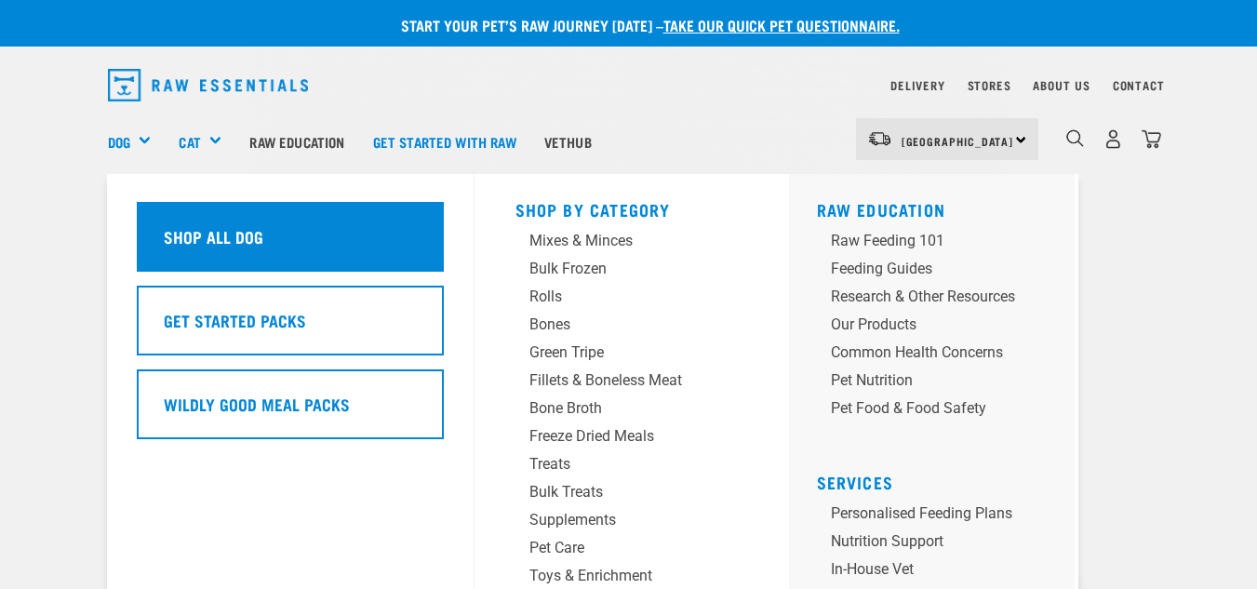
click at [295, 249] on div "Shop All Dog" at bounding box center [290, 237] width 307 height 70
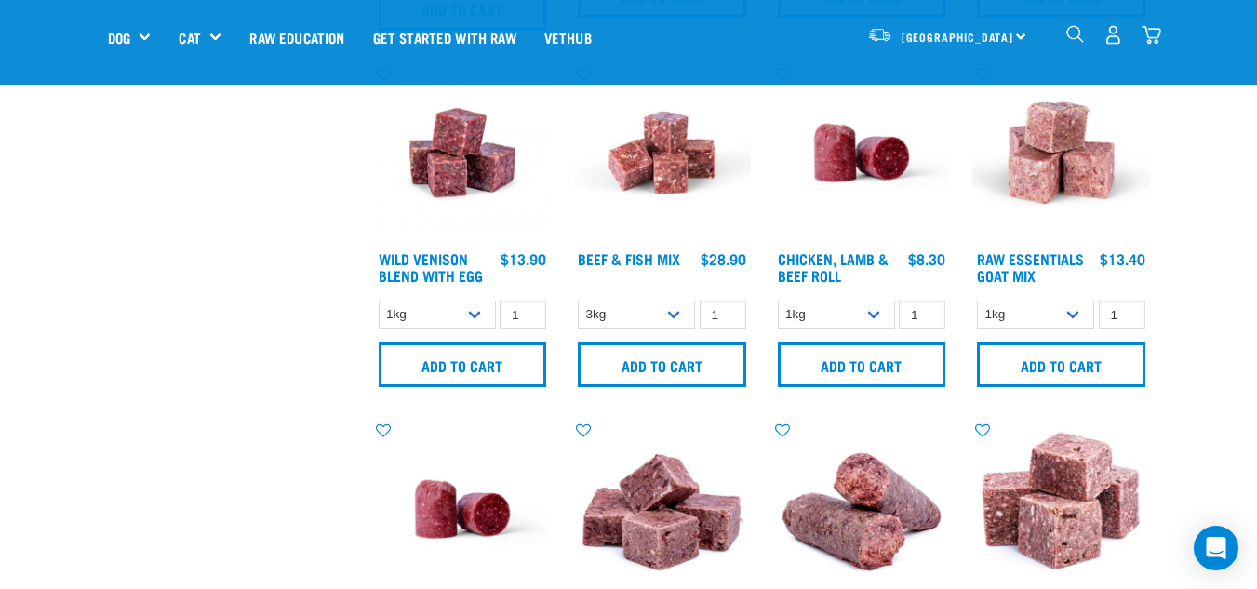
scroll to position [1183, 0]
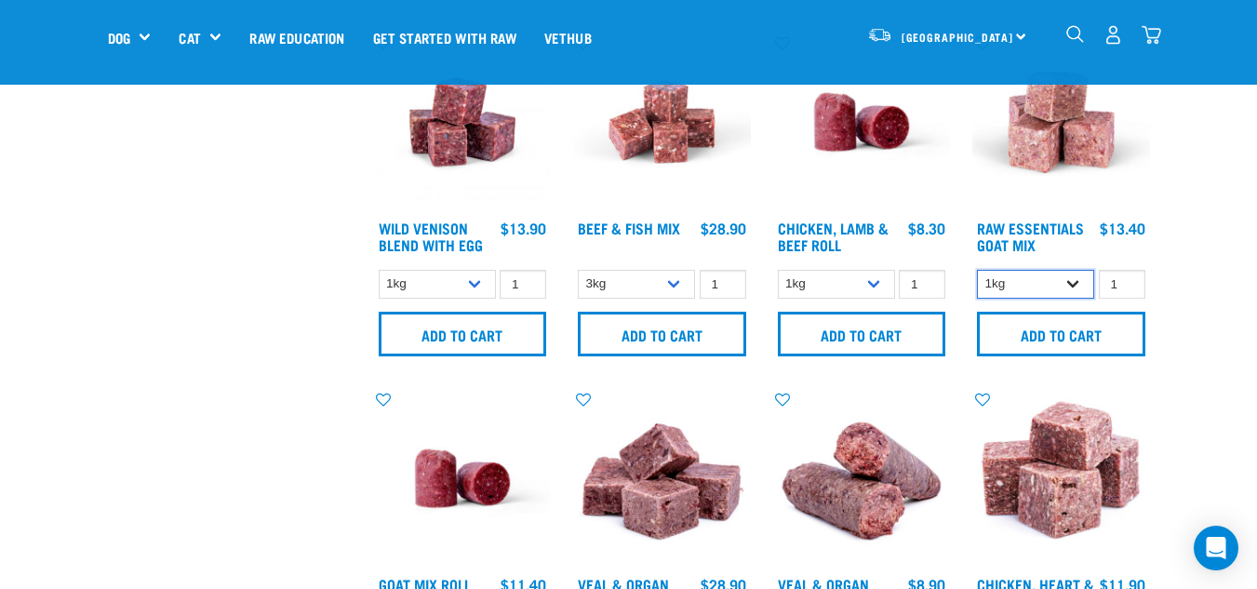
click at [1012, 291] on select "1kg 3kg" at bounding box center [1035, 284] width 117 height 29
select select "337219"
click at [977, 270] on select "1kg 3kg" at bounding box center [1035, 284] width 117 height 29
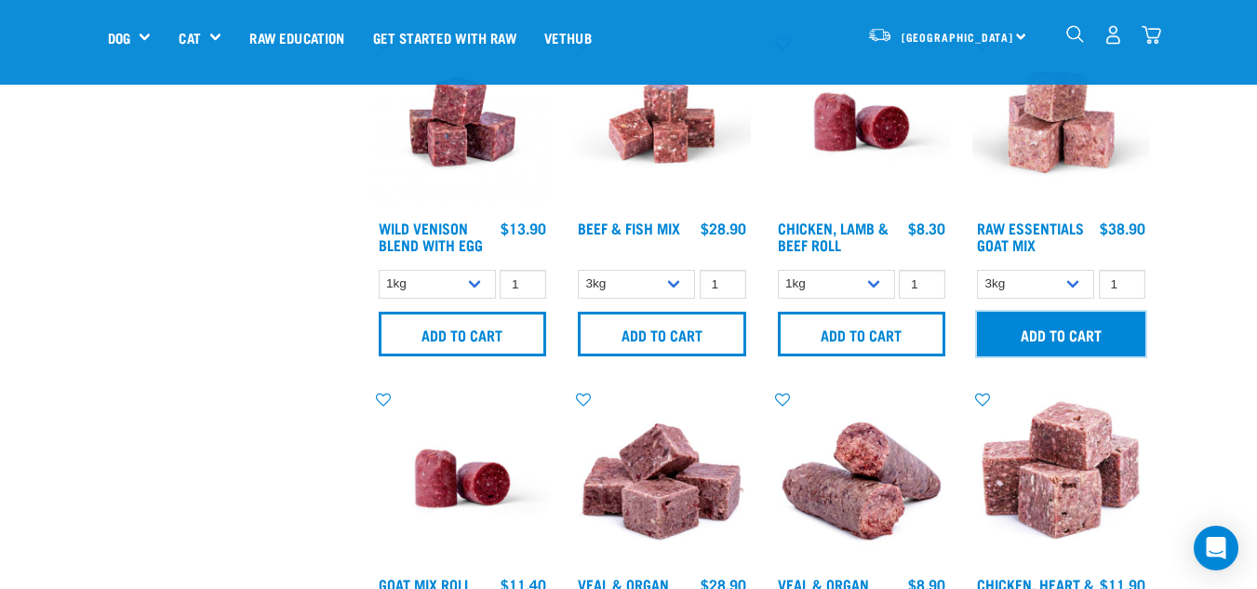
click at [1006, 332] on input "Add to cart" at bounding box center [1061, 334] width 168 height 45
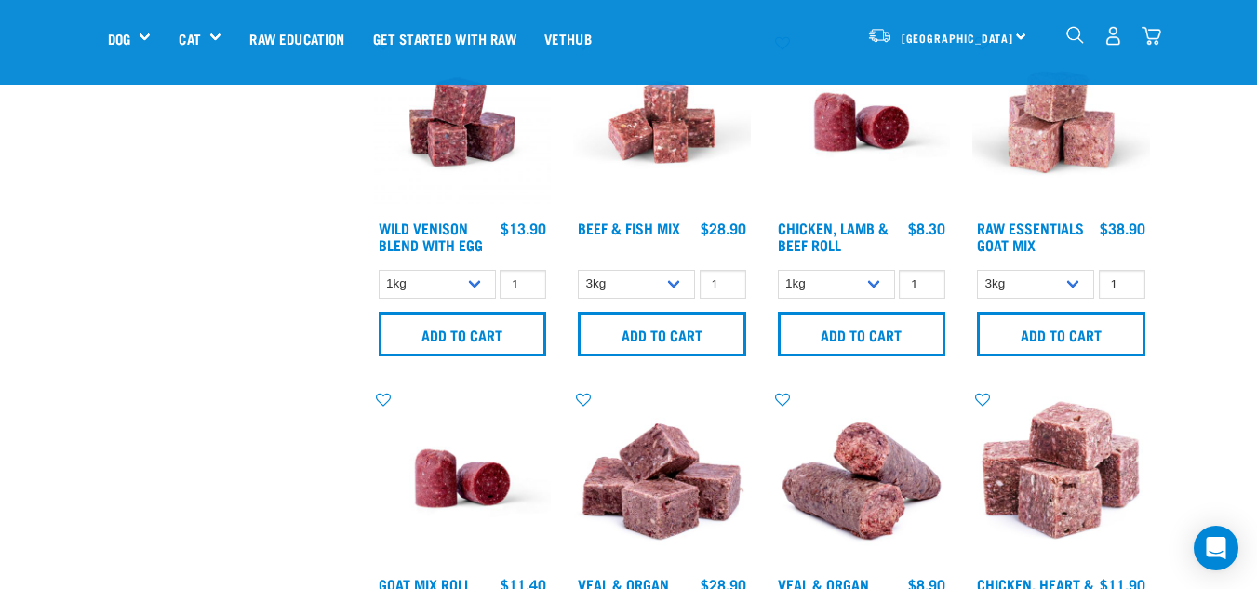
click at [67, 289] on button "delete" at bounding box center [57, 295] width 19 height 19
click at [1141, 33] on img "dropdown navigation" at bounding box center [1151, 36] width 20 height 20
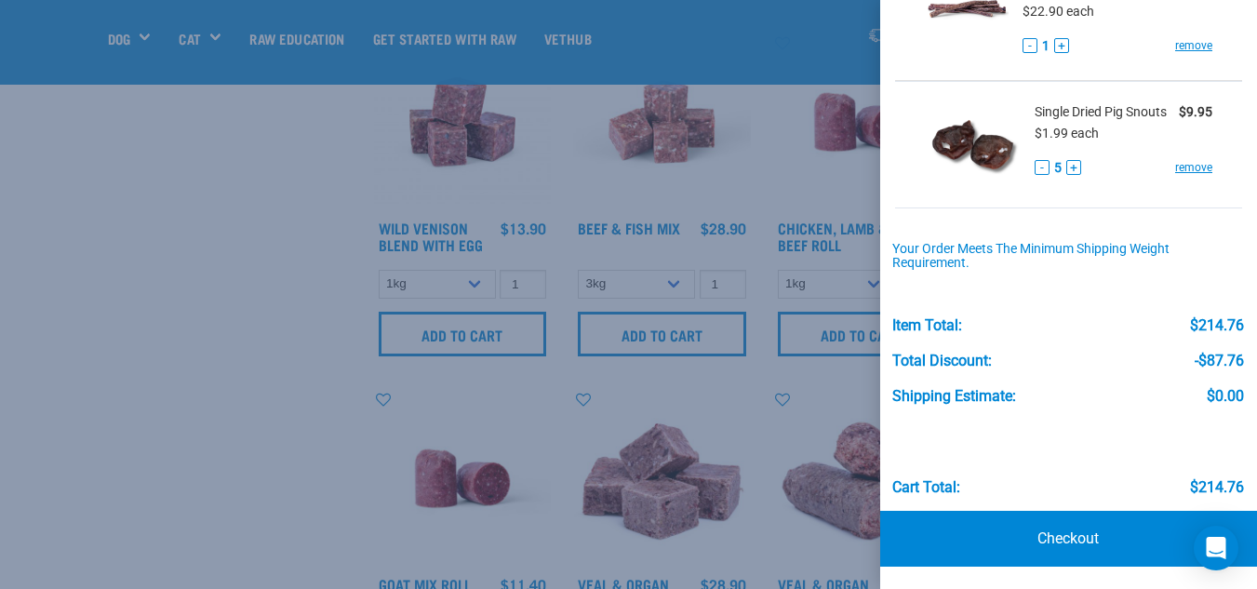
scroll to position [0, 0]
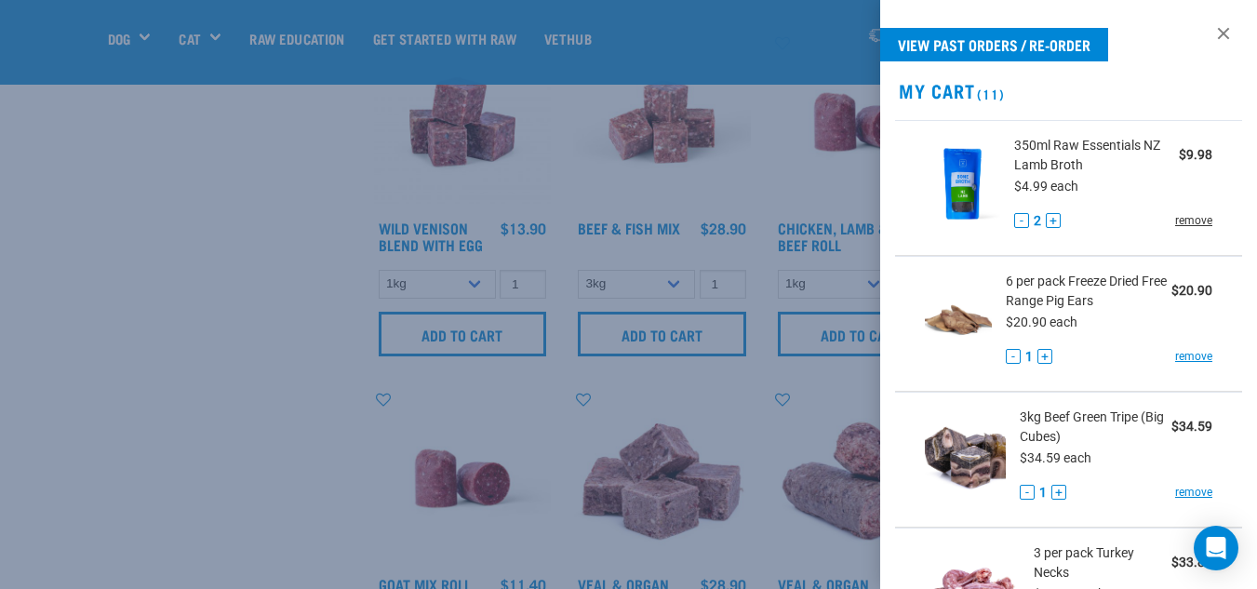
click at [1189, 223] on link "remove" at bounding box center [1193, 220] width 37 height 17
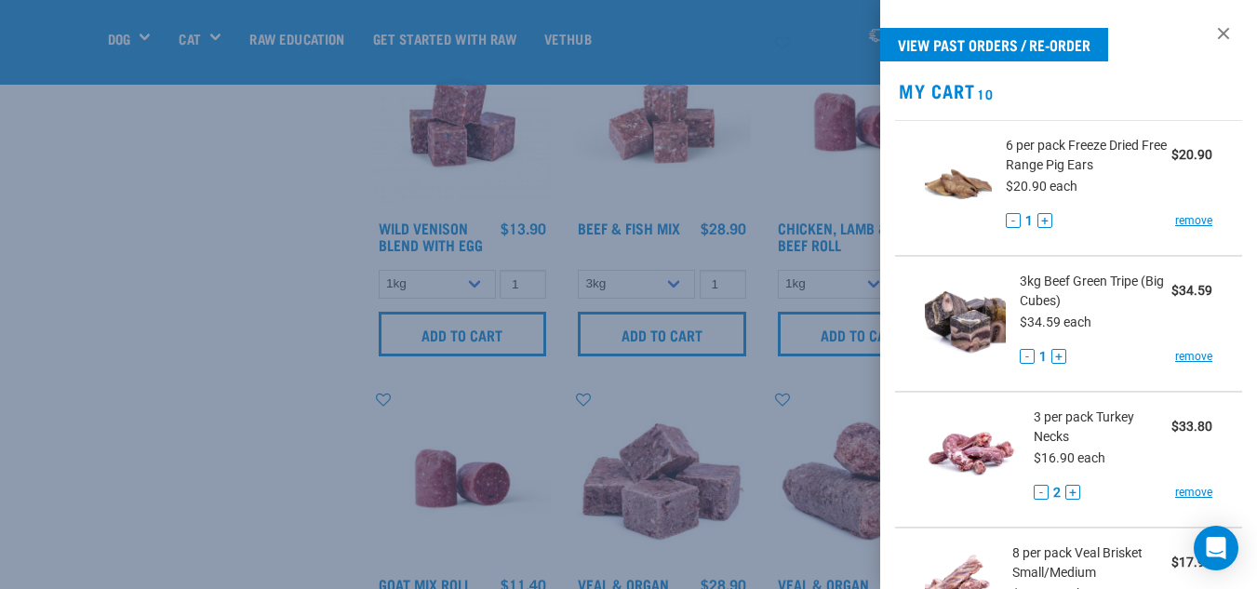
click at [1189, 223] on link "remove" at bounding box center [1193, 220] width 37 height 17
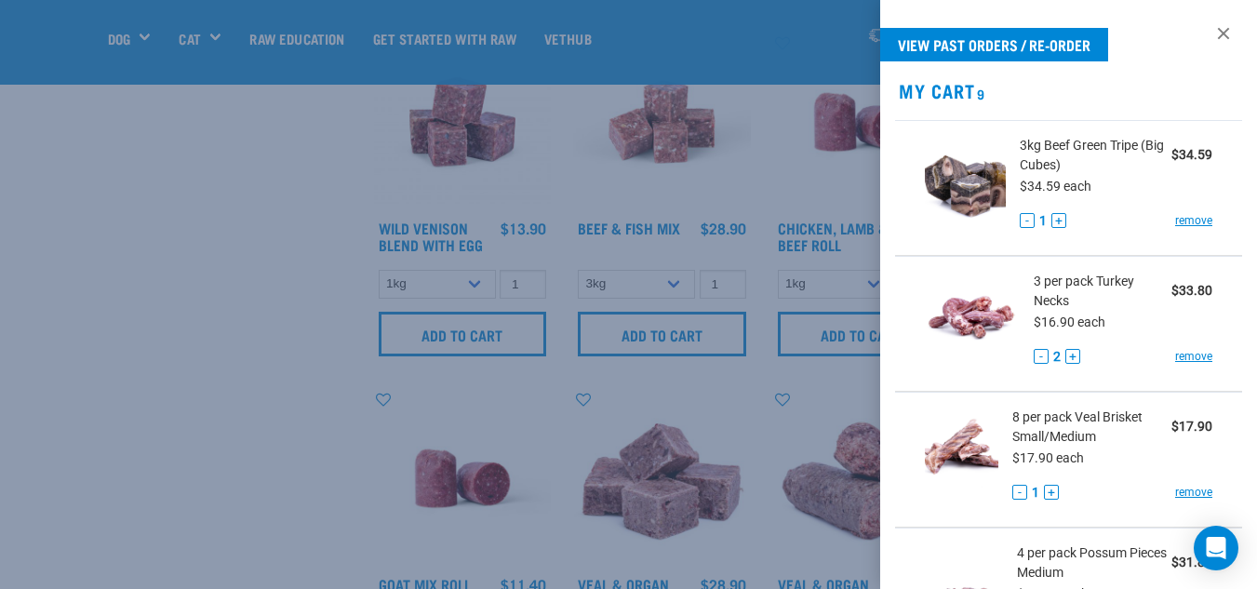
click at [1189, 223] on link "remove" at bounding box center [1193, 220] width 37 height 17
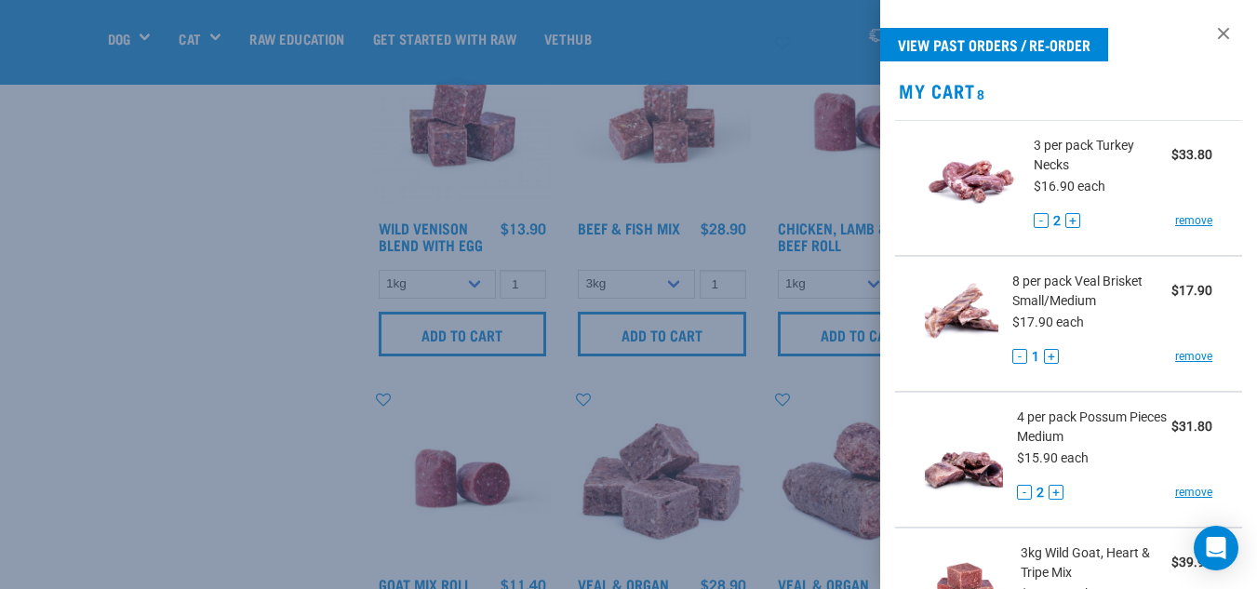
click at [1189, 223] on link "remove" at bounding box center [1193, 220] width 37 height 17
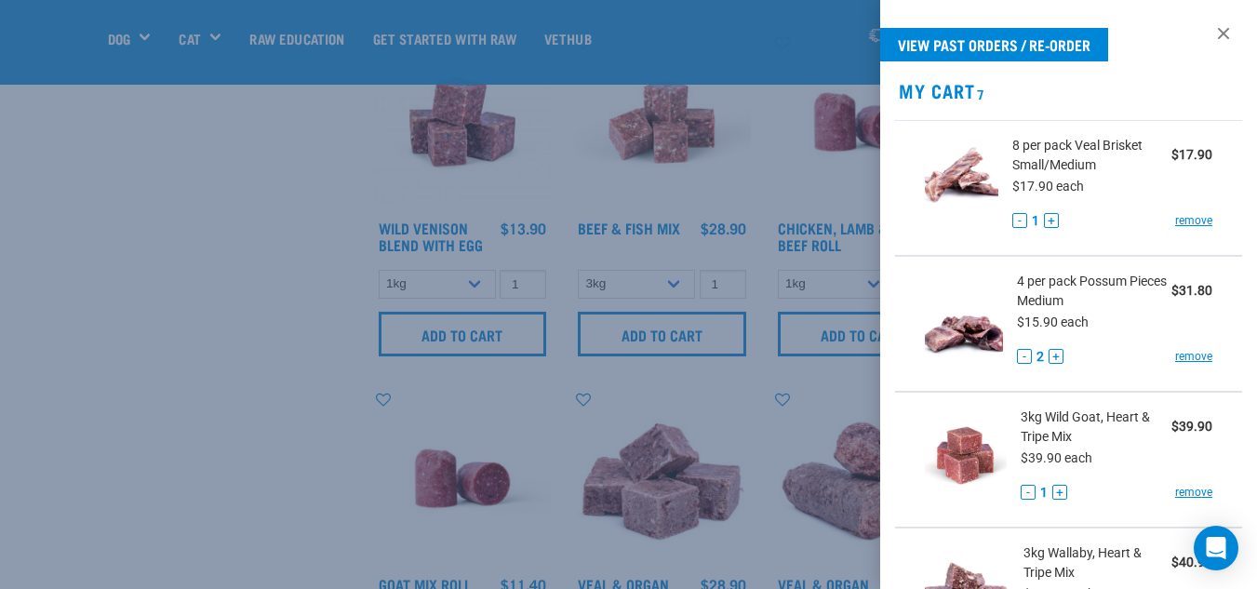
click at [1189, 223] on link "remove" at bounding box center [1193, 220] width 37 height 17
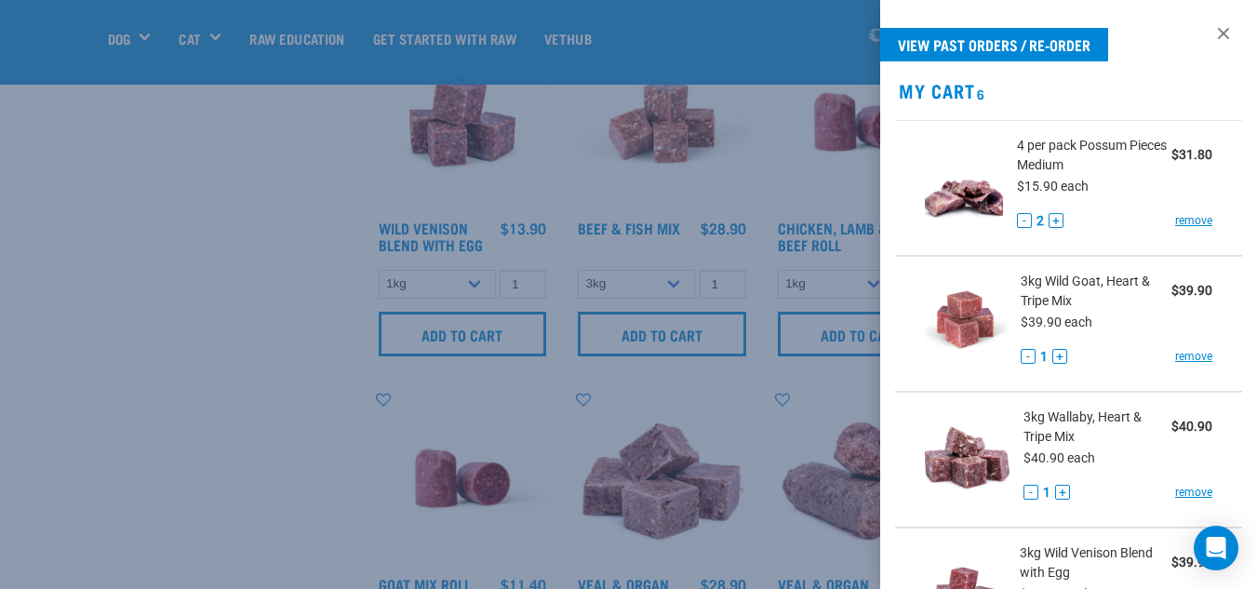
click at [1189, 223] on link "remove" at bounding box center [1193, 220] width 37 height 17
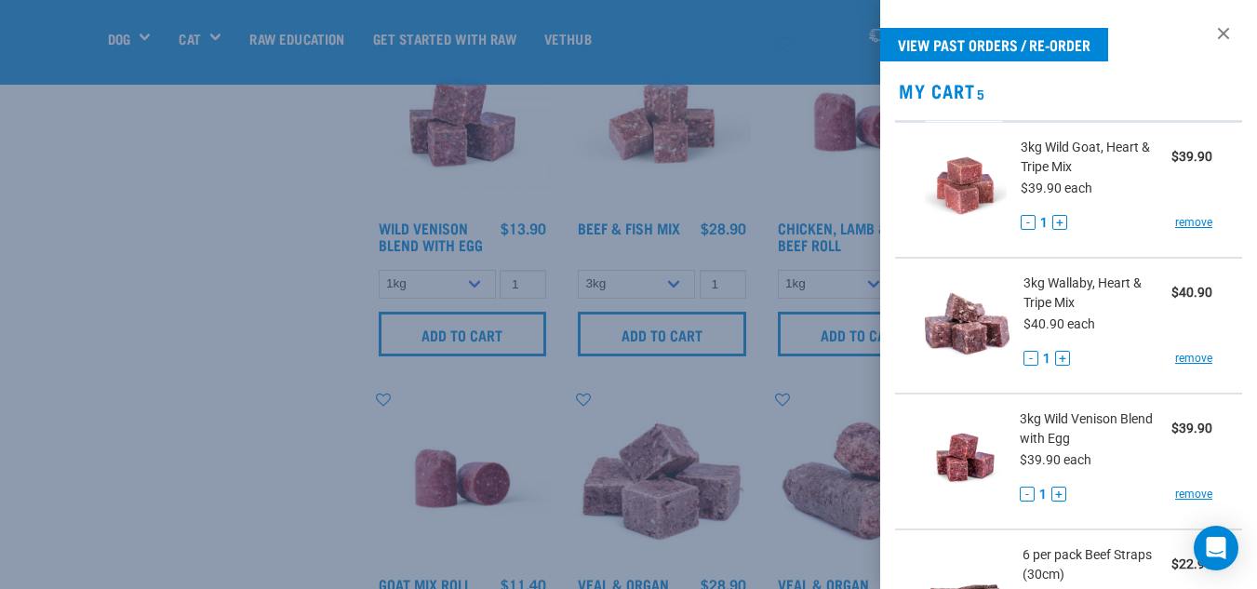
click at [1189, 223] on link "remove" at bounding box center [1193, 222] width 37 height 17
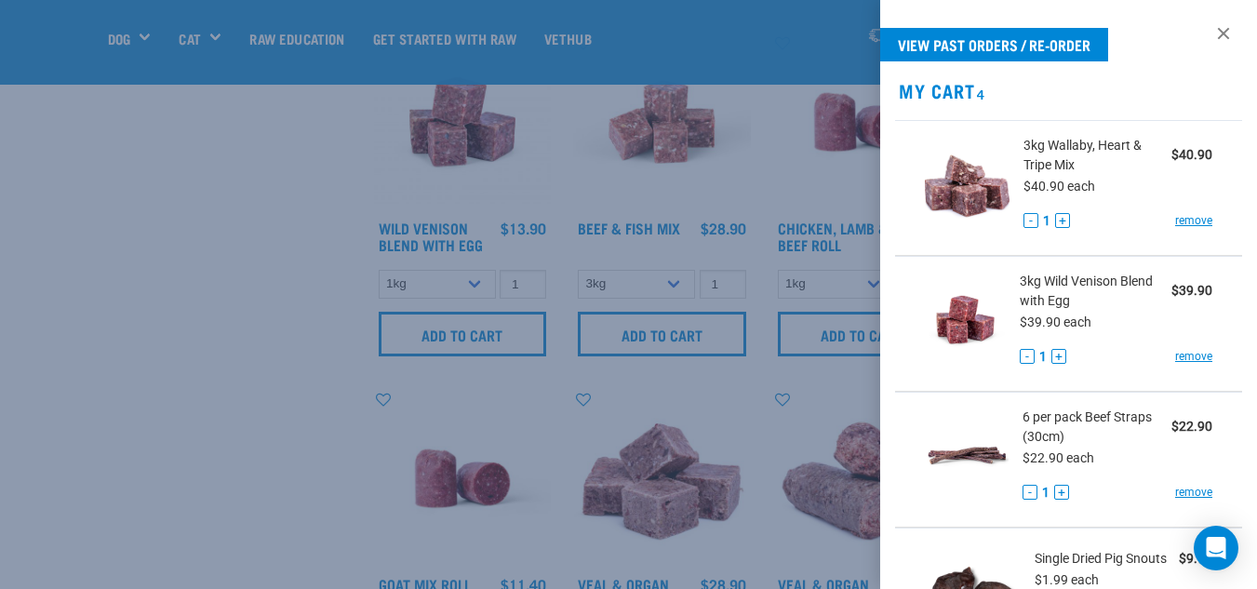
click at [1189, 223] on link "remove" at bounding box center [1193, 220] width 37 height 17
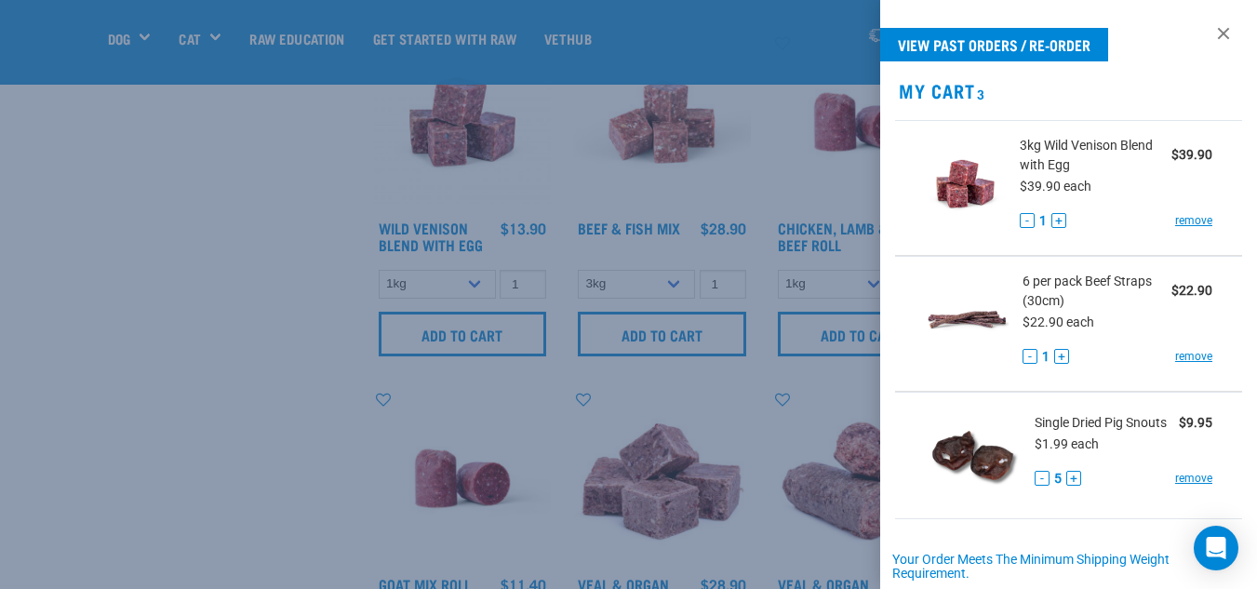
click at [1189, 223] on link "remove" at bounding box center [1193, 220] width 37 height 17
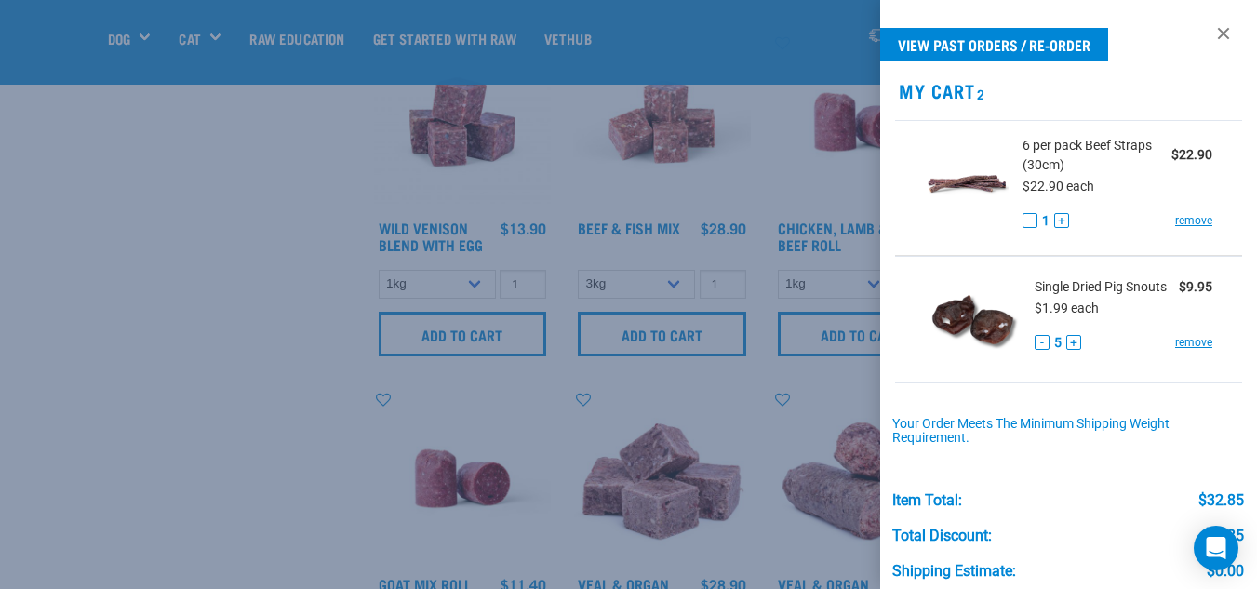
click at [1189, 223] on link "remove" at bounding box center [1193, 220] width 37 height 17
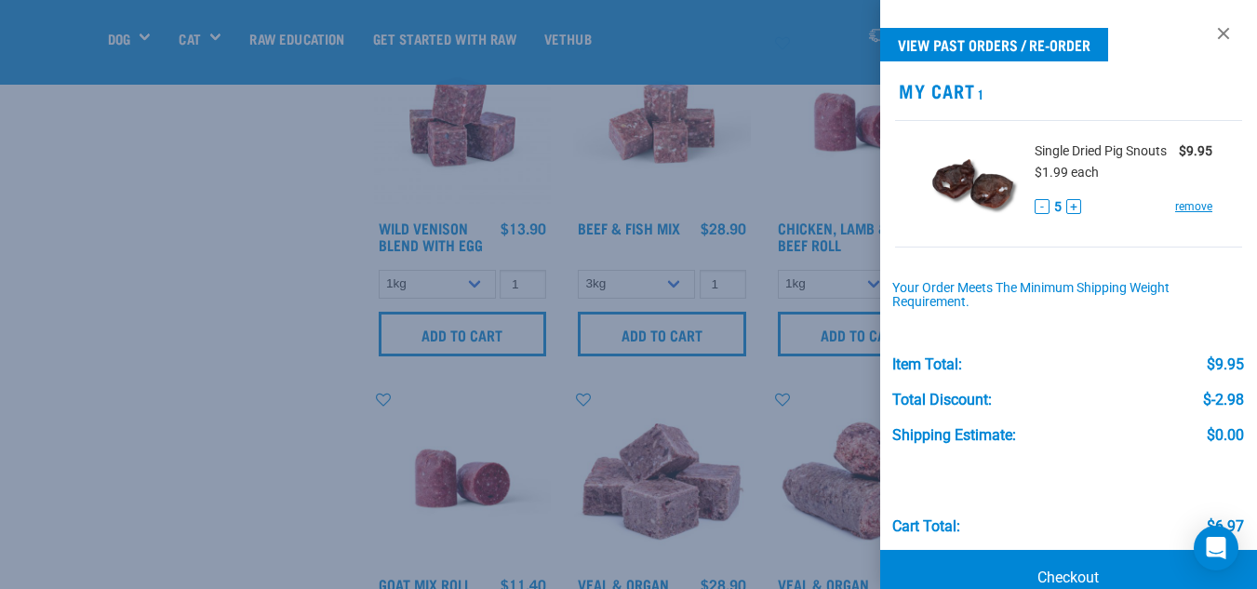
click at [1189, 215] on link "remove" at bounding box center [1193, 206] width 37 height 17
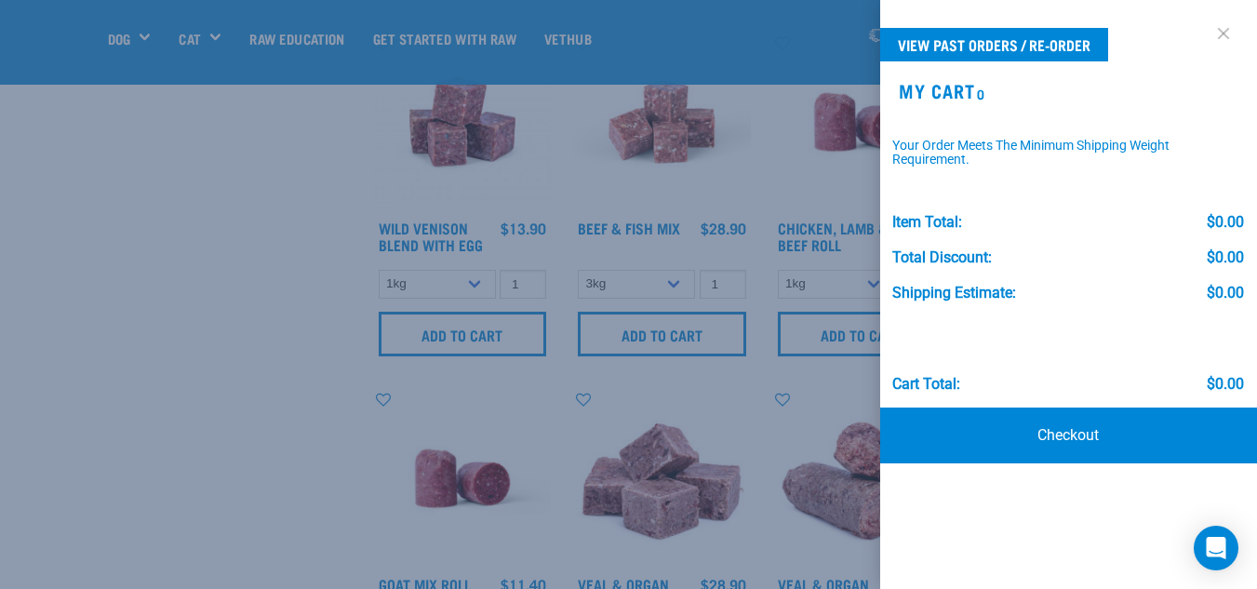
click at [1221, 37] on link at bounding box center [1223, 34] width 30 height 30
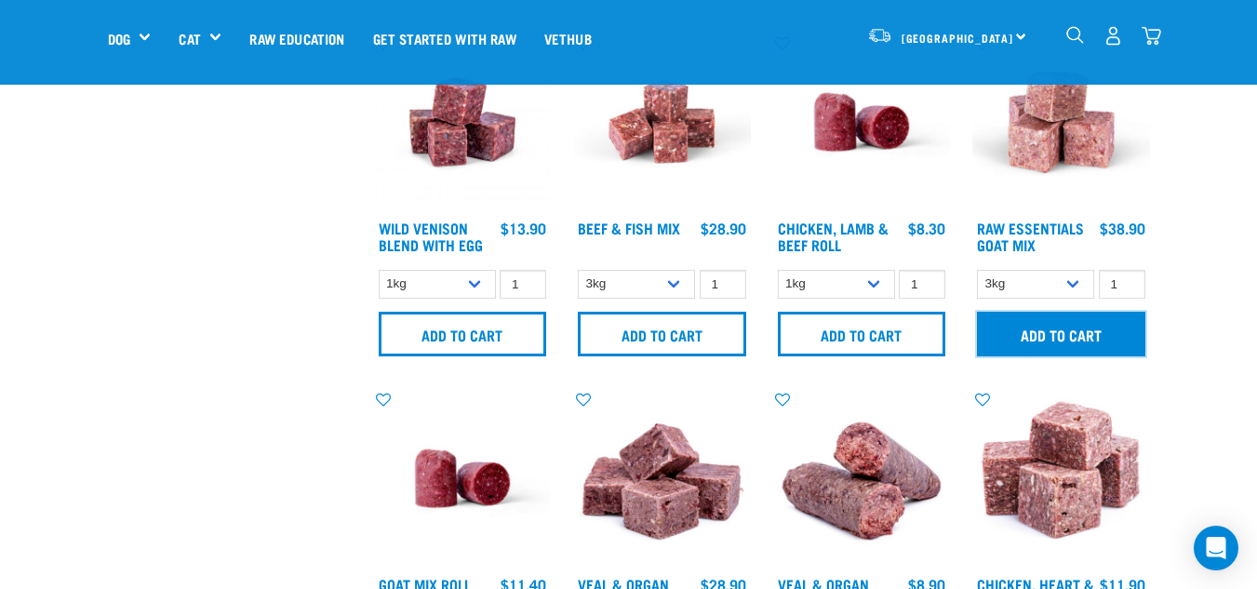
click at [1052, 327] on input "Add to cart" at bounding box center [1061, 334] width 168 height 45
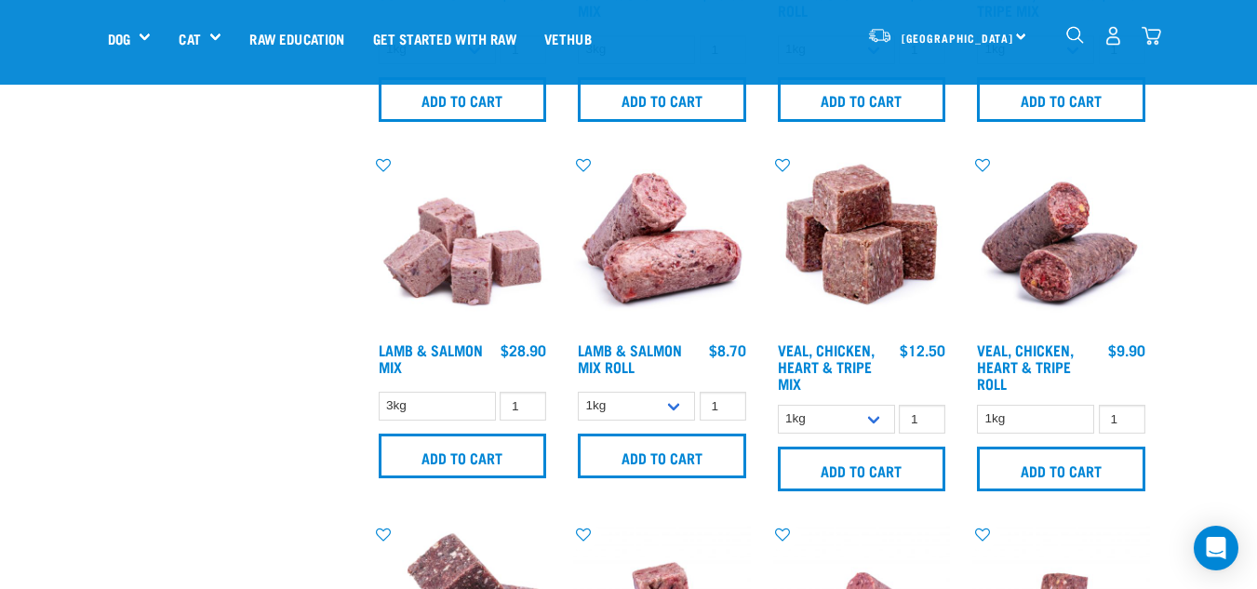
scroll to position [1812, 0]
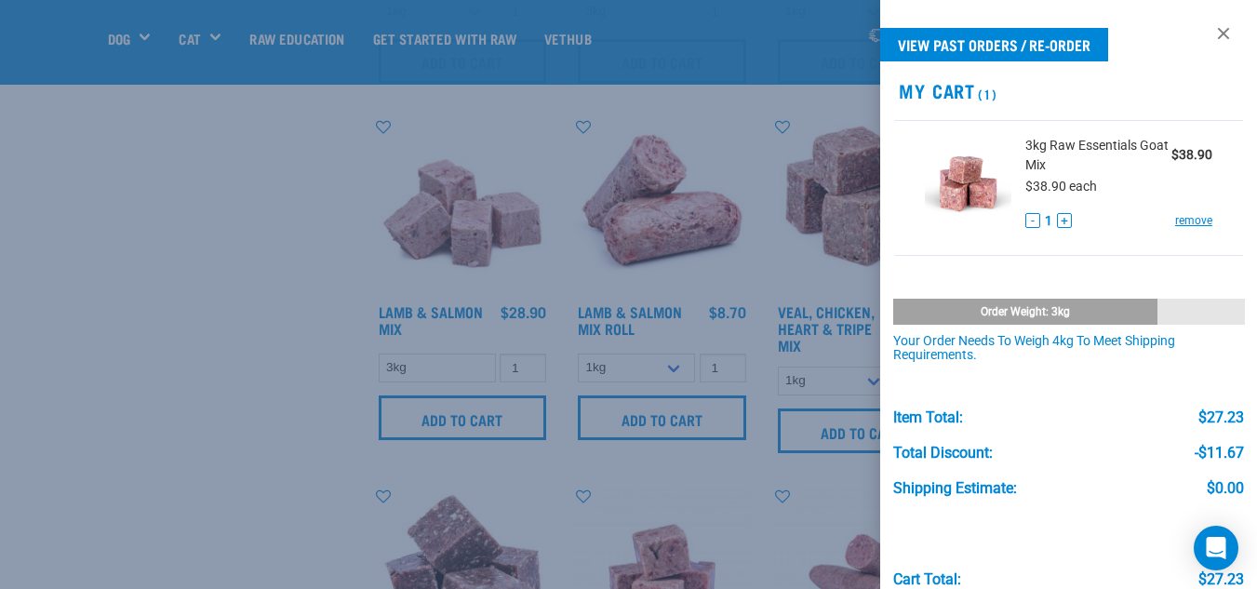
click at [39, 203] on div at bounding box center [628, 294] width 1257 height 589
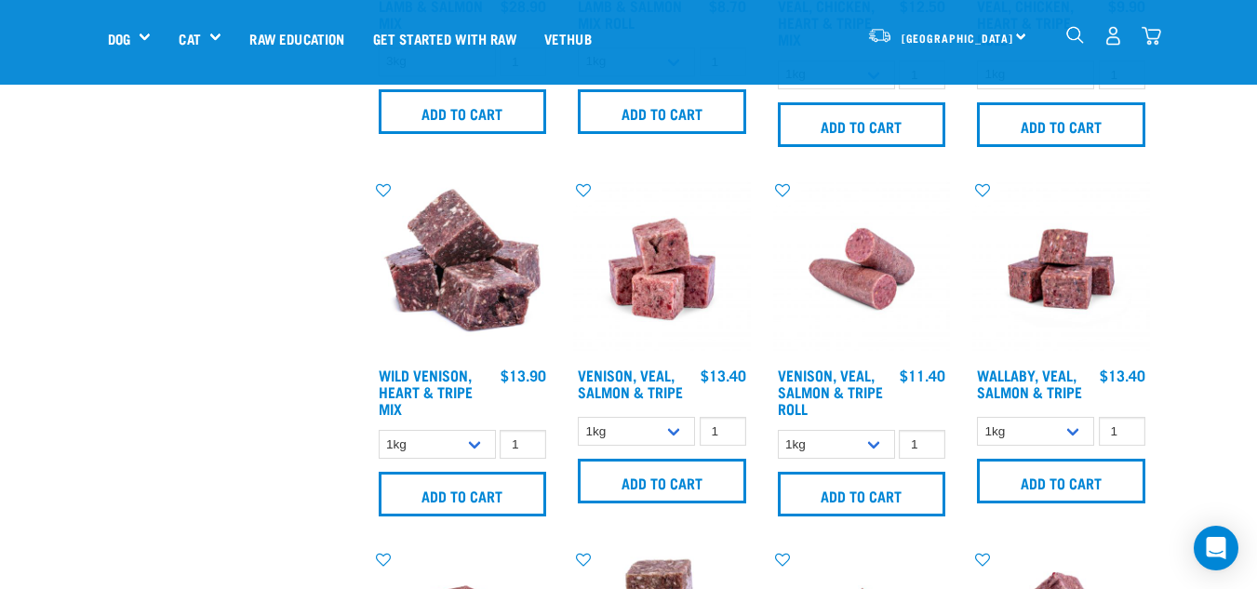
scroll to position [2142, 0]
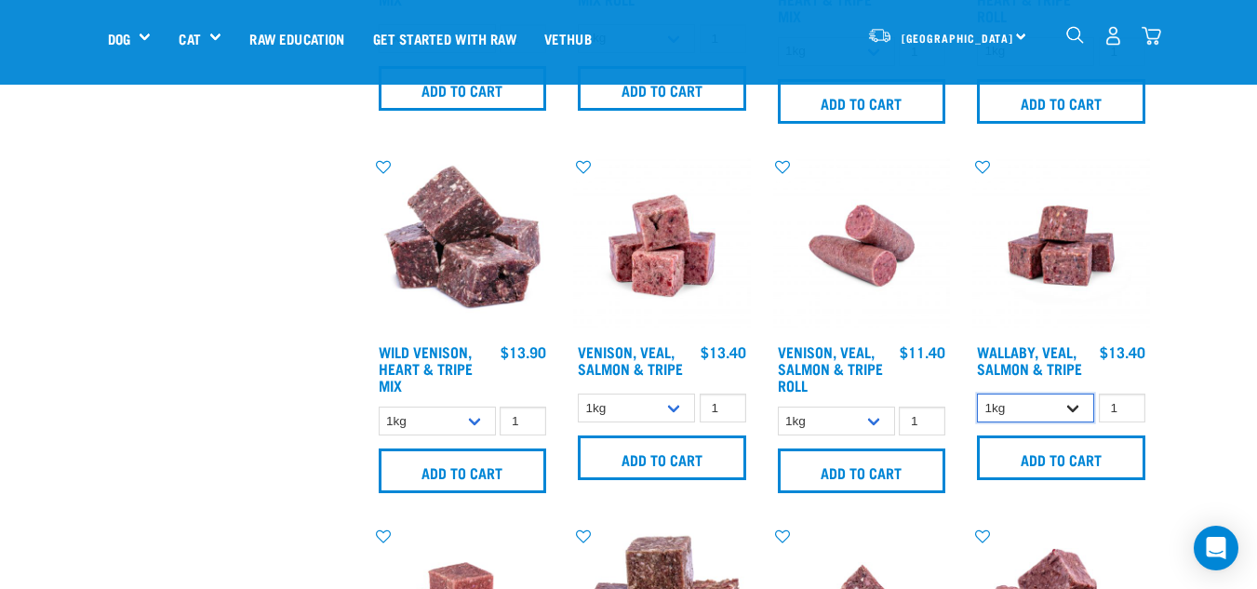
click at [1030, 405] on select "1kg 3kg Bulk (18kg)" at bounding box center [1035, 408] width 117 height 29
select select "45457"
click at [977, 394] on select "1kg 3kg Bulk (18kg)" at bounding box center [1035, 408] width 117 height 29
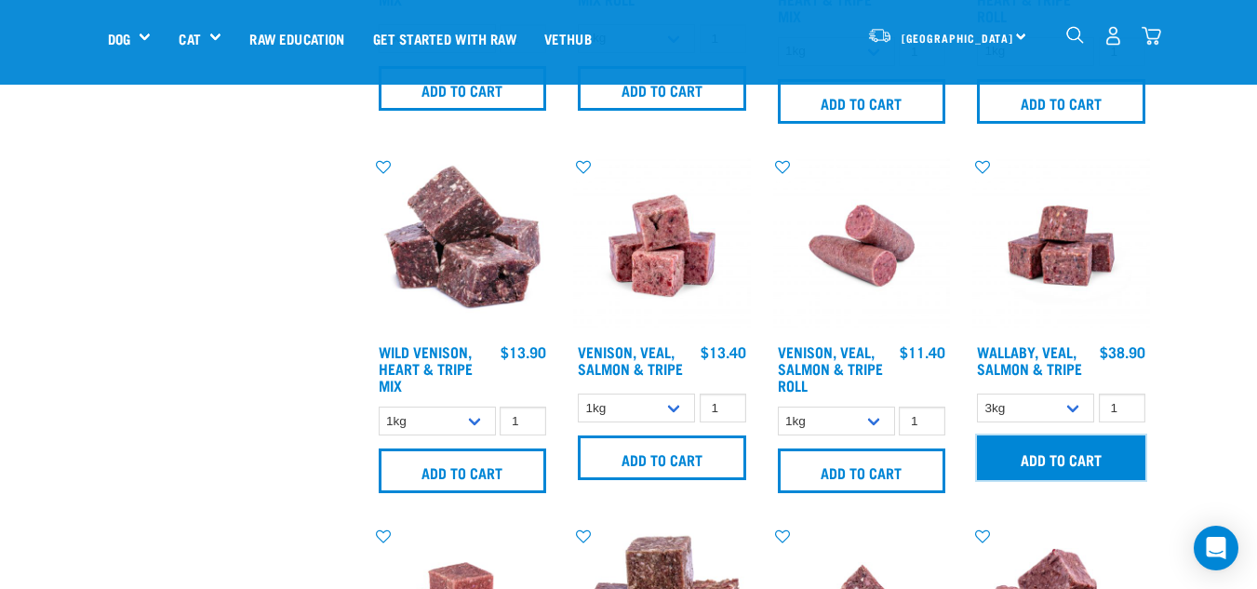
click at [1058, 464] on input "Add to cart" at bounding box center [1061, 457] width 168 height 45
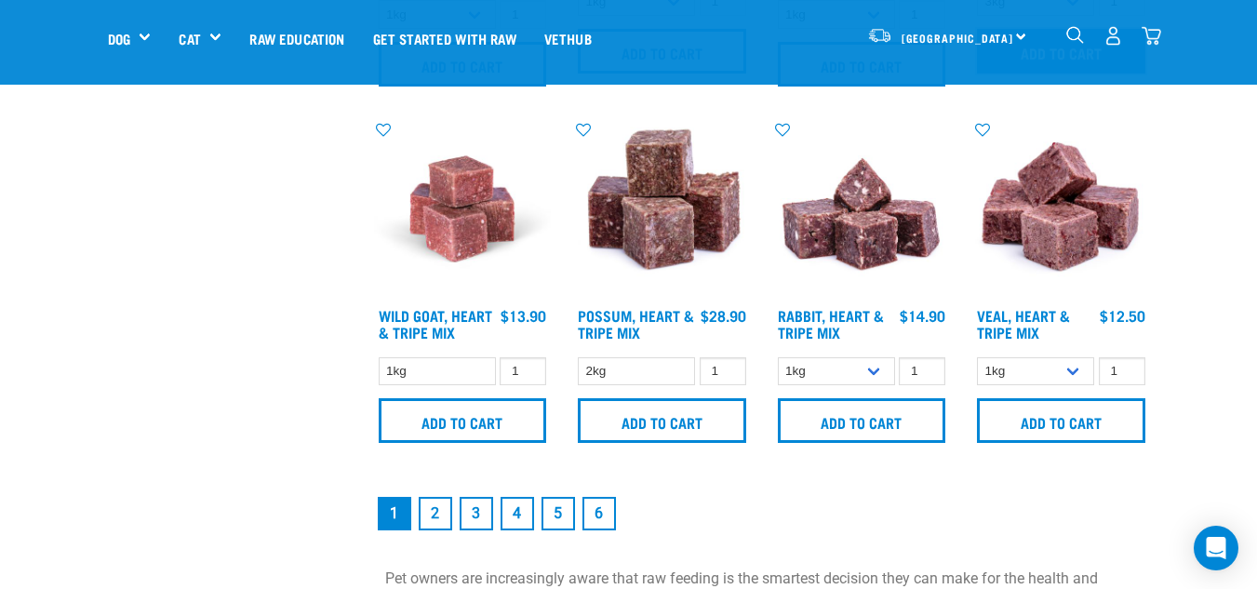
scroll to position [2563, 0]
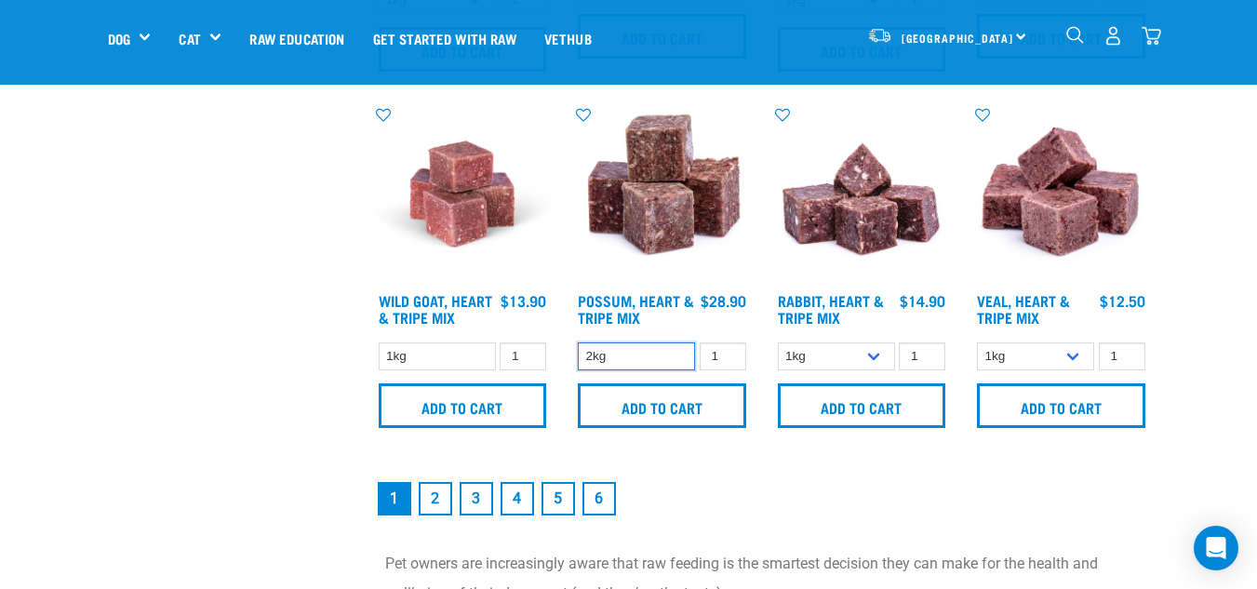
click at [674, 364] on select "2kg" at bounding box center [636, 356] width 117 height 29
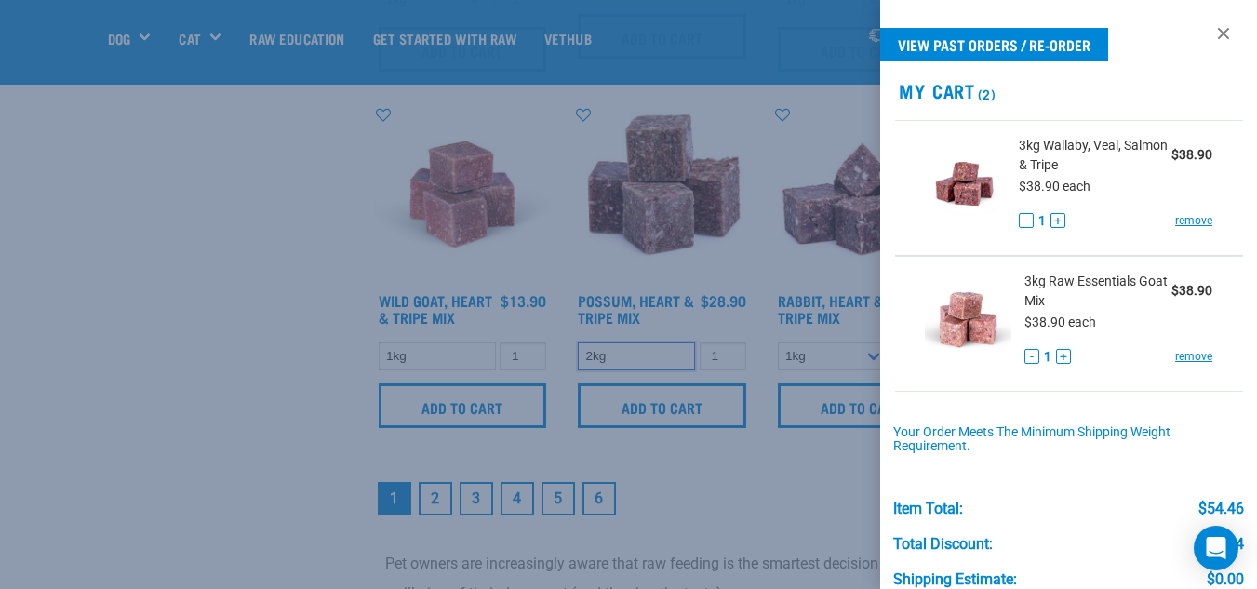
click at [578, 342] on select "2kg" at bounding box center [636, 356] width 117 height 29
click at [254, 354] on div at bounding box center [628, 294] width 1257 height 589
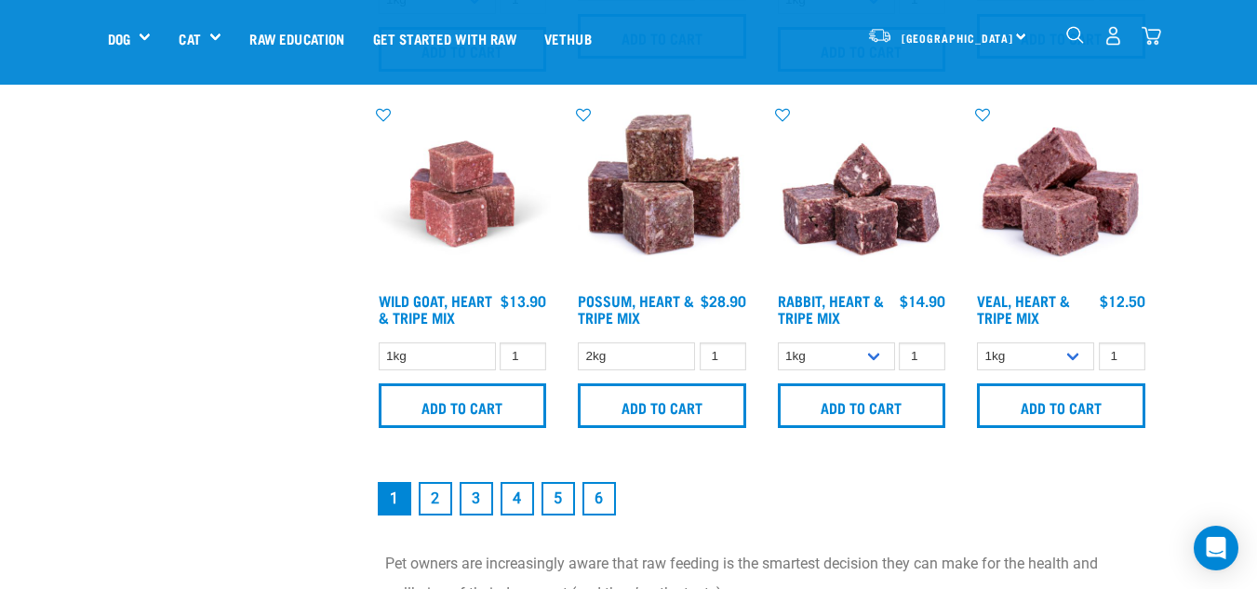
click at [678, 437] on div "Possum, Heart & Tripe Mix 1 0 100 0 100" at bounding box center [662, 272] width 200 height 356
click at [673, 429] on div "Add to cart" at bounding box center [662, 405] width 178 height 48
click at [654, 399] on input "Add to cart" at bounding box center [662, 405] width 168 height 45
click at [434, 495] on link "2" at bounding box center [435, 498] width 33 height 33
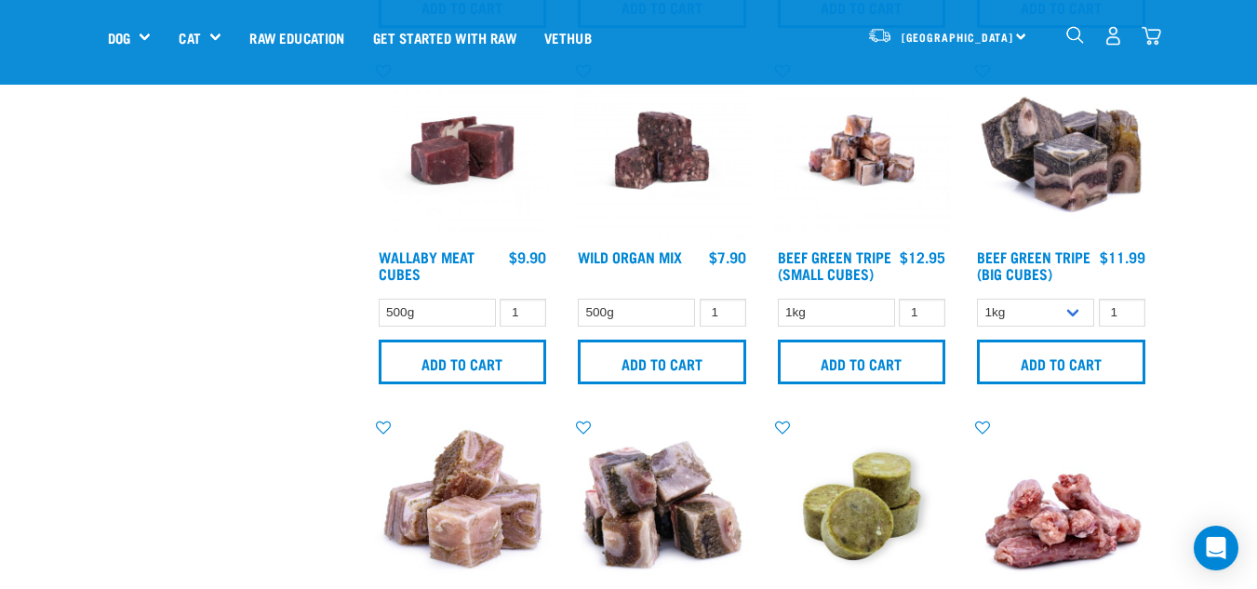
scroll to position [1874, 0]
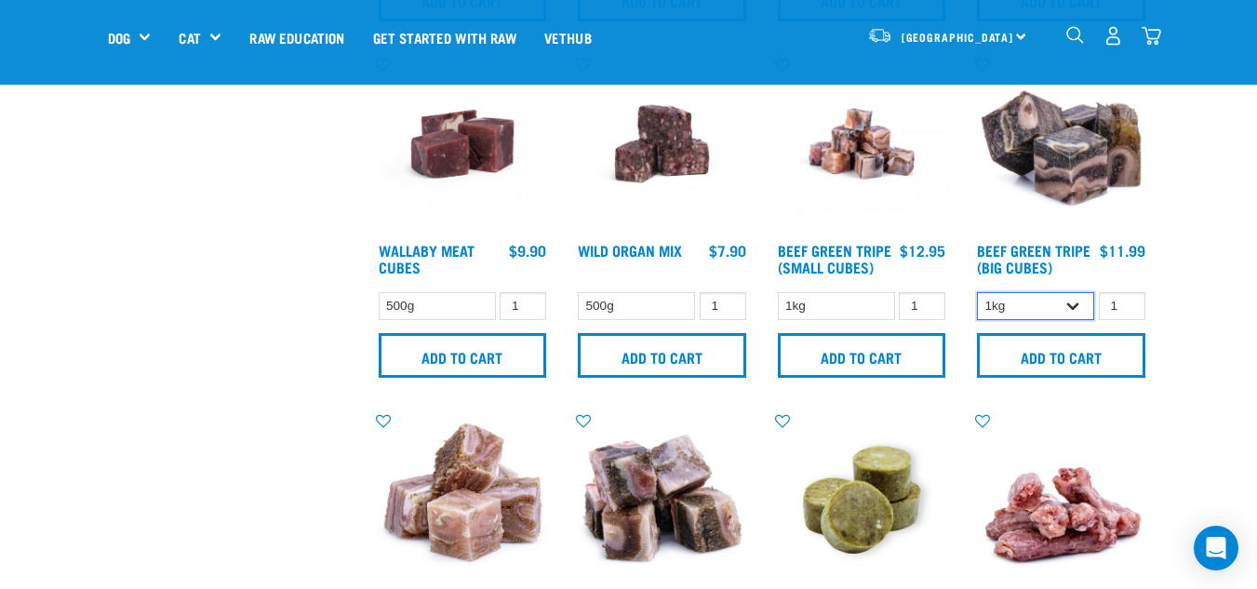
click at [994, 312] on select "1kg 3kg Bulk (10kg)" at bounding box center [1035, 306] width 117 height 29
click at [977, 292] on select "1kg 3kg Bulk (10kg)" at bounding box center [1035, 306] width 117 height 29
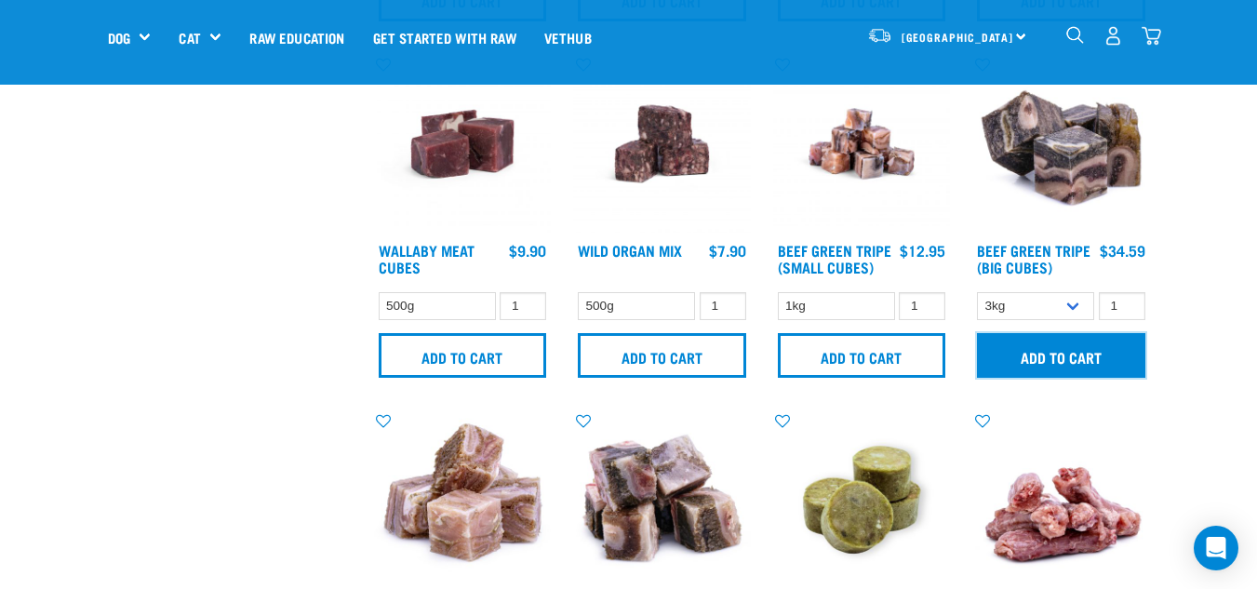
click at [1010, 357] on input "Add to cart" at bounding box center [1061, 355] width 168 height 45
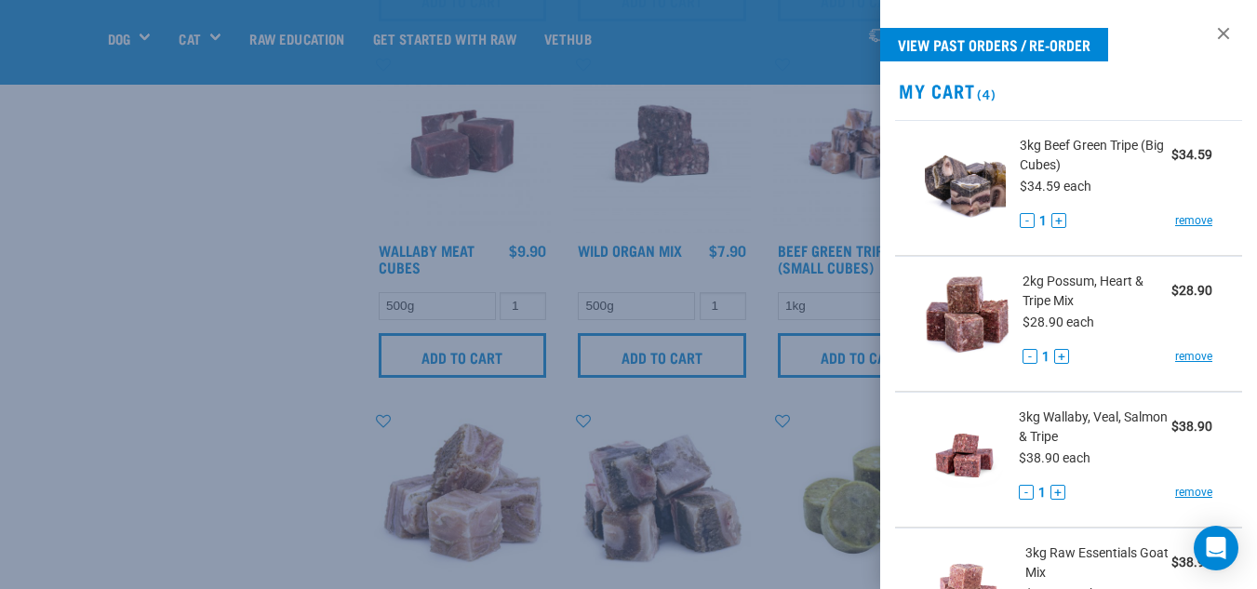
click at [75, 295] on div at bounding box center [628, 294] width 1257 height 589
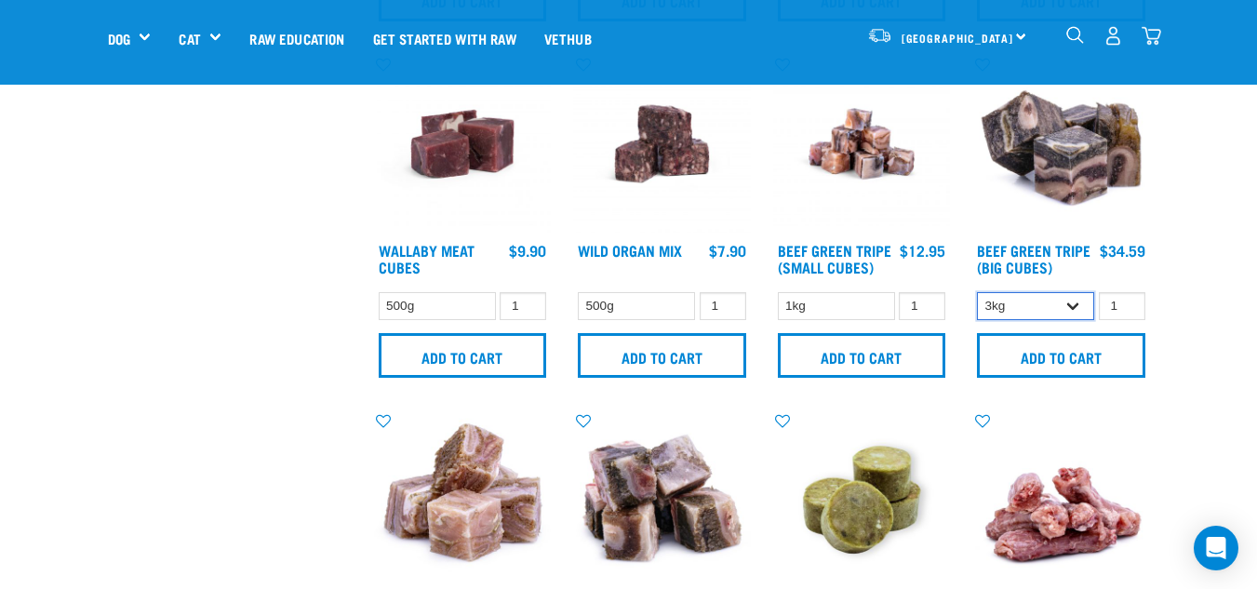
click at [1061, 306] on select "1kg 3kg Bulk (10kg)" at bounding box center [1035, 306] width 117 height 29
select select "345"
click at [977, 292] on select "1kg 3kg Bulk (10kg)" at bounding box center [1035, 306] width 117 height 29
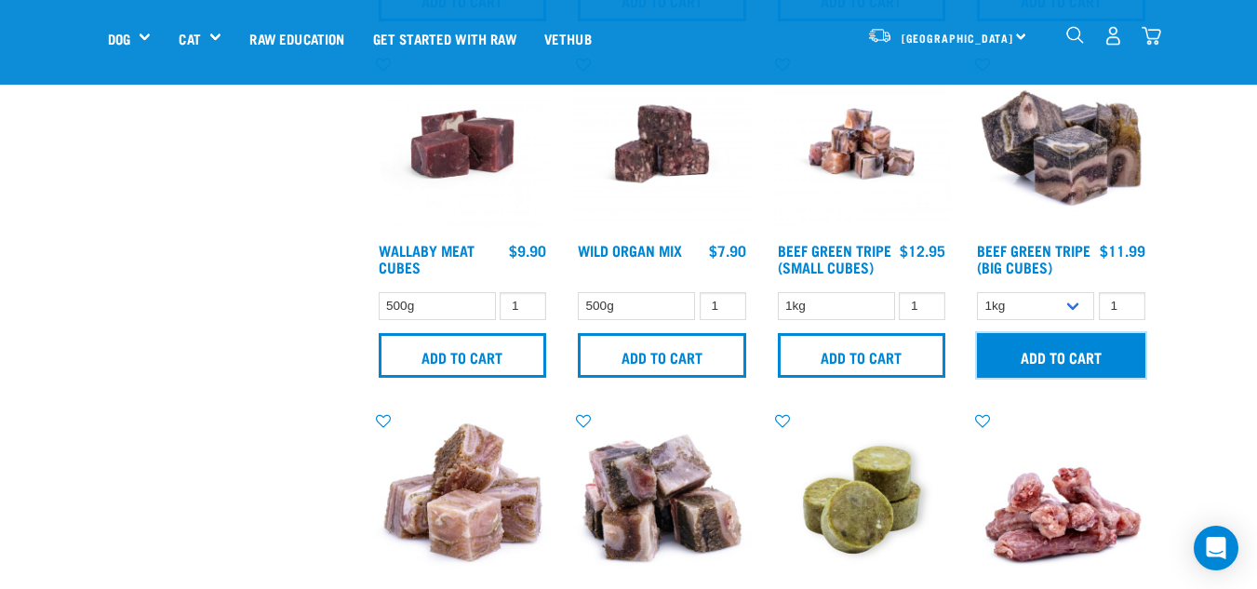
click at [1031, 356] on input "Add to cart" at bounding box center [1061, 355] width 168 height 45
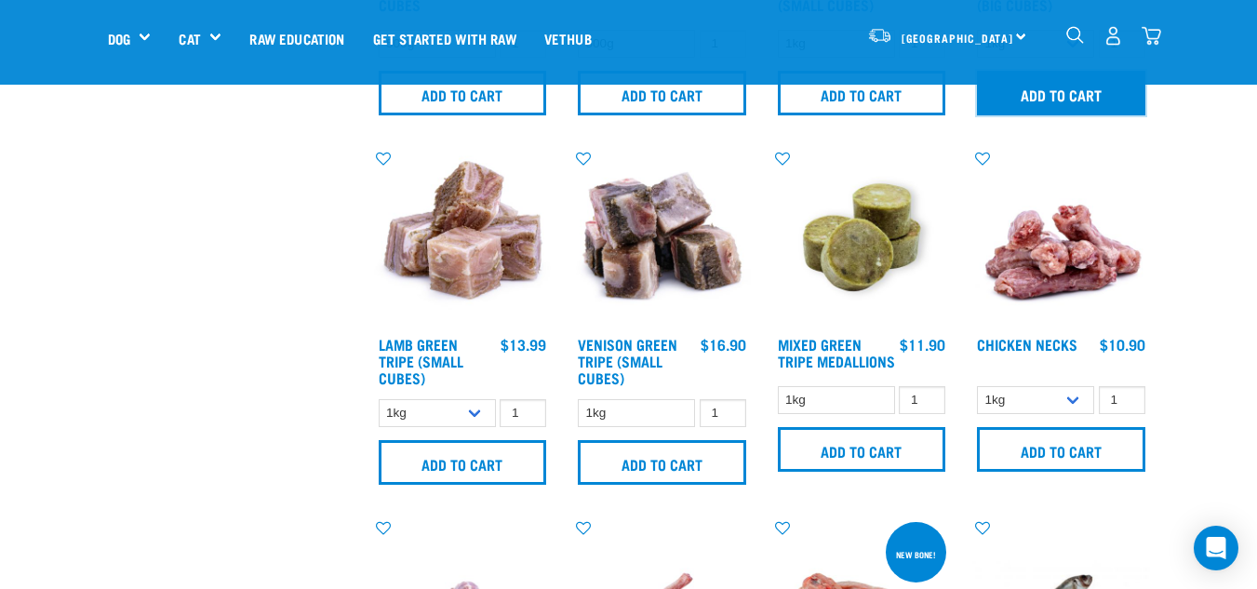
scroll to position [2156, 0]
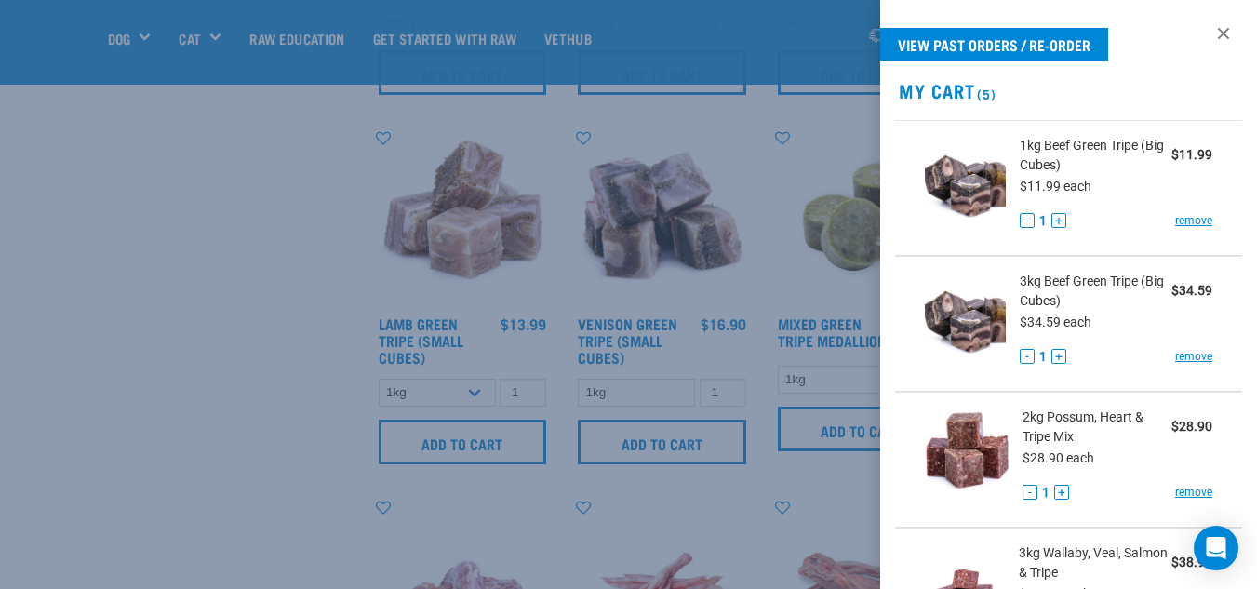
click at [194, 375] on div at bounding box center [628, 294] width 1257 height 589
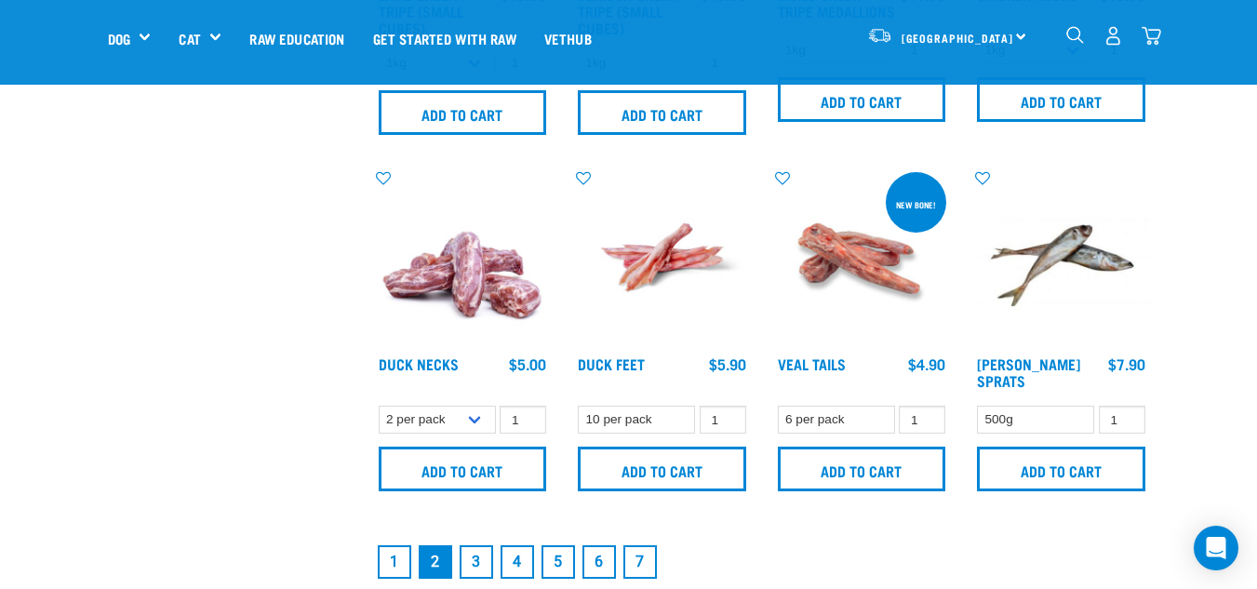
scroll to position [2500, 0]
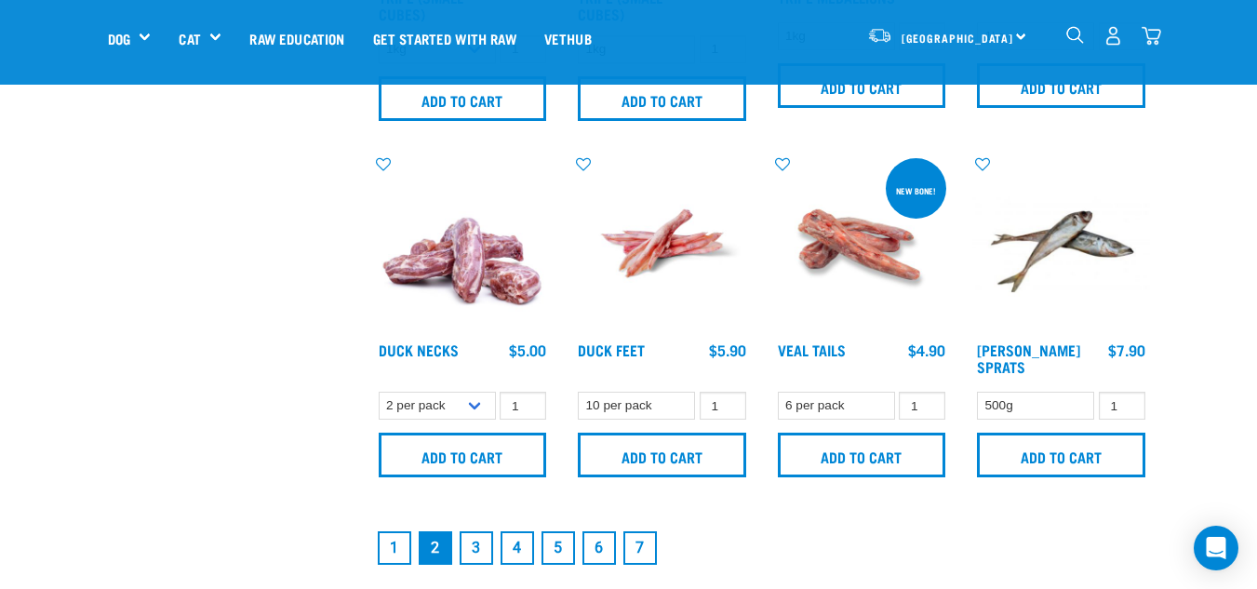
click at [475, 553] on link "3" at bounding box center [476, 547] width 33 height 33
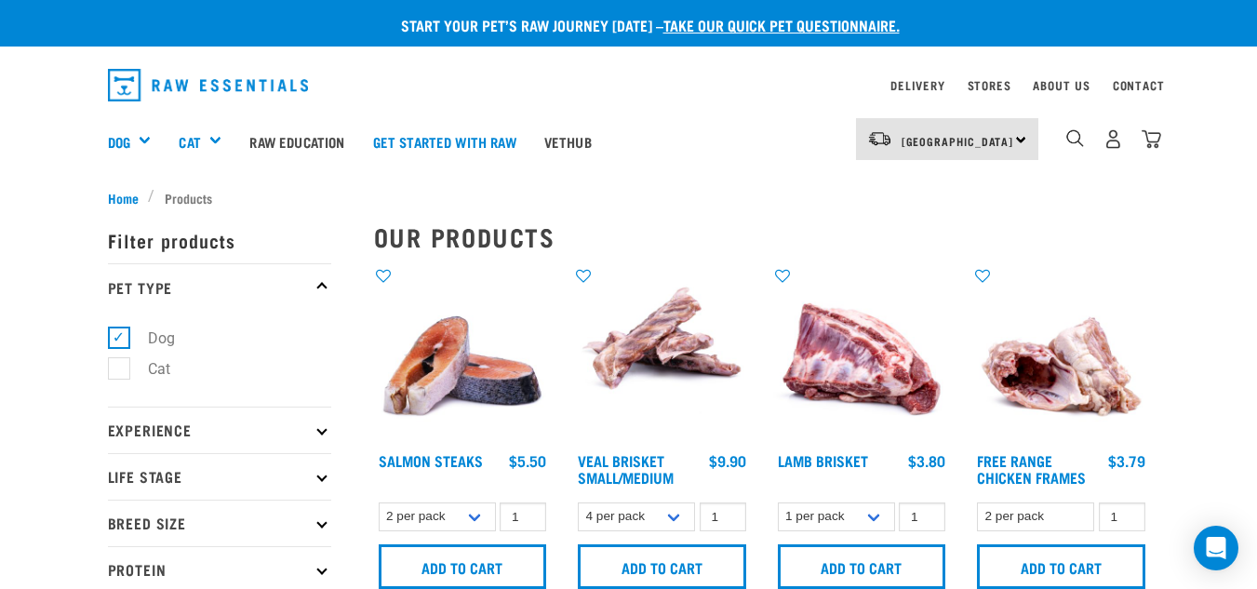
drag, startPoint x: 1256, startPoint y: 63, endPoint x: 1263, endPoint y: 81, distance: 19.2
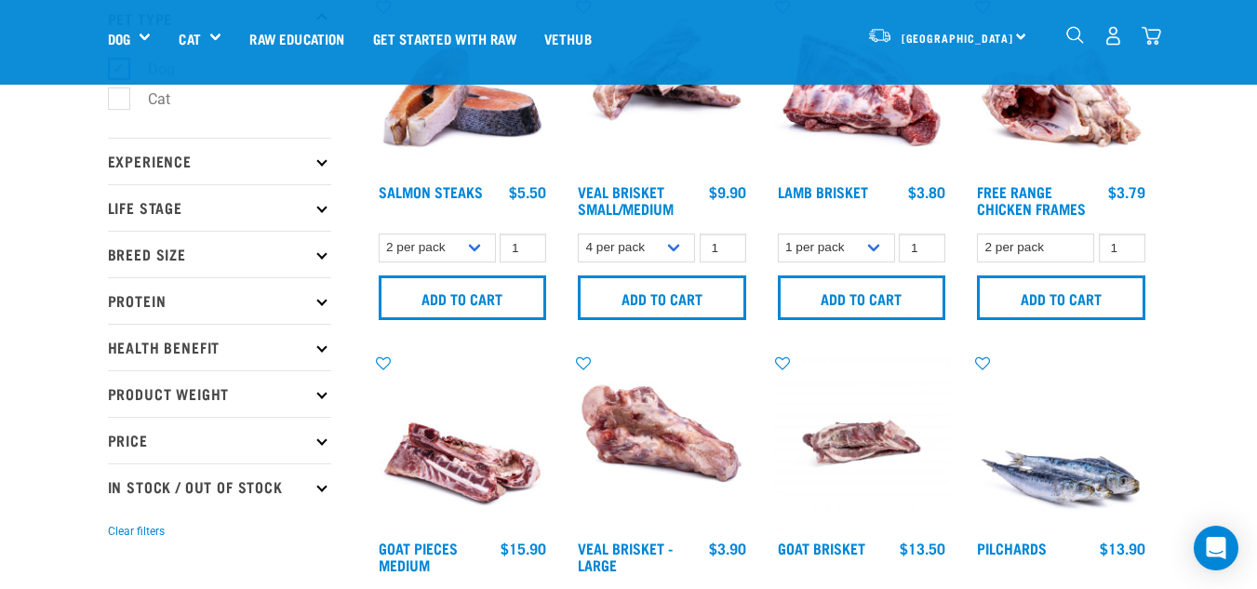
scroll to position [157, 0]
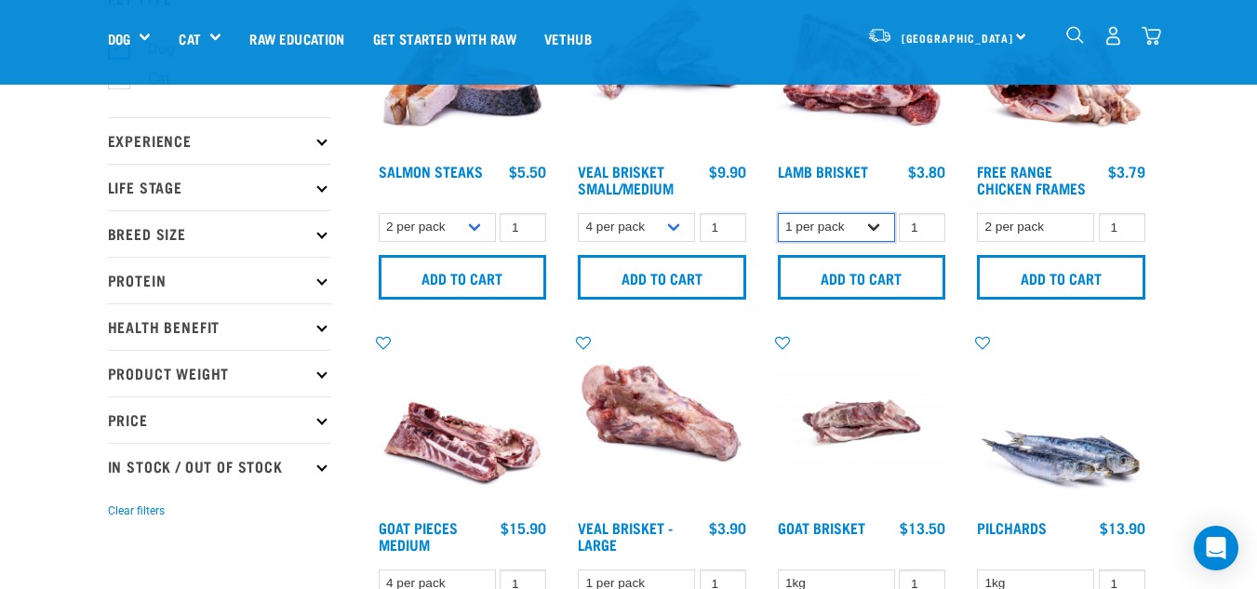
click at [786, 230] on select "1 per pack 4 per pack" at bounding box center [836, 227] width 117 height 29
click at [778, 213] on select "1 per pack 4 per pack" at bounding box center [836, 227] width 117 height 29
click at [808, 240] on select "1 per pack 4 per pack" at bounding box center [836, 227] width 117 height 29
select select "812"
click at [778, 213] on select "1 per pack 4 per pack" at bounding box center [836, 227] width 117 height 29
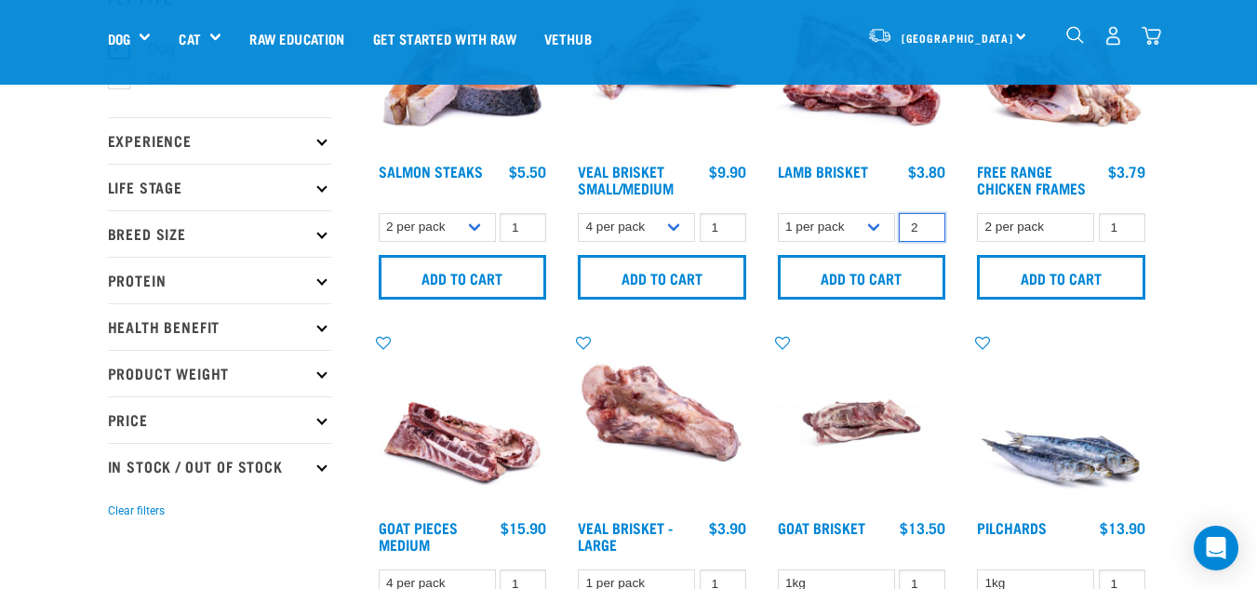
click at [927, 224] on input "2" at bounding box center [922, 227] width 47 height 29
click at [927, 224] on input "3" at bounding box center [922, 227] width 47 height 29
click at [927, 224] on input "4" at bounding box center [922, 227] width 47 height 29
click at [927, 224] on input "5" at bounding box center [922, 227] width 47 height 29
type input "6"
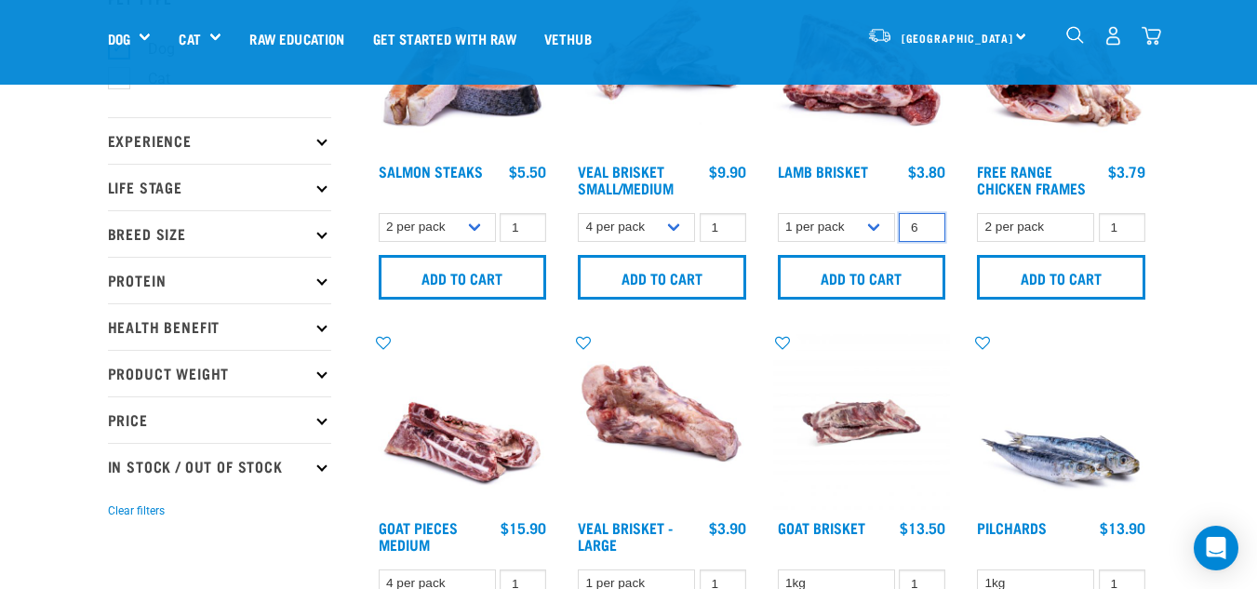
click at [927, 224] on input "6" at bounding box center [922, 227] width 47 height 29
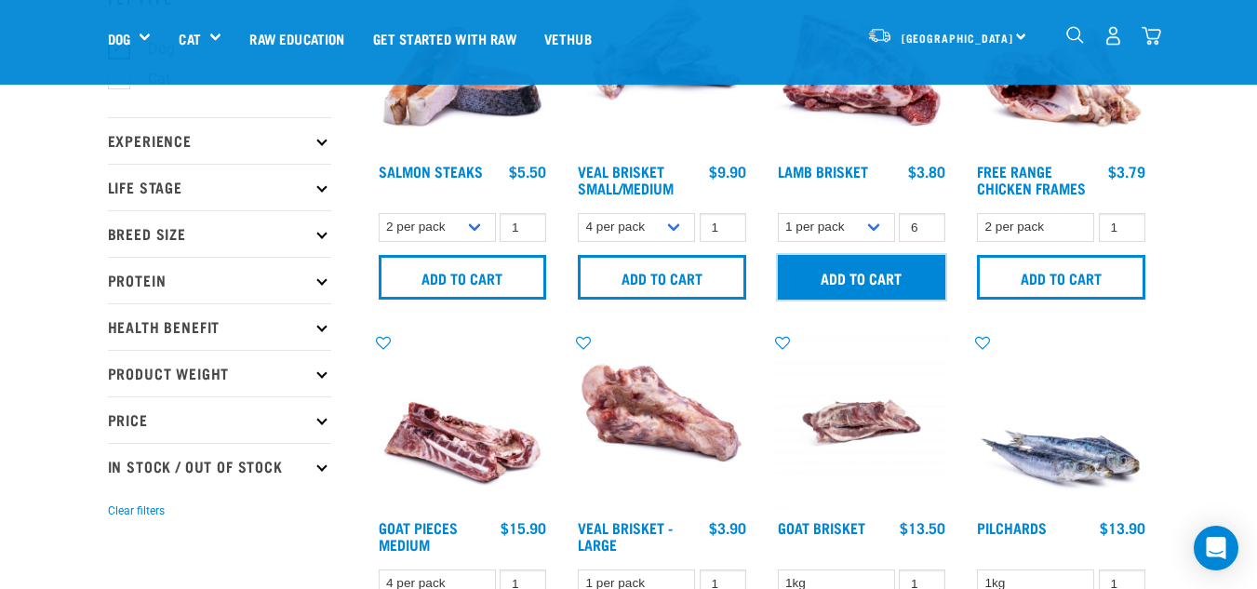
click at [891, 274] on input "Add to cart" at bounding box center [862, 277] width 168 height 45
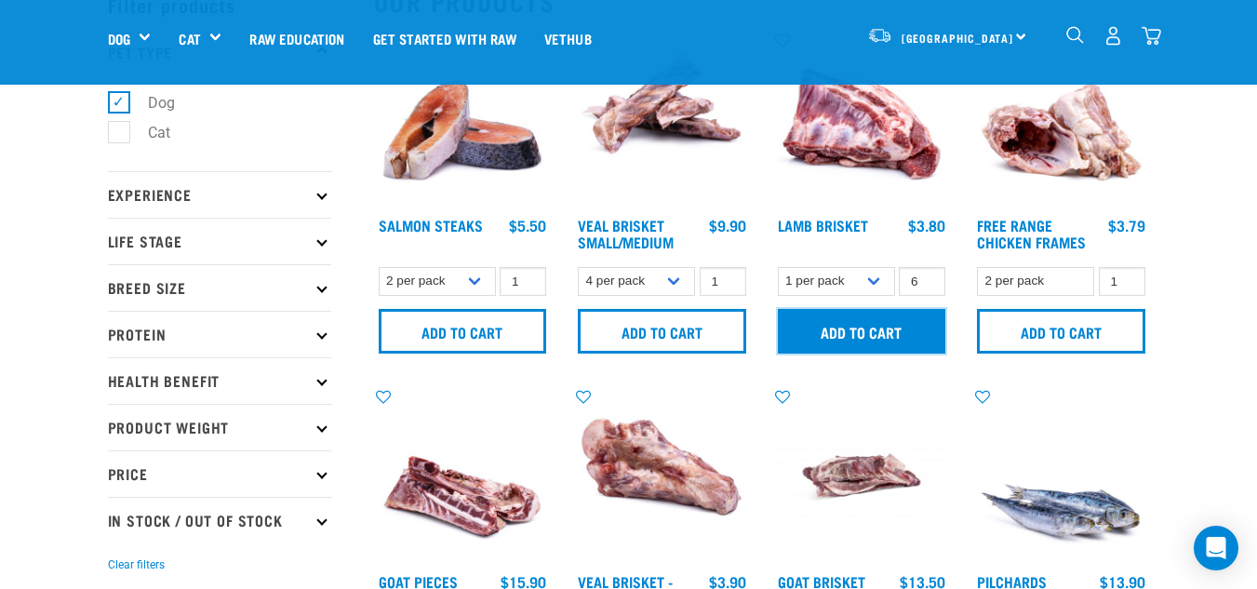
scroll to position [90, 0]
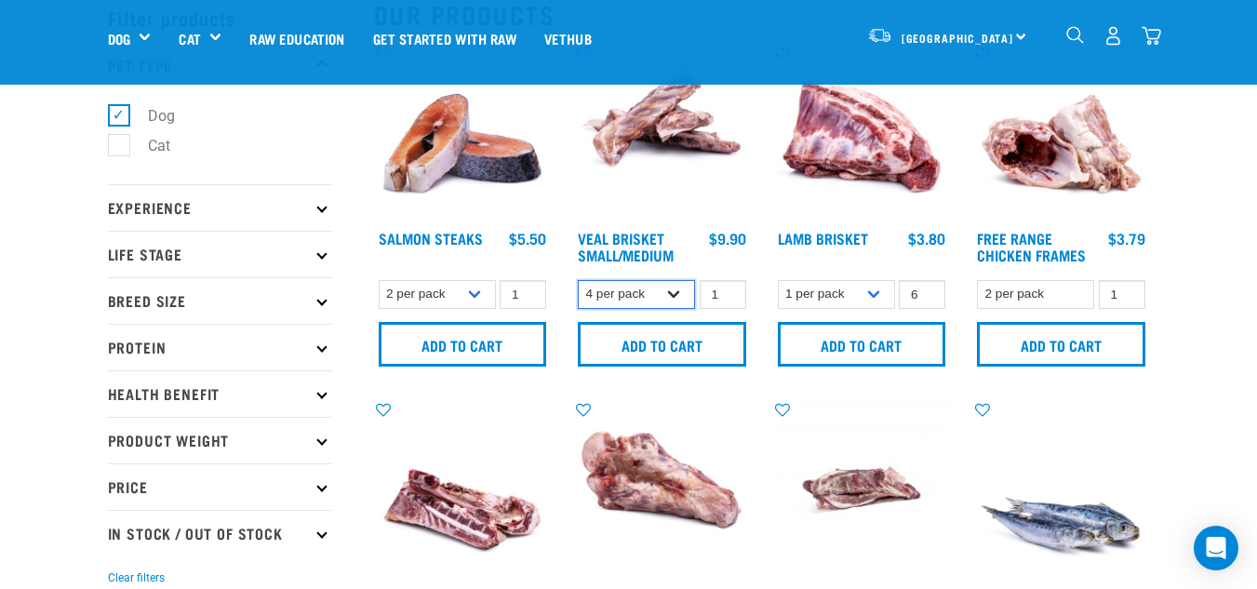
click at [646, 294] on select "4 per pack 8 per pack" at bounding box center [636, 294] width 117 height 29
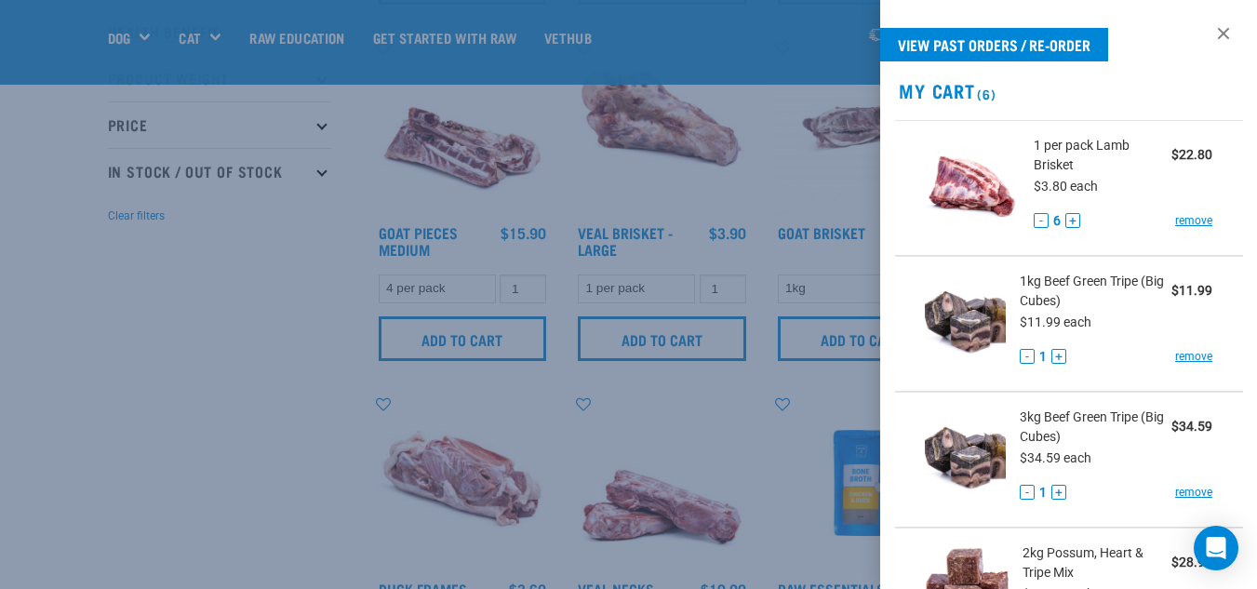
scroll to position [600, 0]
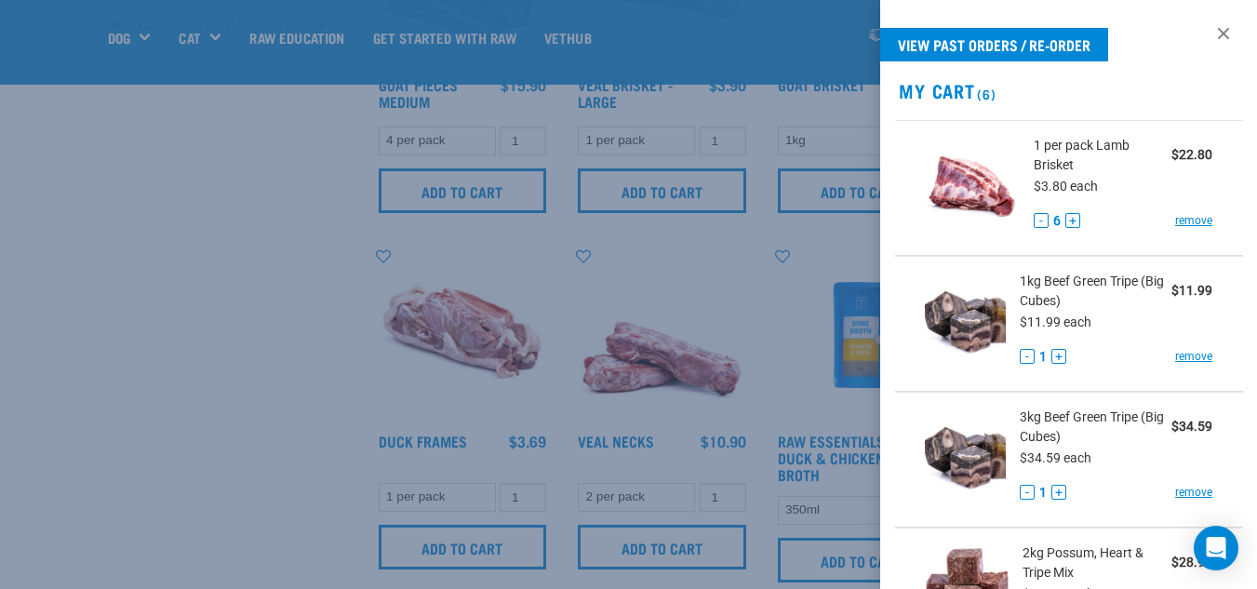
click at [106, 401] on div at bounding box center [628, 294] width 1257 height 589
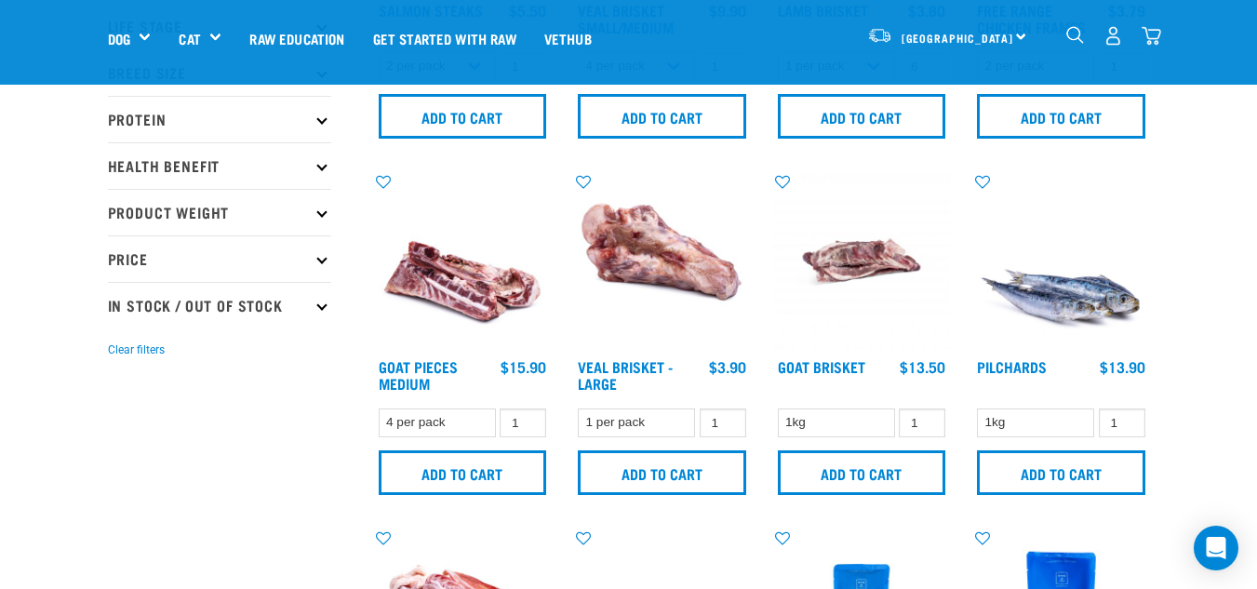
scroll to position [326, 0]
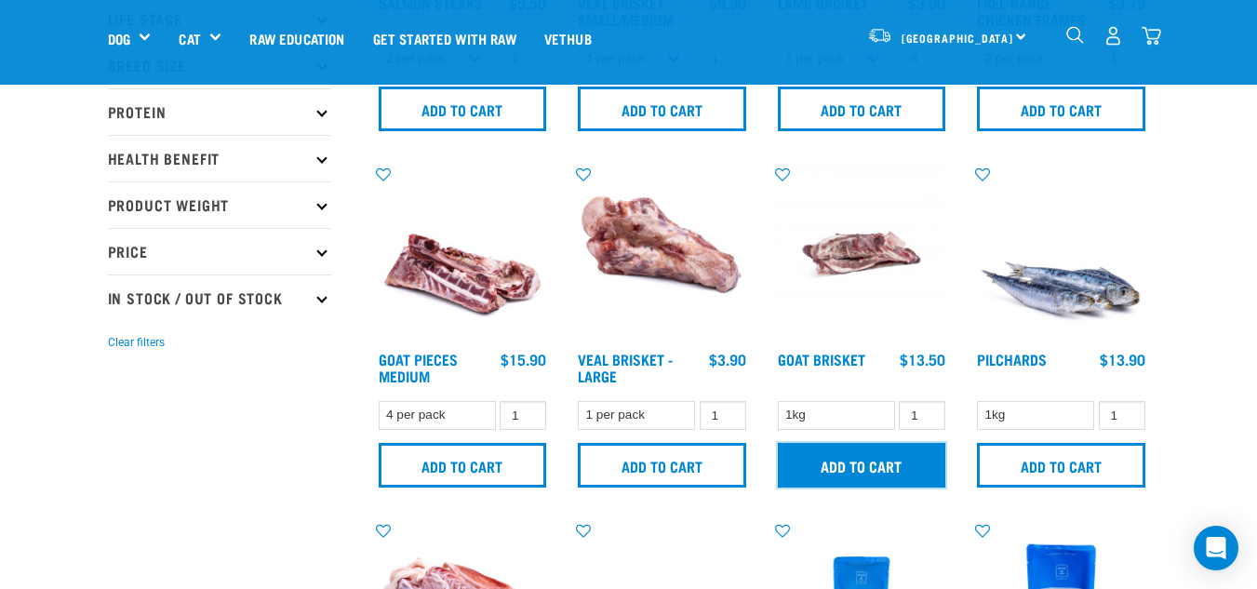
click at [807, 471] on input "Add to cart" at bounding box center [862, 465] width 168 height 45
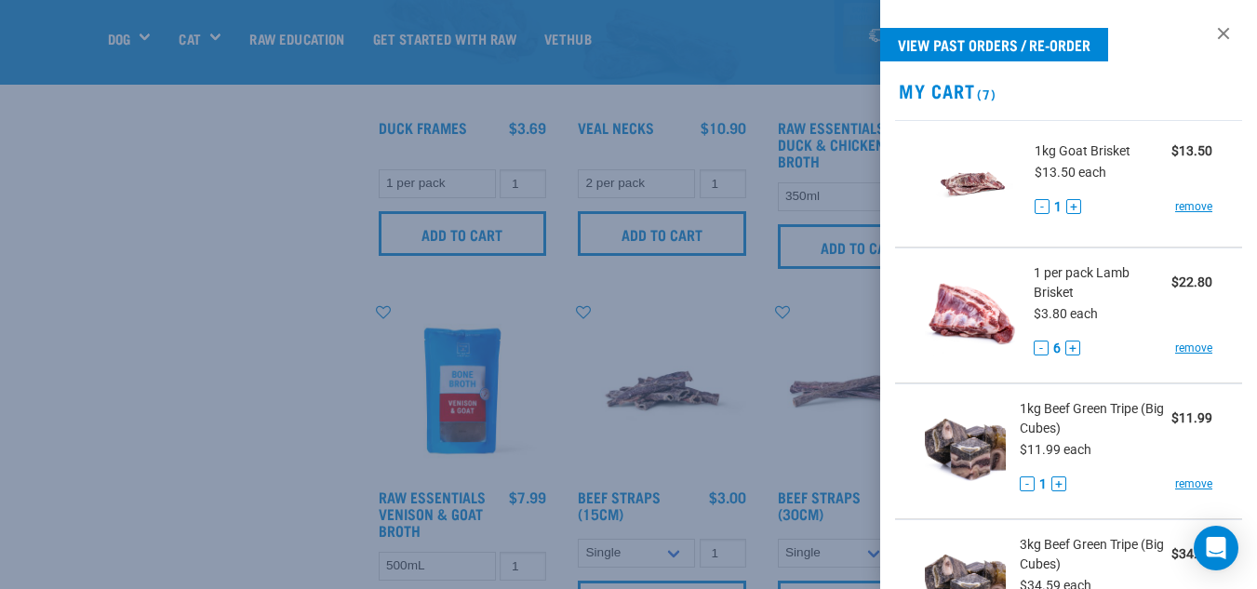
scroll to position [927, 0]
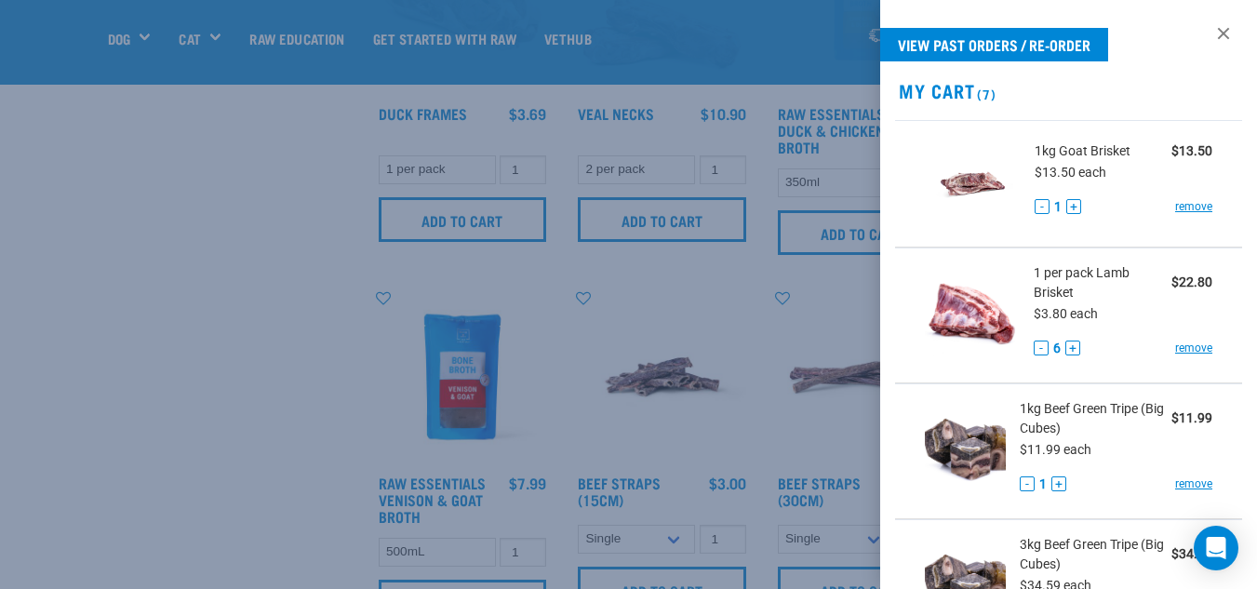
click at [128, 409] on div at bounding box center [628, 294] width 1257 height 589
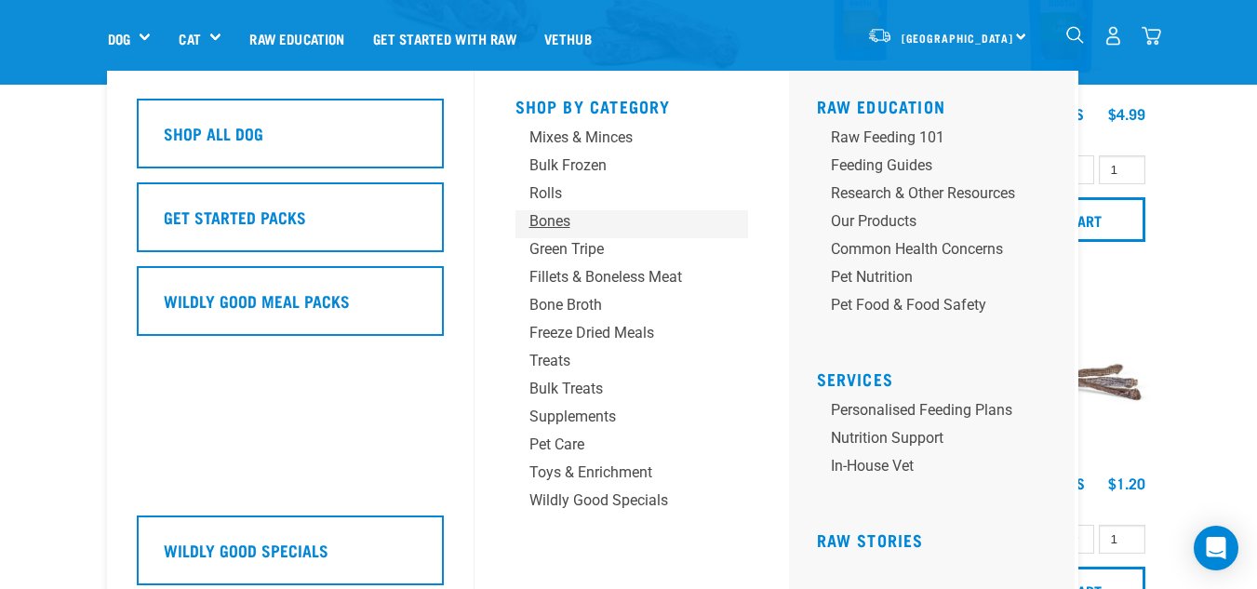
click at [558, 228] on div "Bones" at bounding box center [616, 221] width 174 height 22
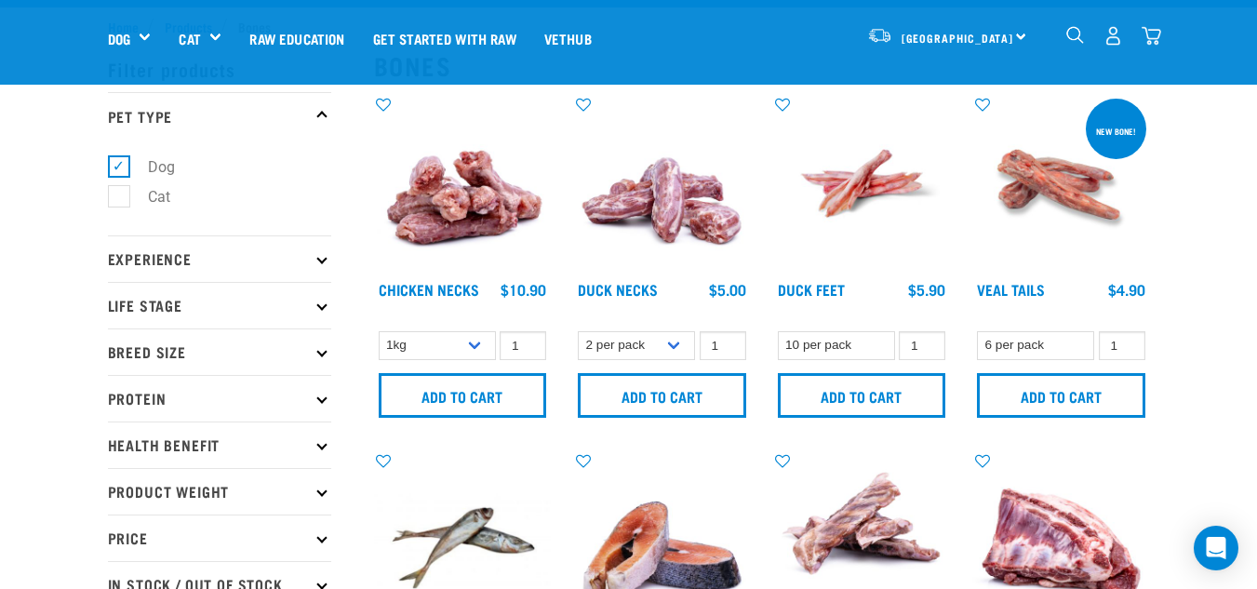
scroll to position [83, 0]
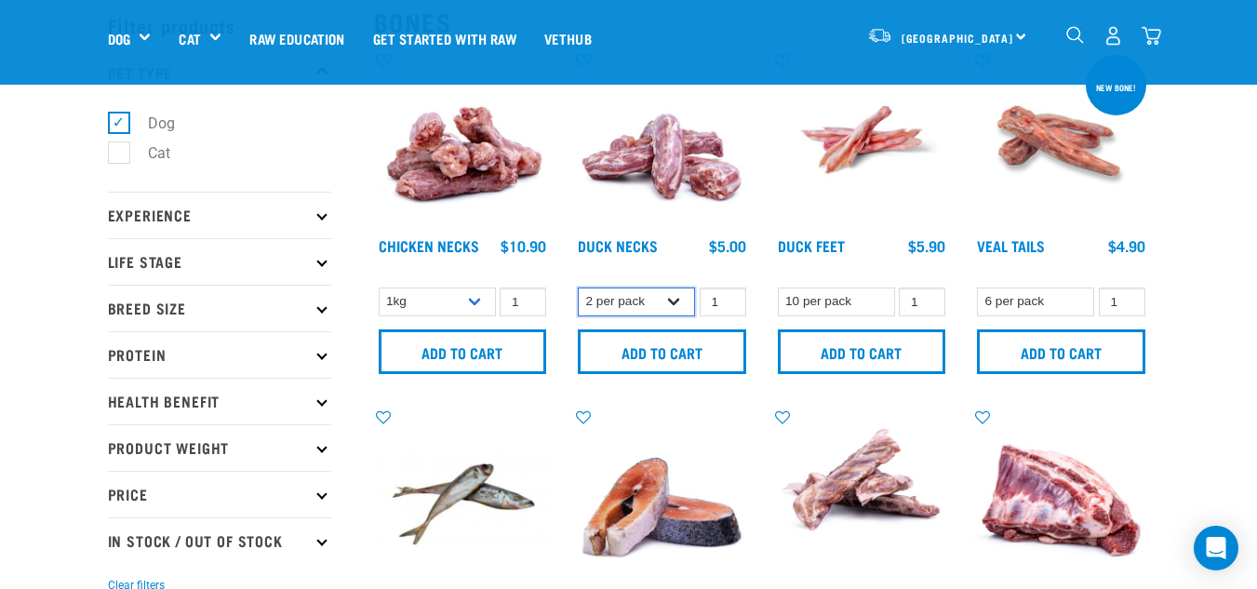
click at [656, 312] on select "2 per pack 6 per pack" at bounding box center [636, 301] width 117 height 29
select select "810"
click at [578, 287] on select "2 per pack 6 per pack" at bounding box center [636, 301] width 117 height 29
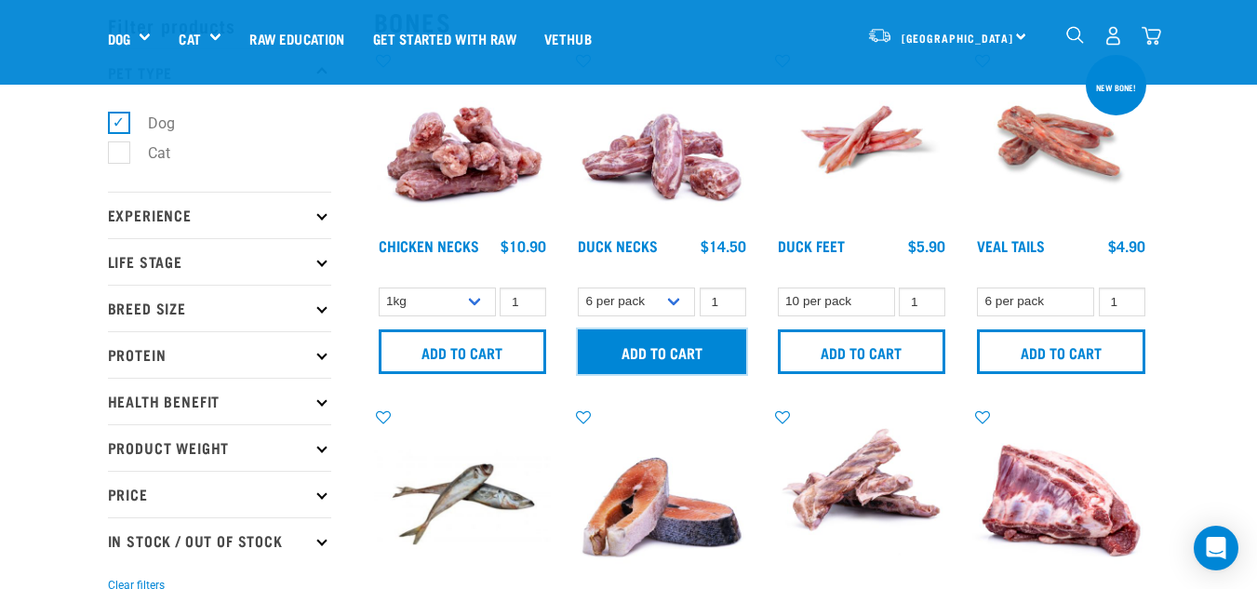
click at [645, 352] on input "Add to cart" at bounding box center [662, 351] width 168 height 45
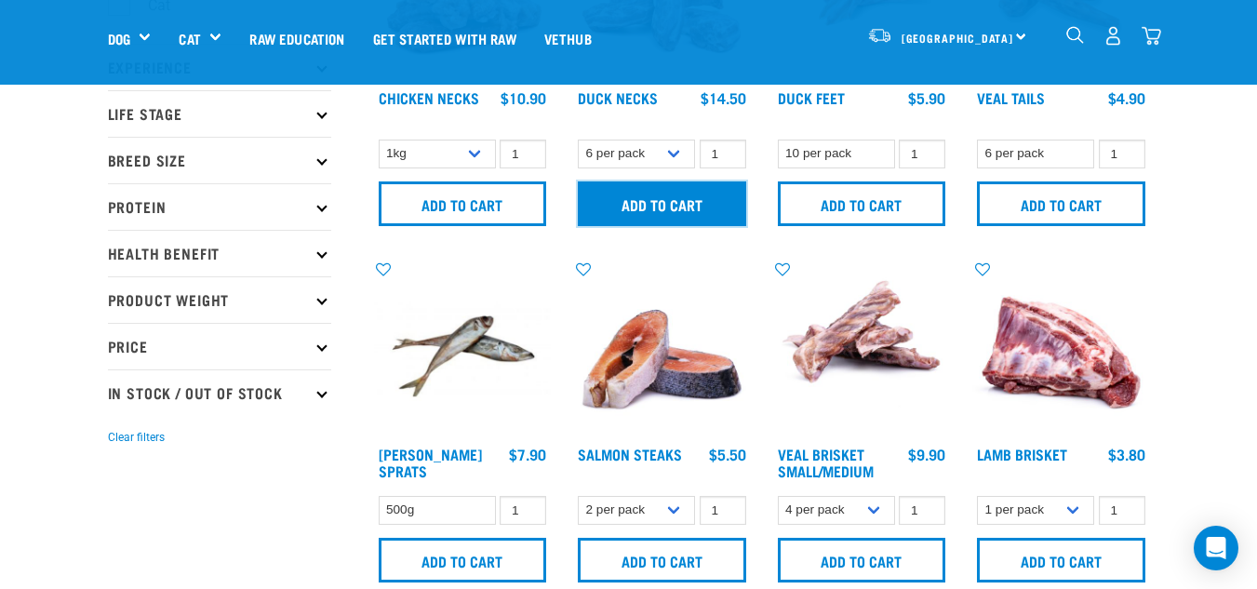
scroll to position [267, 0]
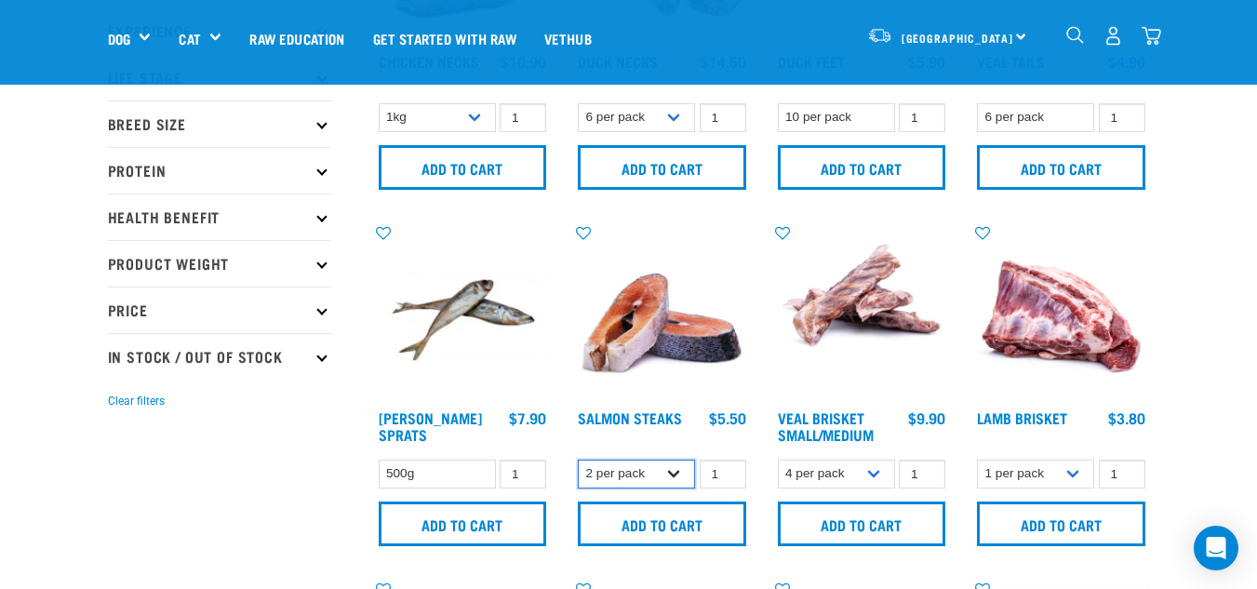
click at [614, 483] on select "2 per pack 3 per pack" at bounding box center [636, 474] width 117 height 29
select select "350742"
click at [578, 460] on select "2 per pack 3 per pack" at bounding box center [636, 474] width 117 height 29
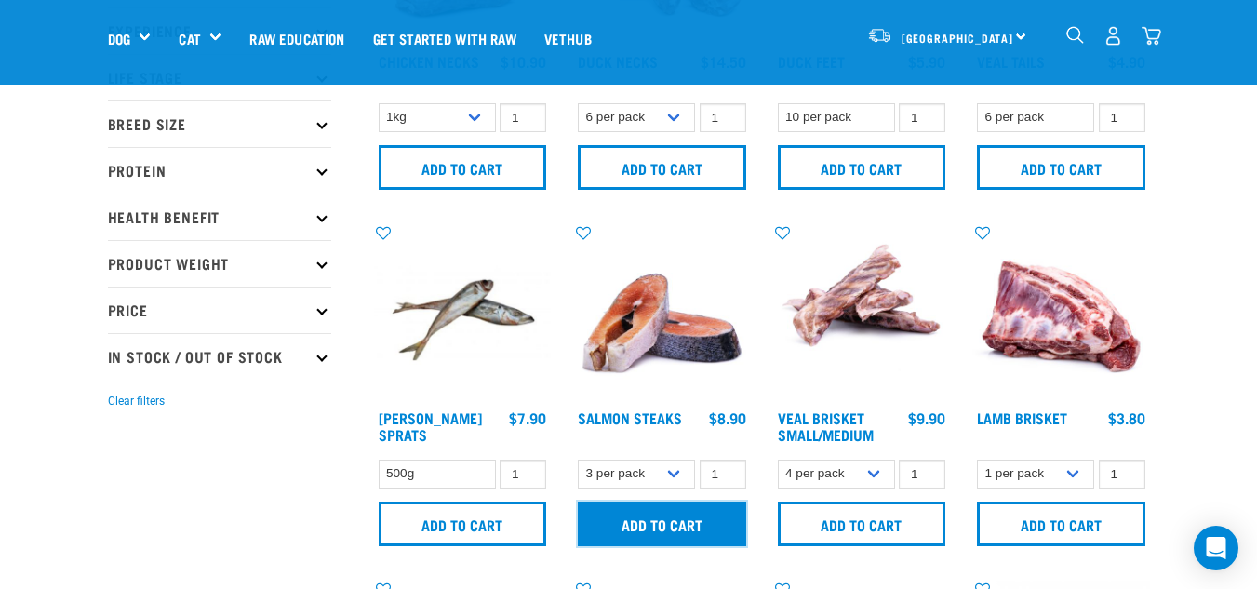
click at [634, 529] on input "Add to cart" at bounding box center [662, 523] width 168 height 45
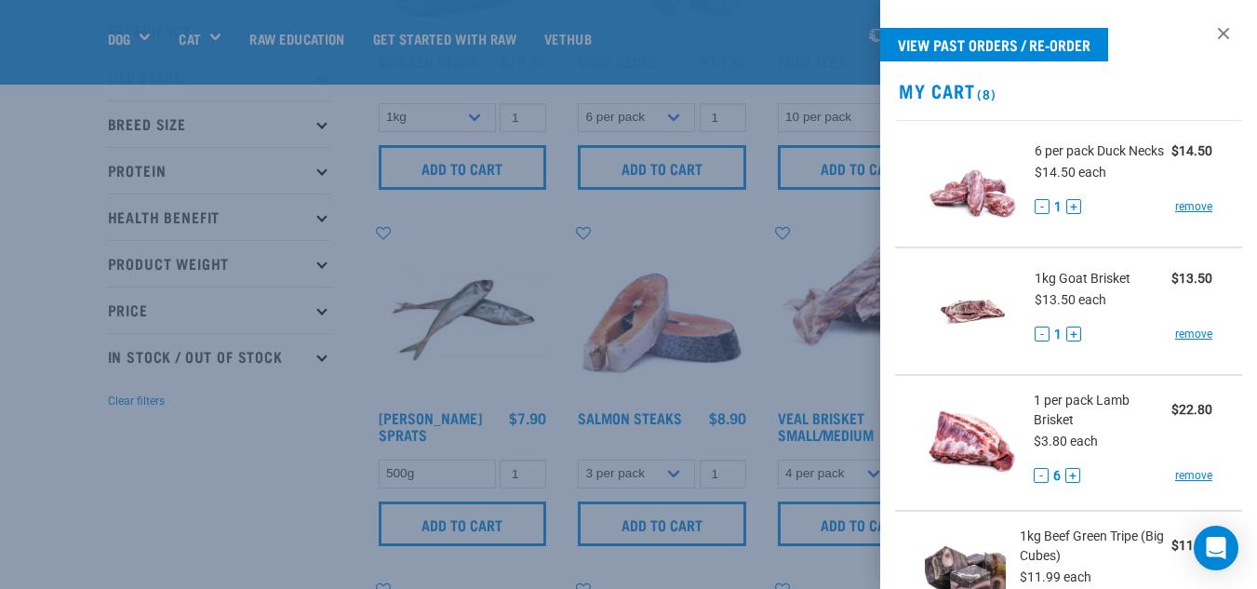
click at [159, 485] on div at bounding box center [628, 294] width 1257 height 589
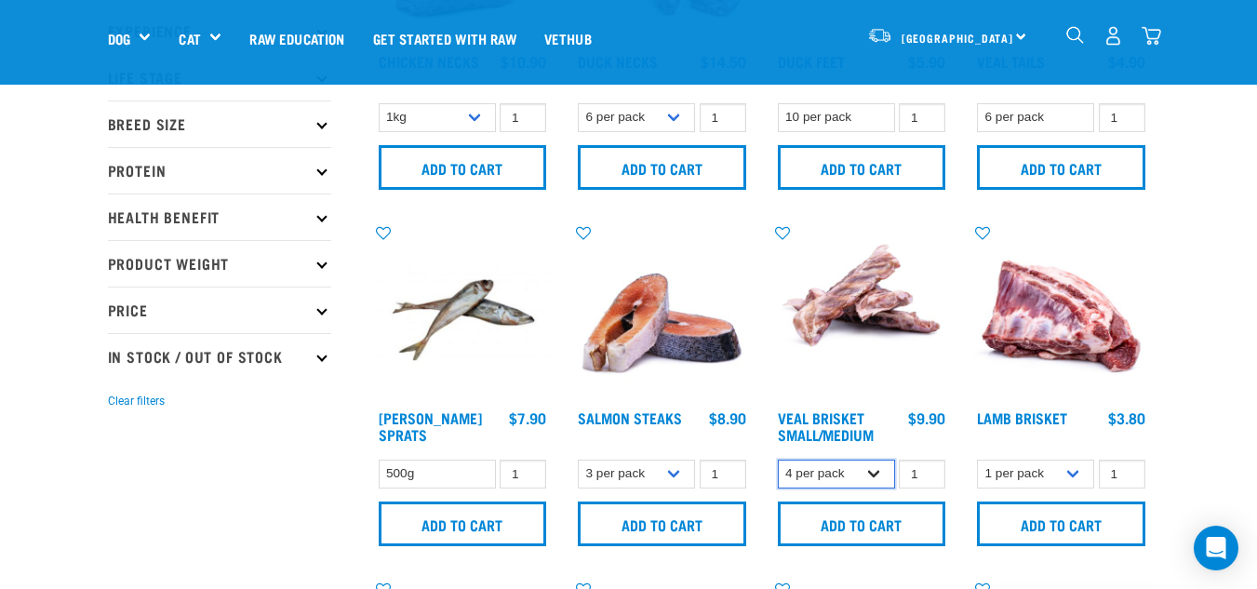
click at [828, 473] on select "4 per pack 8 per pack" at bounding box center [836, 474] width 117 height 29
select select "447645"
click at [778, 460] on select "4 per pack 8 per pack" at bounding box center [836, 474] width 117 height 29
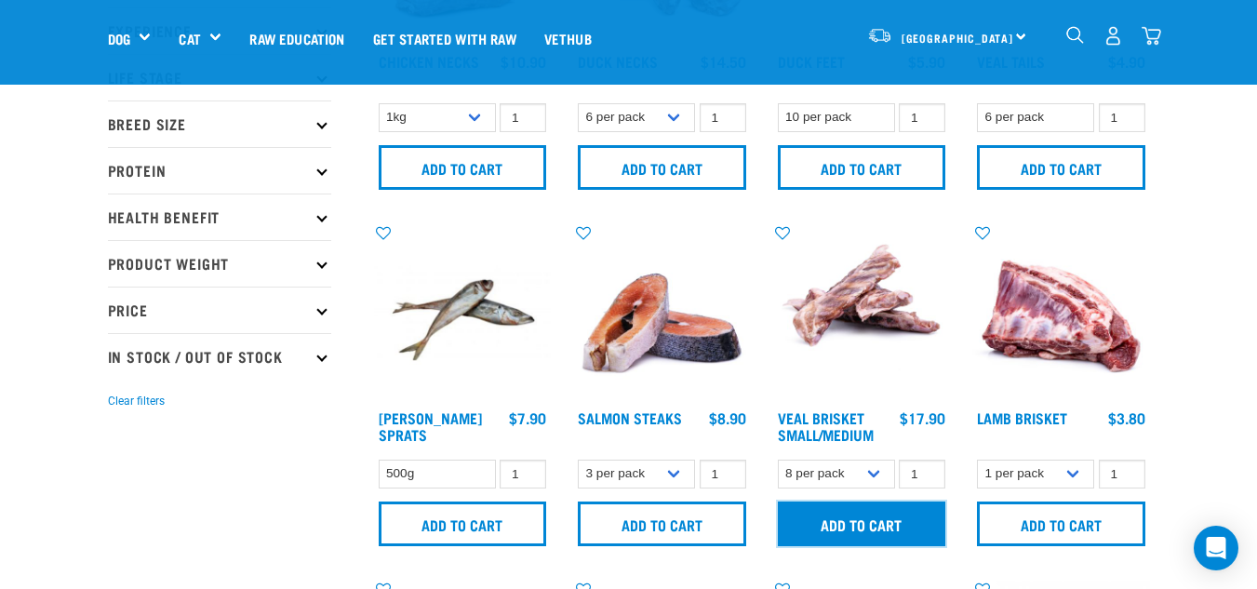
click at [822, 523] on input "Add to cart" at bounding box center [862, 523] width 168 height 45
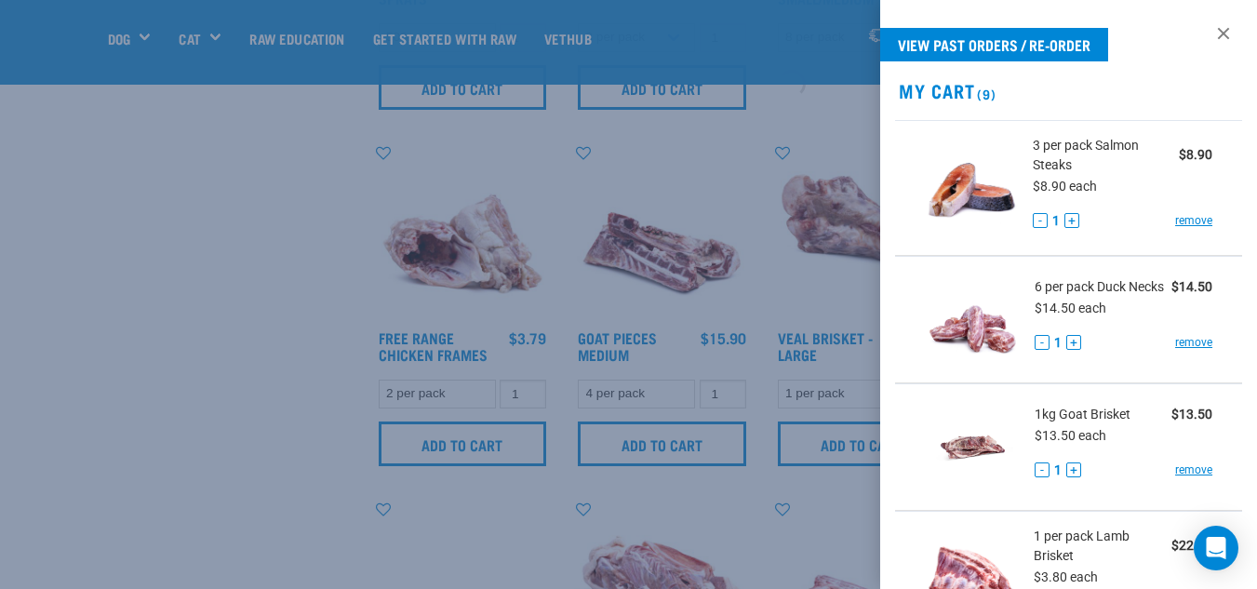
scroll to position [691, 0]
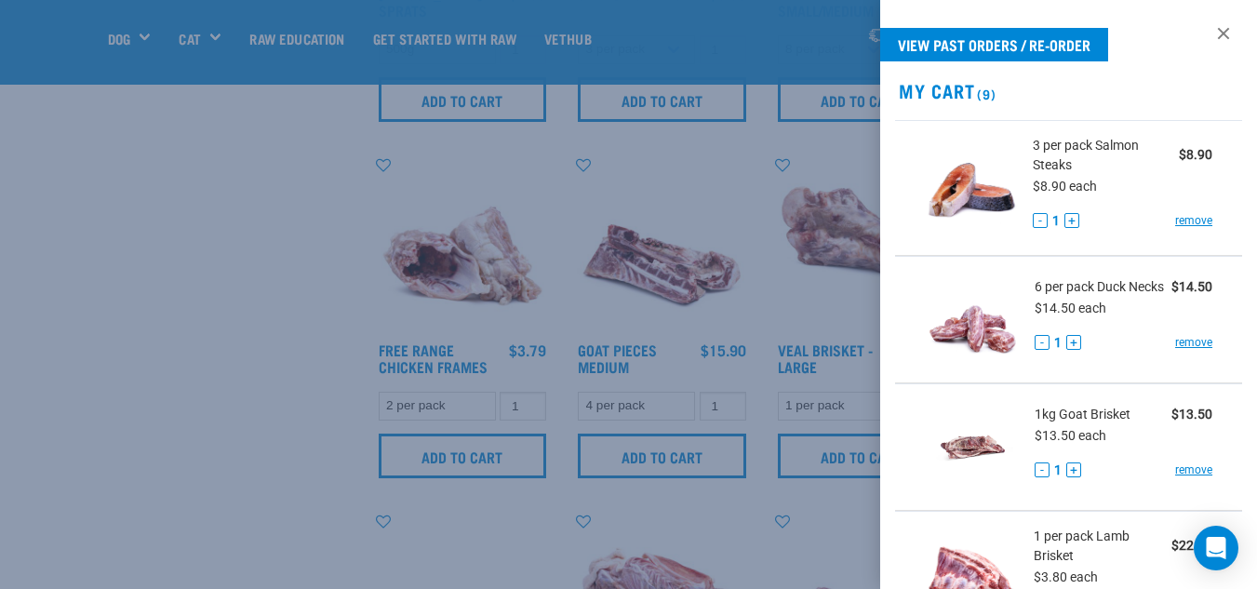
click at [205, 360] on div at bounding box center [628, 294] width 1257 height 589
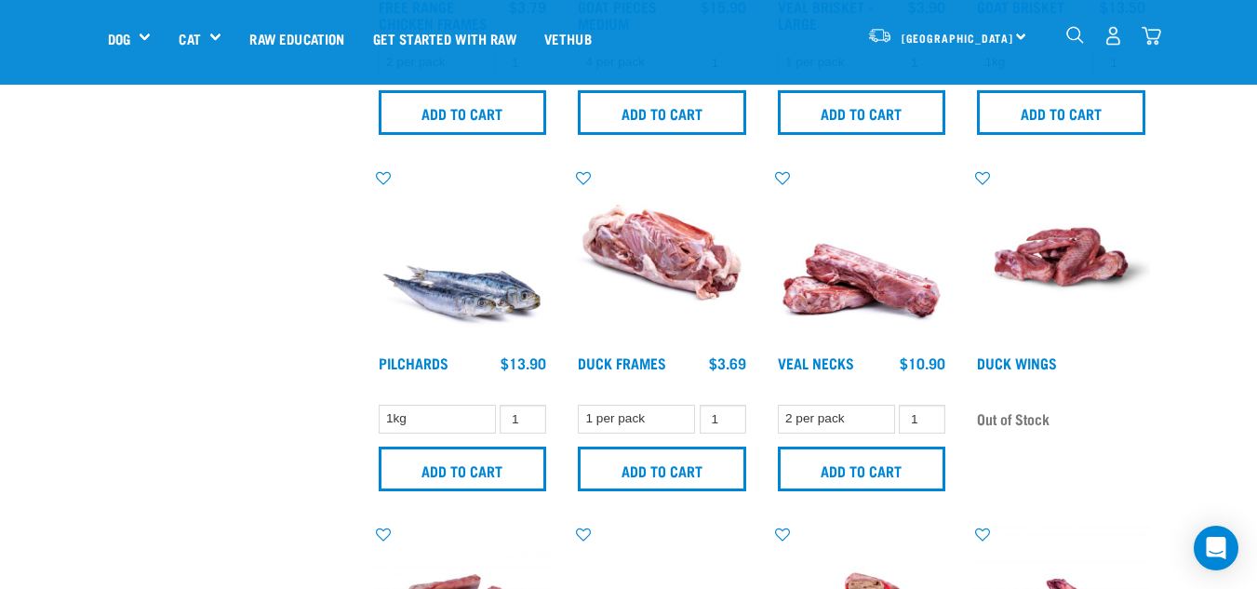
scroll to position [1041, 0]
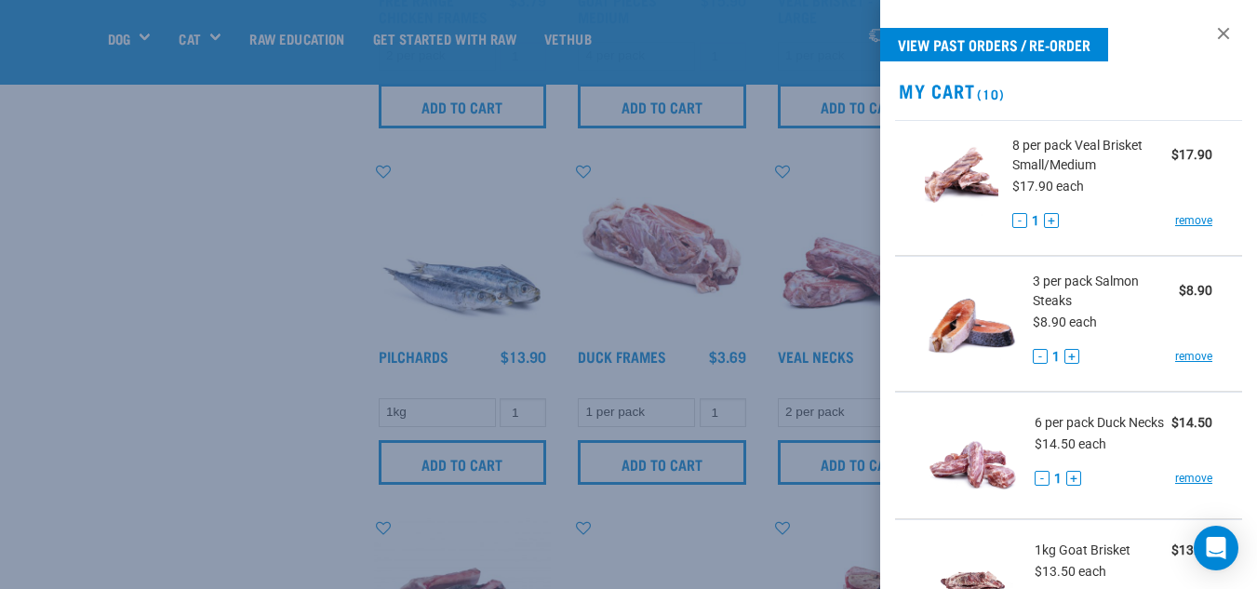
click at [186, 360] on div at bounding box center [628, 294] width 1257 height 589
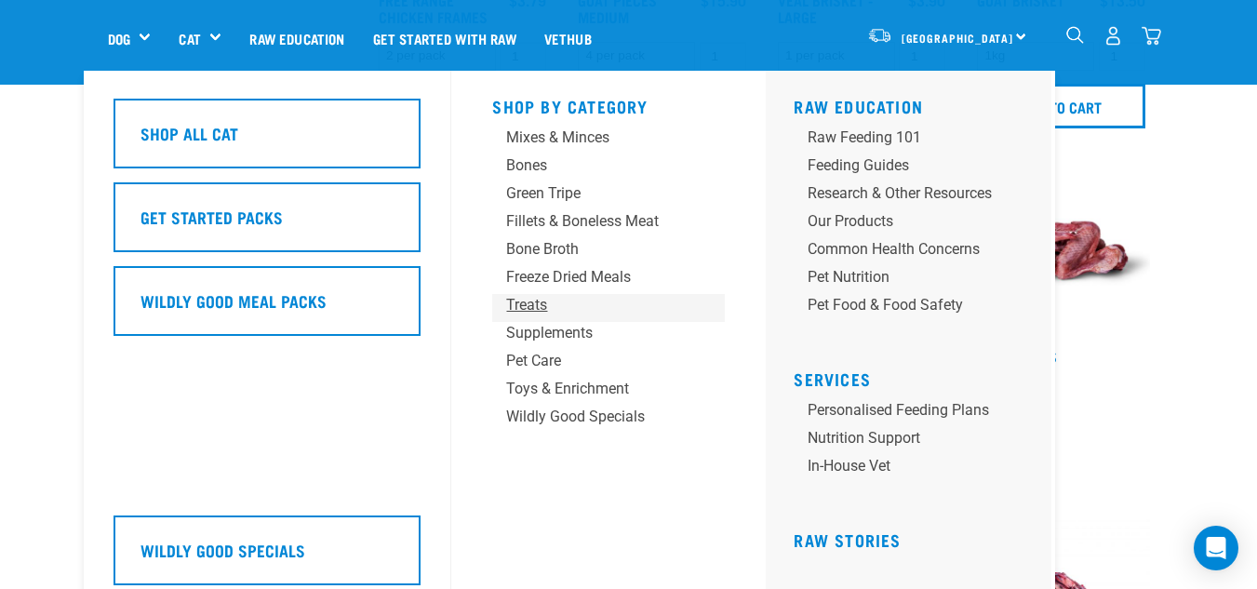
click at [537, 298] on div "Treats" at bounding box center [593, 305] width 174 height 22
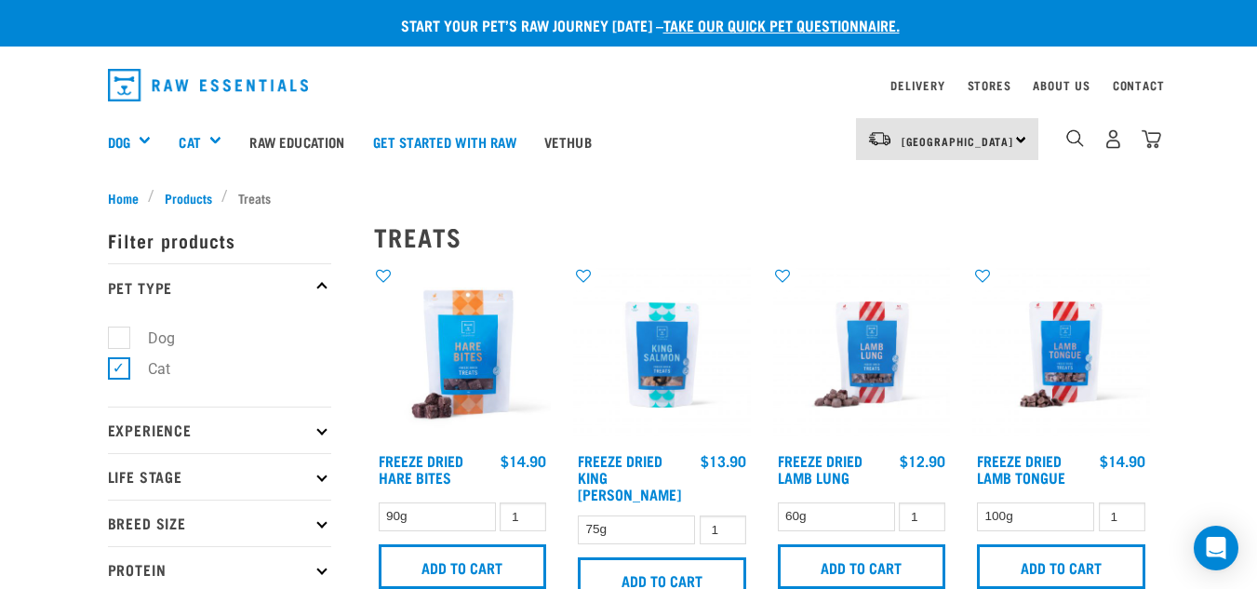
drag, startPoint x: 1270, startPoint y: 57, endPoint x: 1270, endPoint y: 7, distance: 50.2
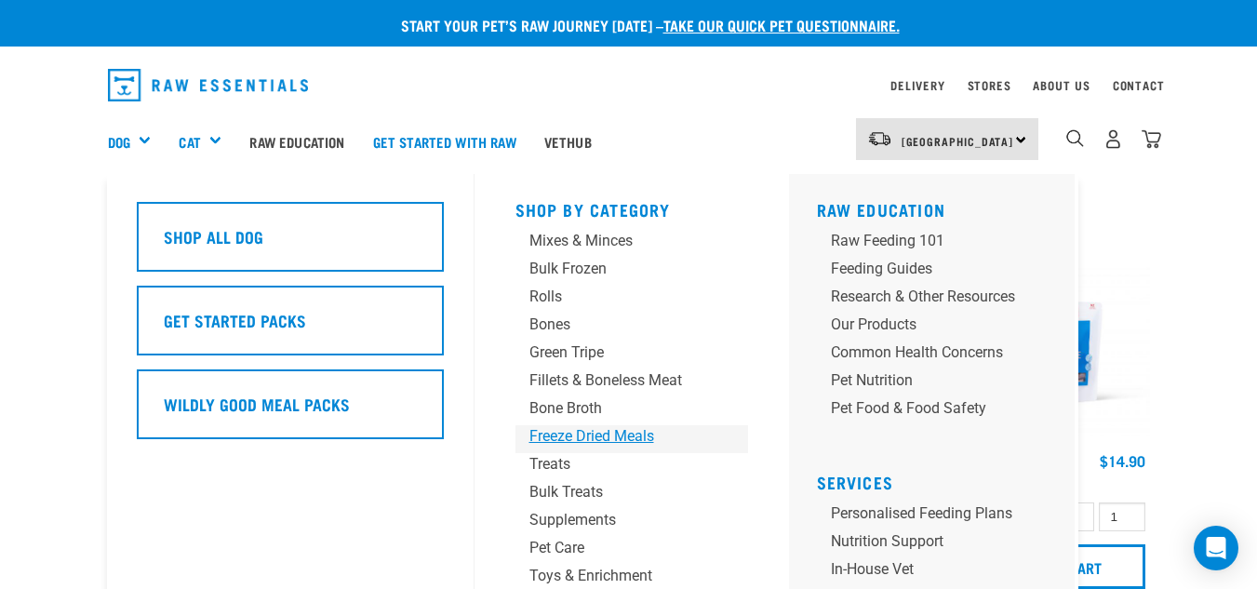
click at [537, 452] on link "Freeze Dried Meals" at bounding box center [631, 439] width 233 height 28
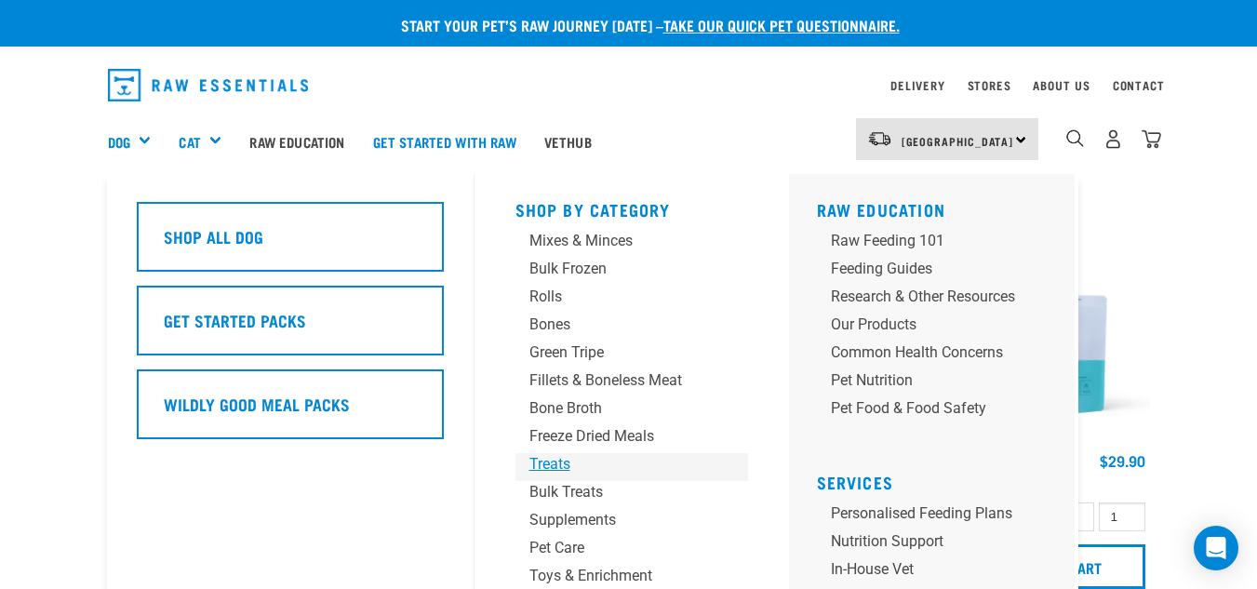
click at [544, 472] on div "Treats" at bounding box center [616, 464] width 174 height 22
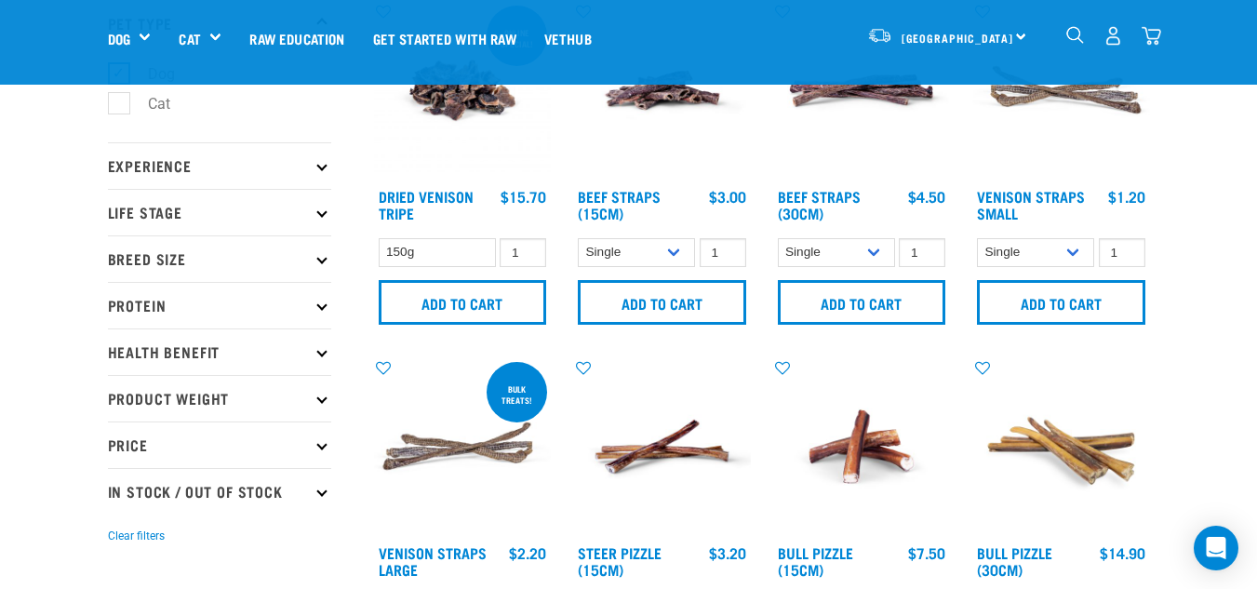
scroll to position [101, 0]
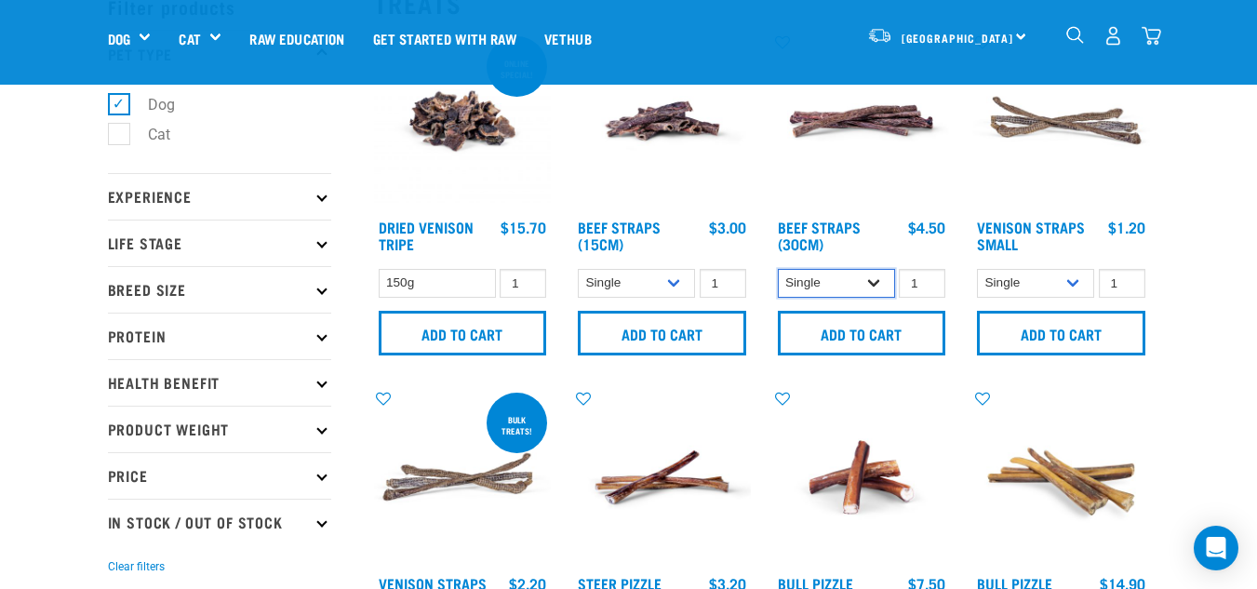
click at [826, 288] on select "Single 6 per pack 25 per pack" at bounding box center [836, 283] width 117 height 29
select select "15446"
click at [778, 269] on select "Single 6 per pack 25 per pack" at bounding box center [836, 283] width 117 height 29
click at [861, 359] on div "Beef Straps (30cm) 1 0 100 0 100 0 100 0 100" at bounding box center [862, 199] width 200 height 356
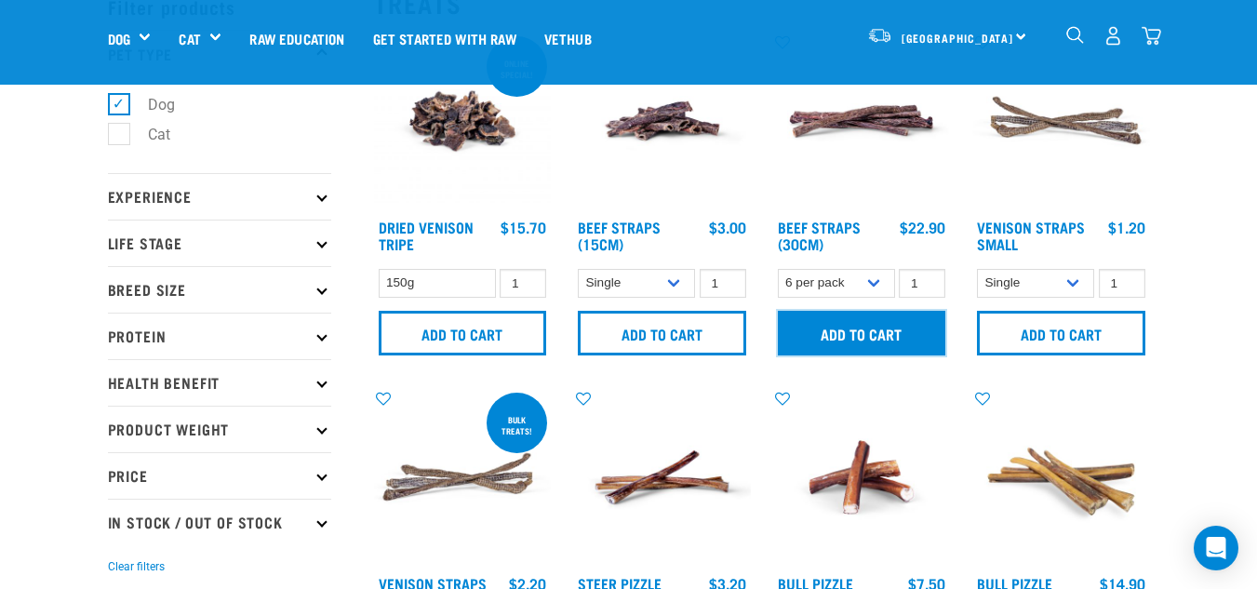
click at [851, 332] on input "Add to cart" at bounding box center [862, 333] width 168 height 45
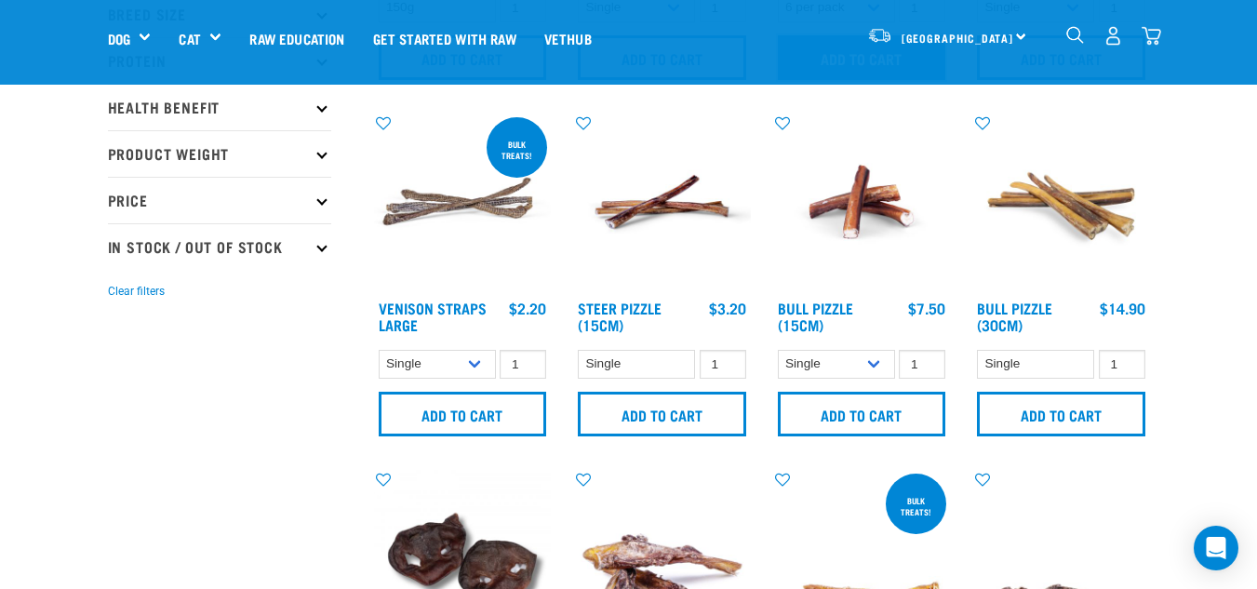
scroll to position [384, 0]
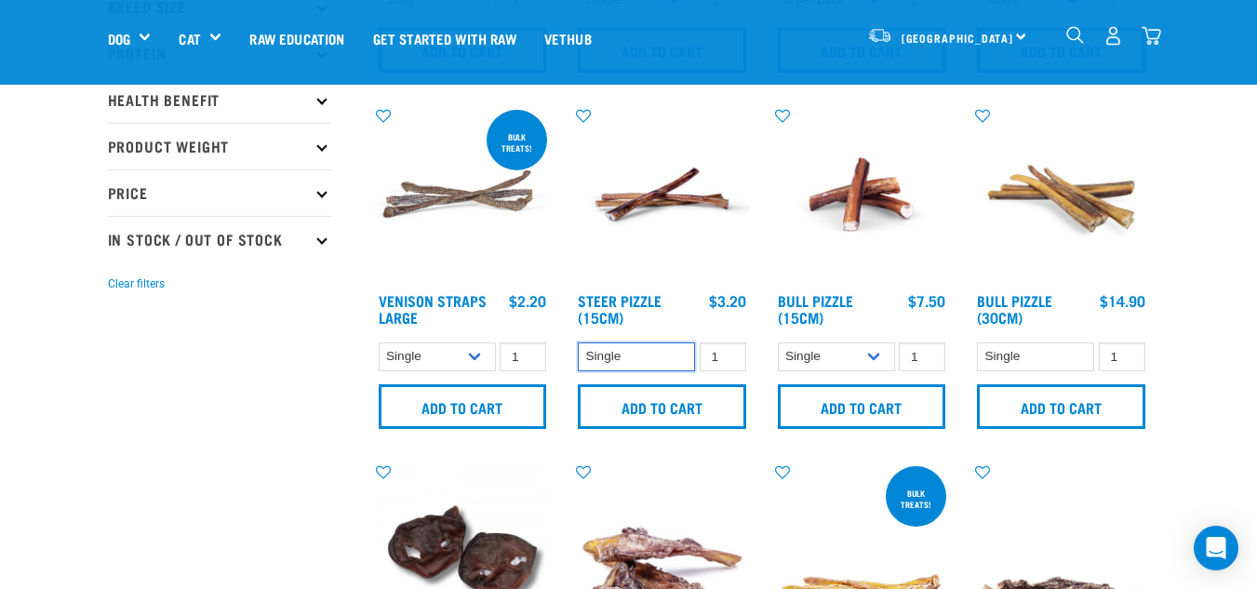
click at [607, 367] on select "Single" at bounding box center [636, 356] width 117 height 29
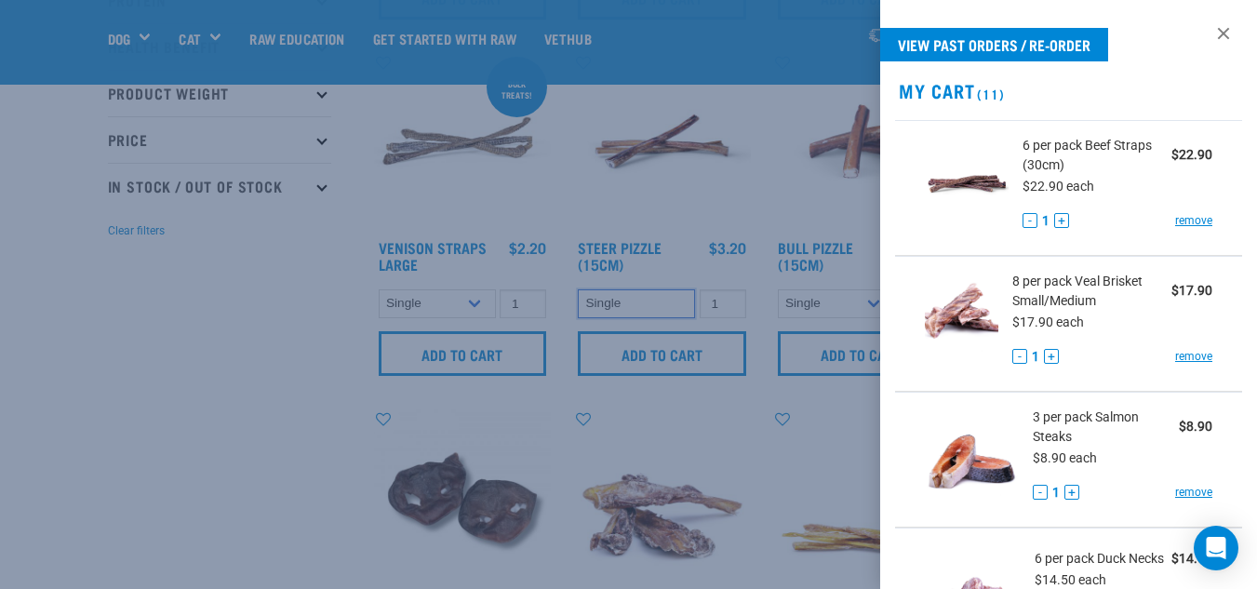
scroll to position [445, 0]
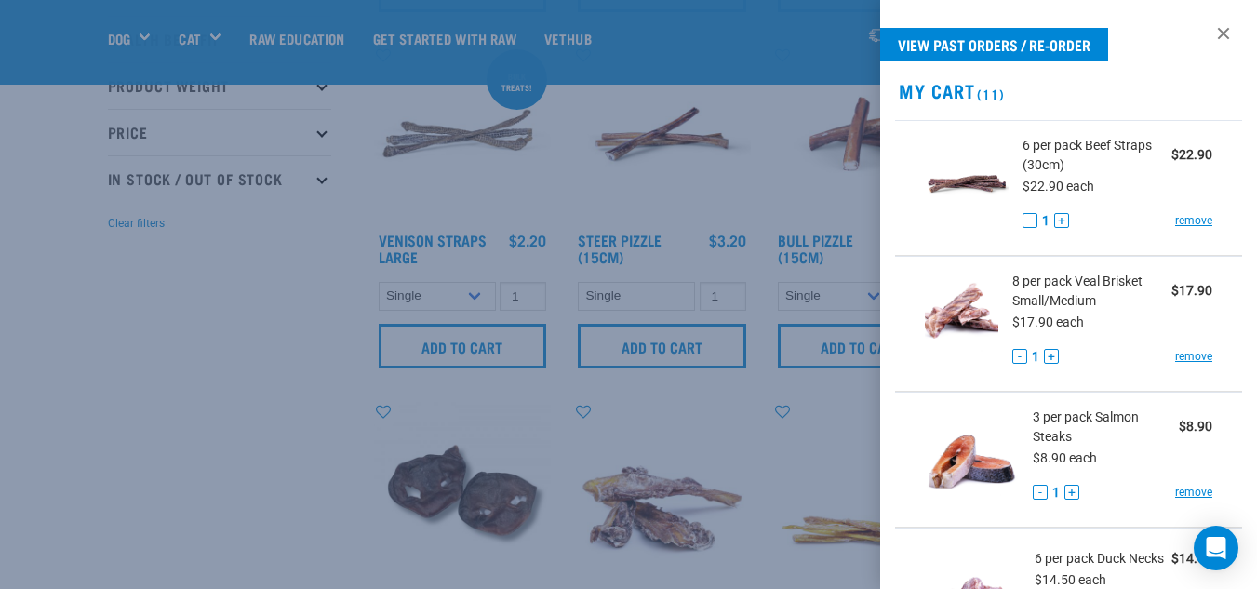
click at [159, 380] on div at bounding box center [628, 294] width 1257 height 589
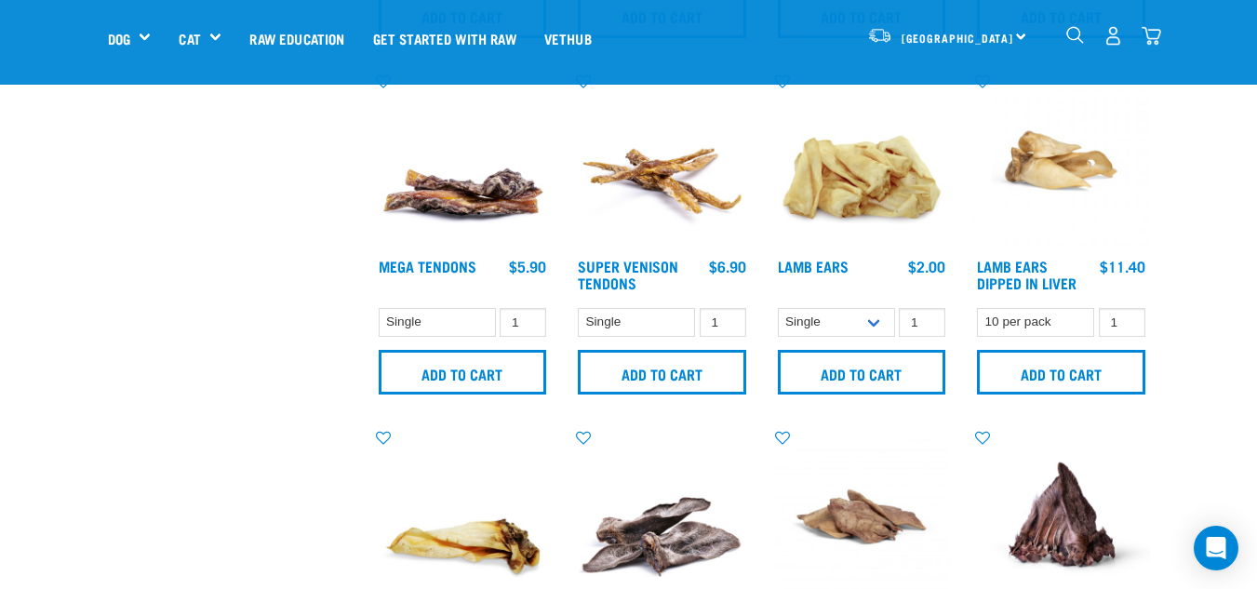
scroll to position [1147, 0]
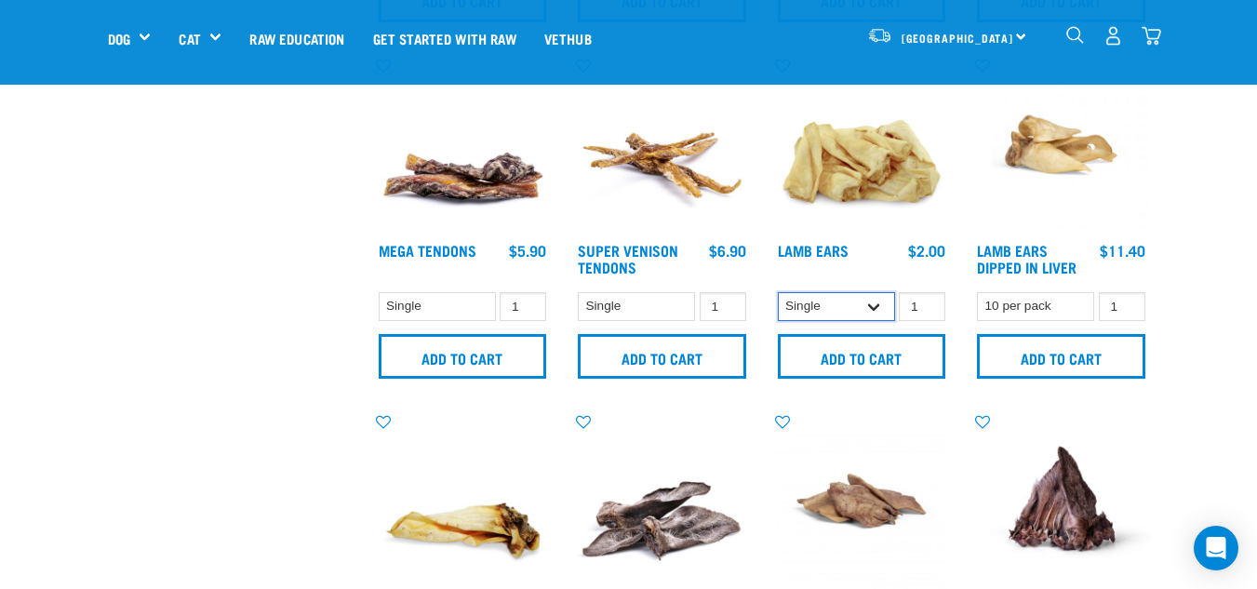
click at [880, 298] on select "Single 10 per pack 1kg" at bounding box center [836, 306] width 117 height 29
select select "800"
click at [778, 292] on select "Single 10 per pack 1kg" at bounding box center [836, 306] width 117 height 29
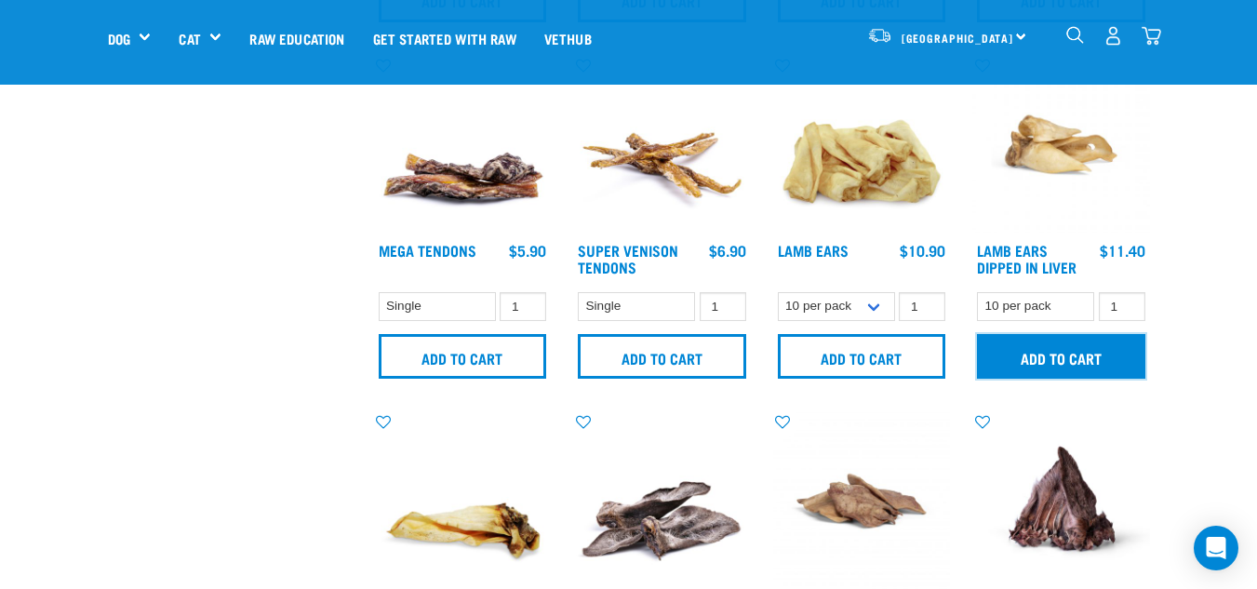
click at [1076, 378] on input "Add to cart" at bounding box center [1061, 356] width 168 height 45
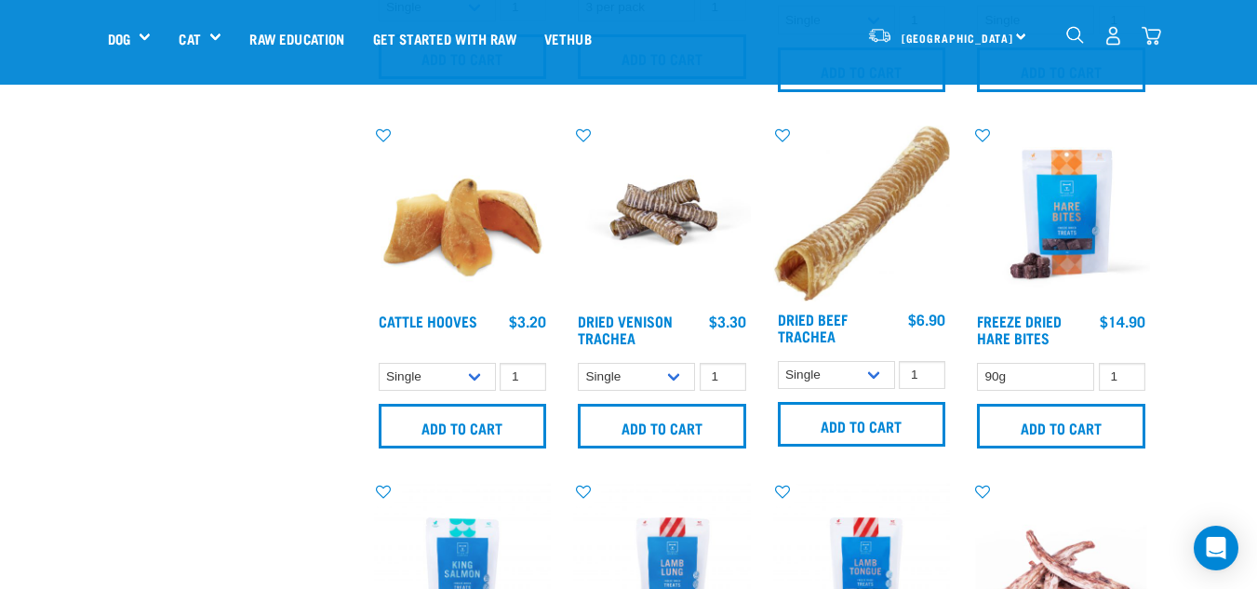
scroll to position [1841, 0]
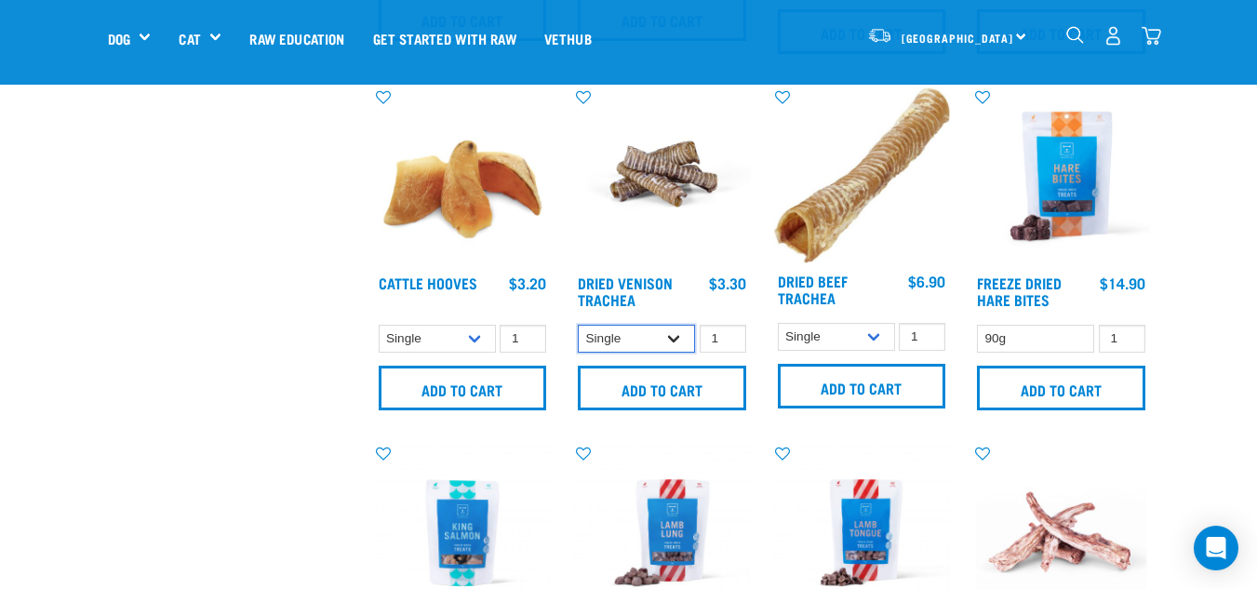
click at [656, 325] on select "Single 10 per pack 25 per pack" at bounding box center [636, 339] width 117 height 29
select select "443103"
click at [578, 325] on select "Single 10 per pack 25 per pack" at bounding box center [636, 339] width 117 height 29
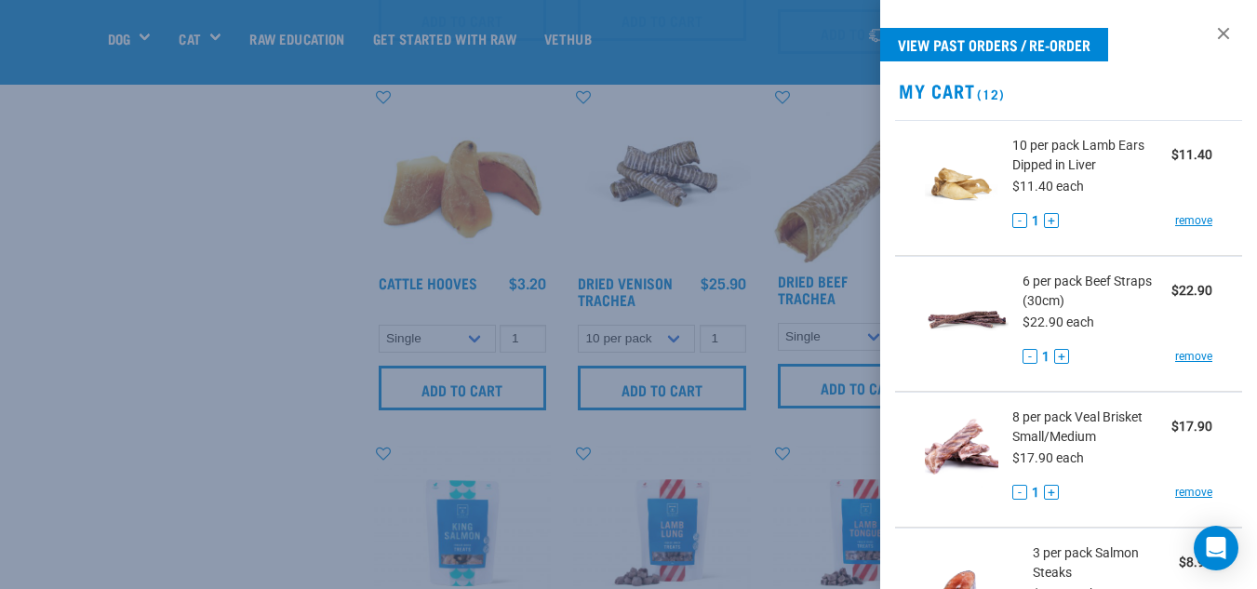
click at [189, 303] on div at bounding box center [628, 294] width 1257 height 589
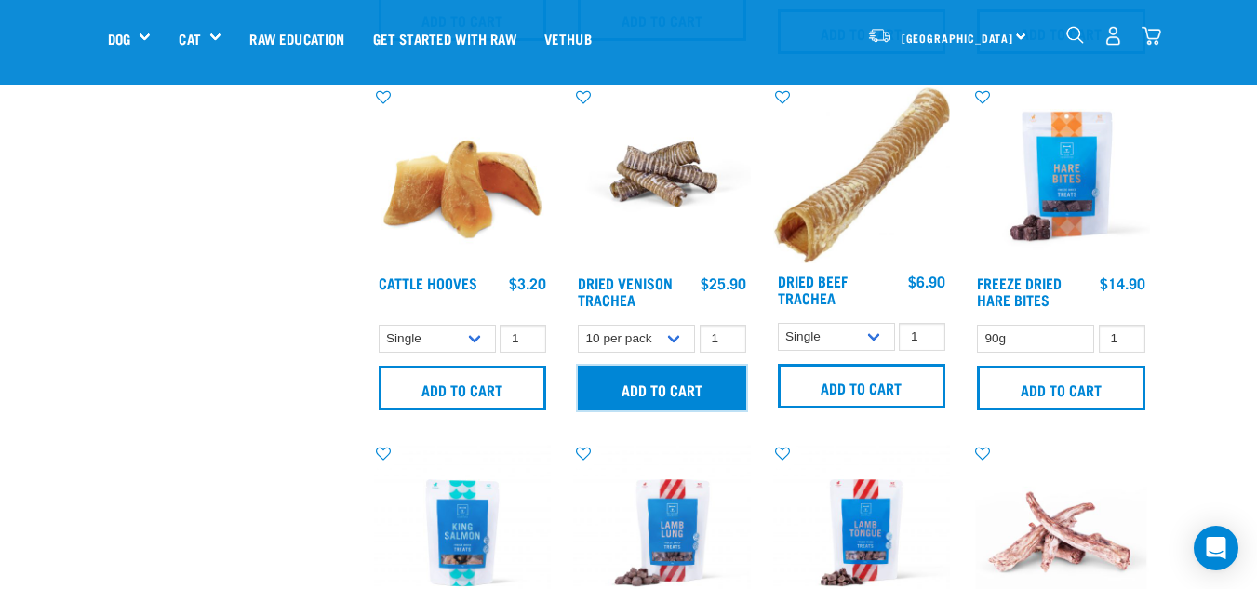
click at [681, 377] on input "Add to cart" at bounding box center [662, 388] width 168 height 45
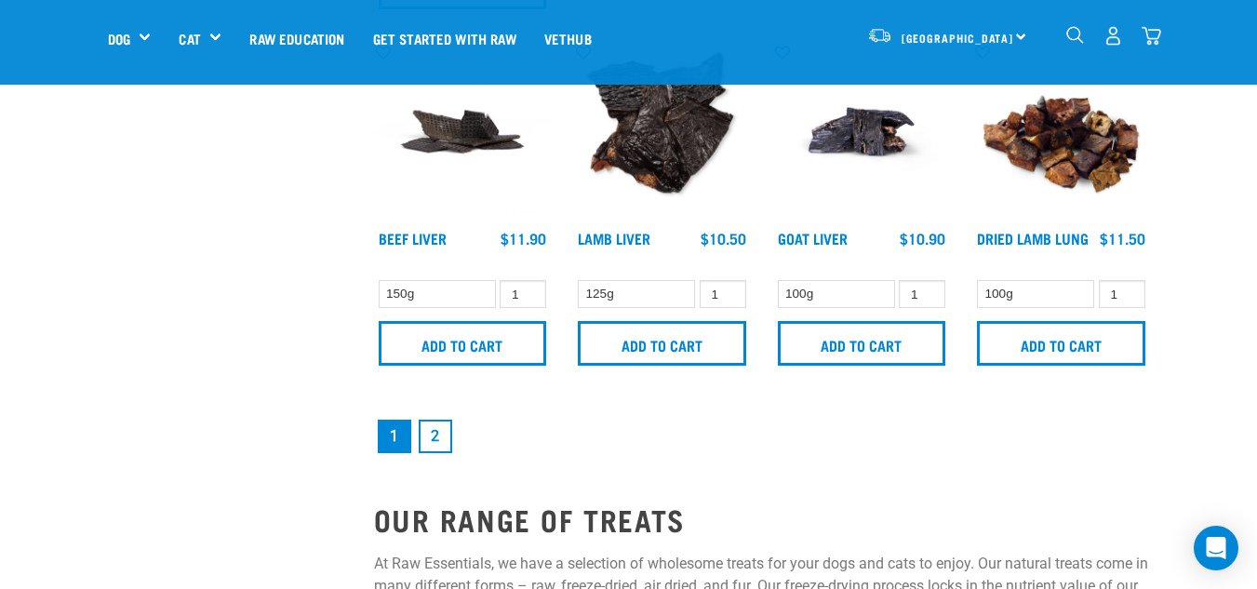
scroll to position [2603, 0]
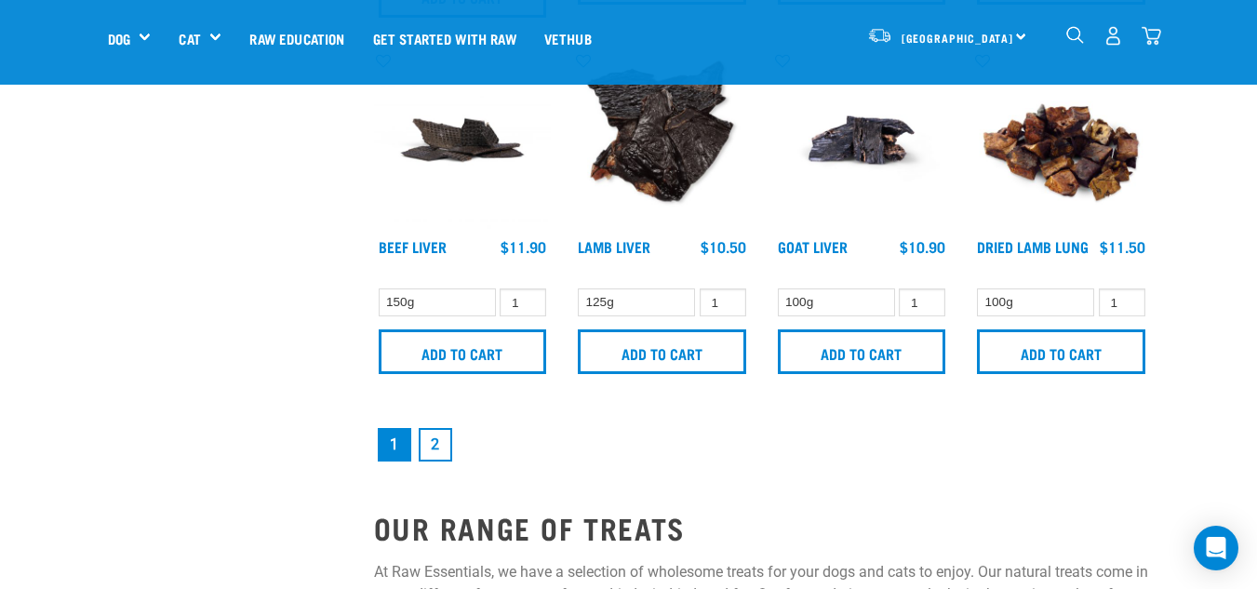
click at [430, 428] on link "2" at bounding box center [435, 444] width 33 height 33
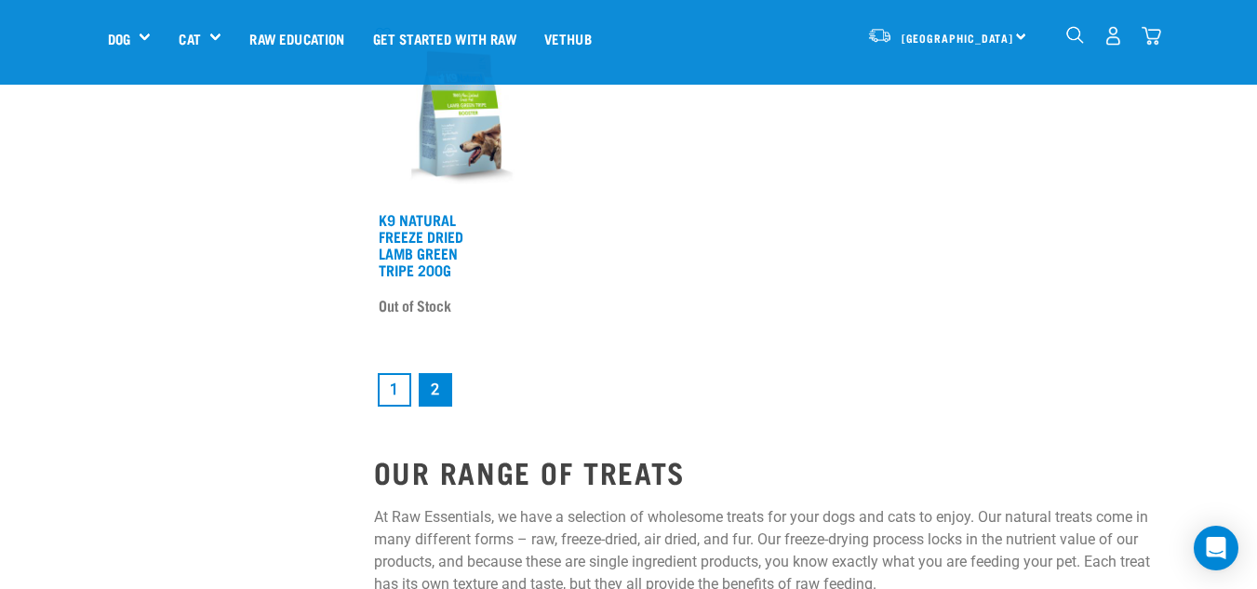
scroll to position [2524, 0]
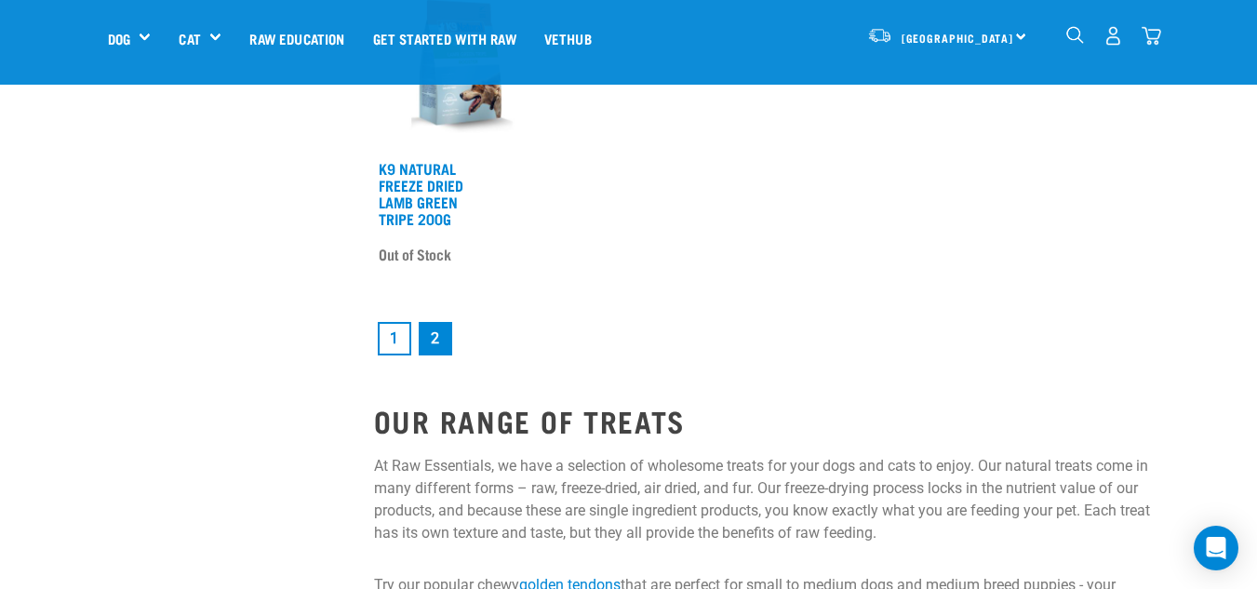
click at [376, 337] on li "1" at bounding box center [394, 338] width 41 height 41
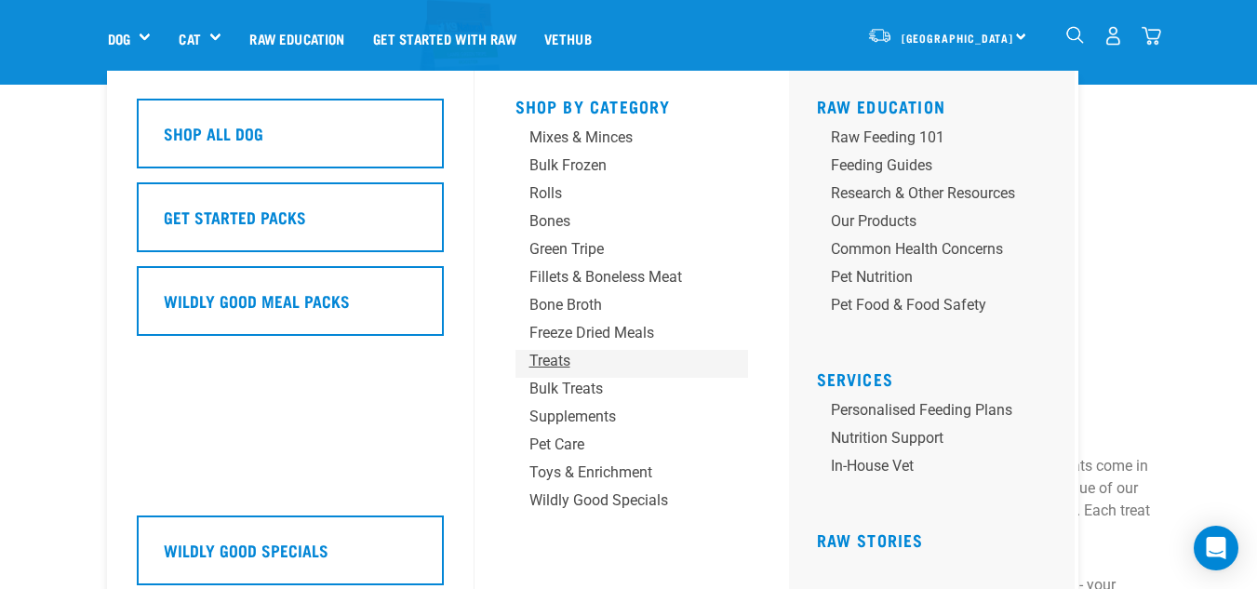
click at [560, 367] on div "Treats" at bounding box center [616, 361] width 174 height 22
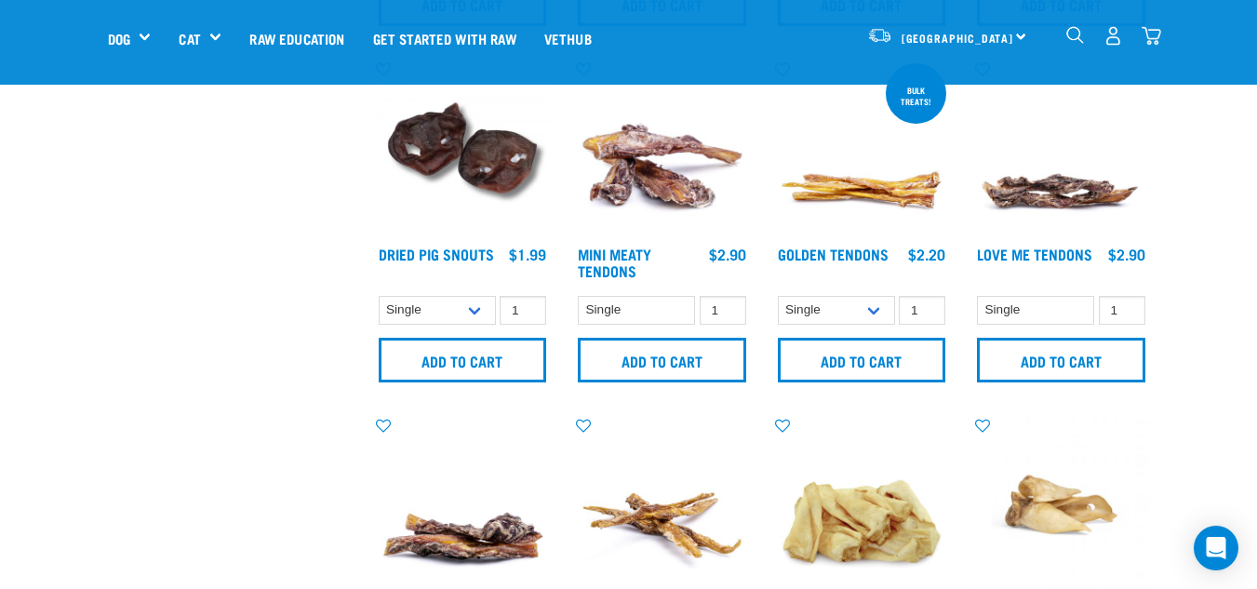
scroll to position [794, 0]
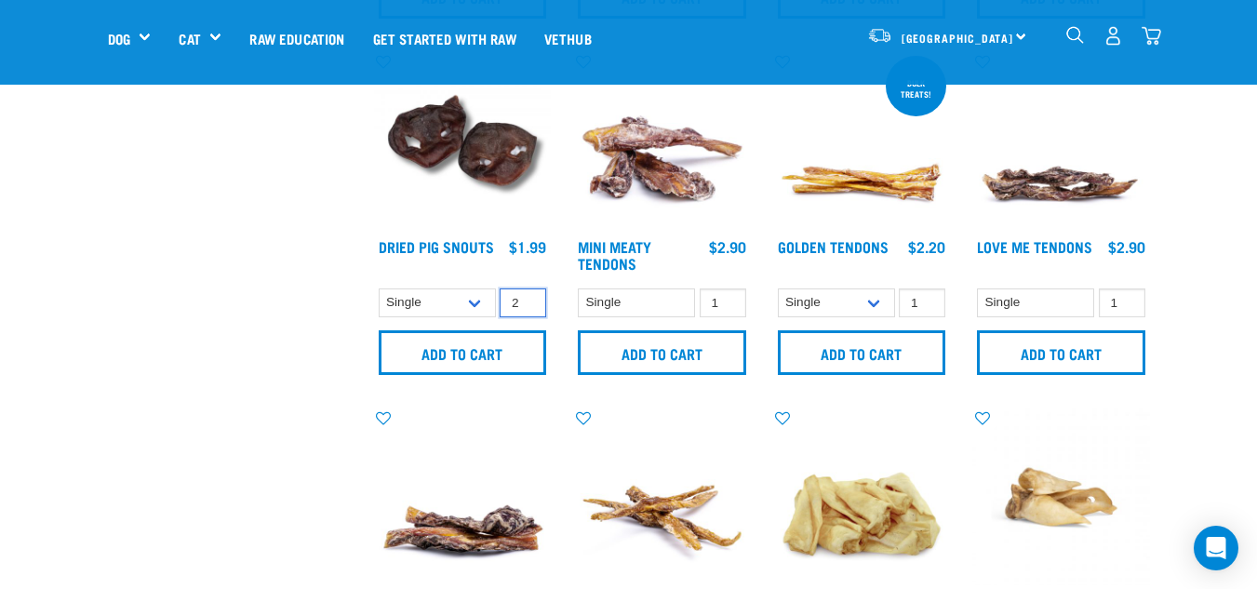
click at [528, 299] on input "2" at bounding box center [523, 302] width 47 height 29
click at [528, 299] on input "3" at bounding box center [523, 302] width 47 height 29
click at [528, 299] on input "4" at bounding box center [523, 302] width 47 height 29
click at [528, 299] on input "5" at bounding box center [523, 302] width 47 height 29
type input "6"
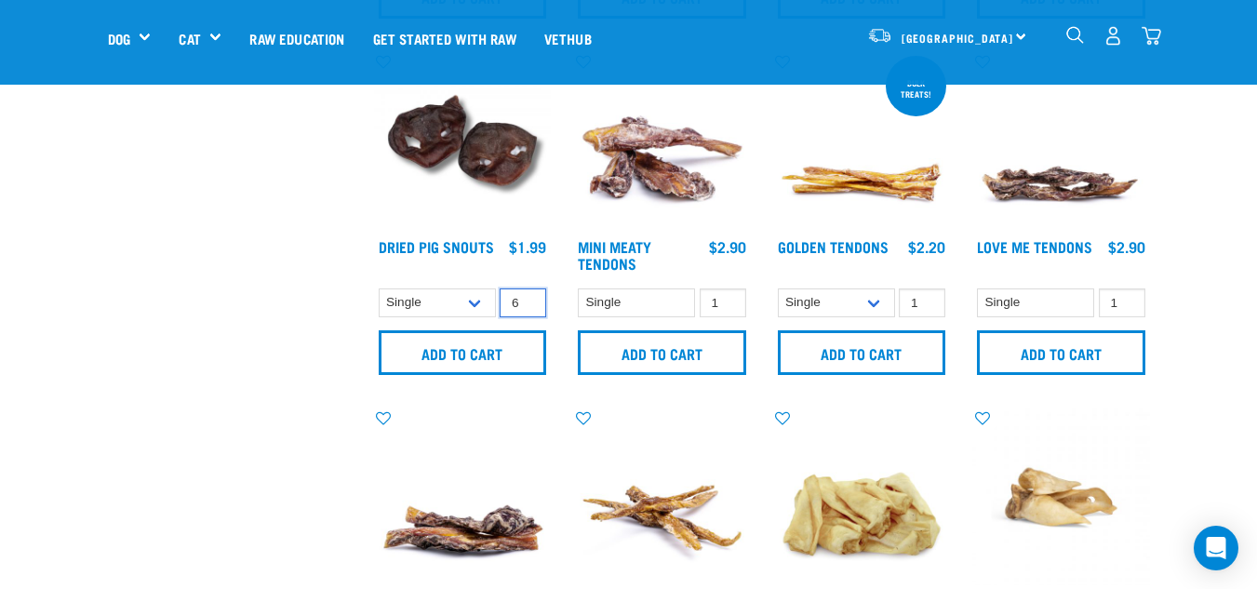
click at [528, 299] on input "6" at bounding box center [523, 302] width 47 height 29
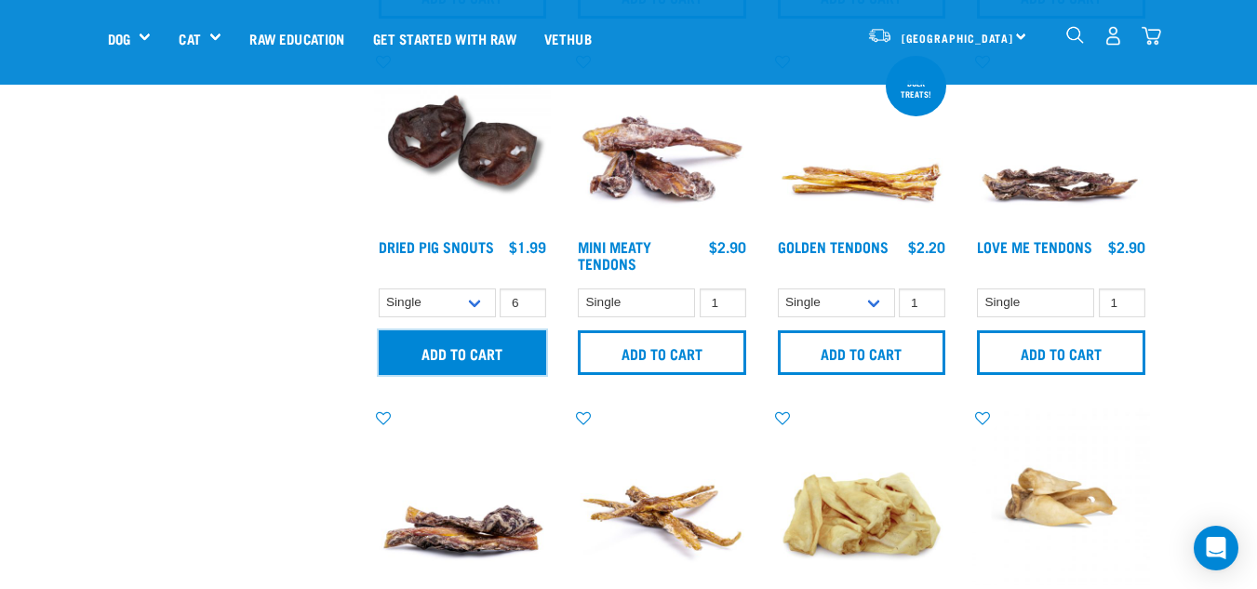
click at [490, 354] on input "Add to cart" at bounding box center [463, 352] width 168 height 45
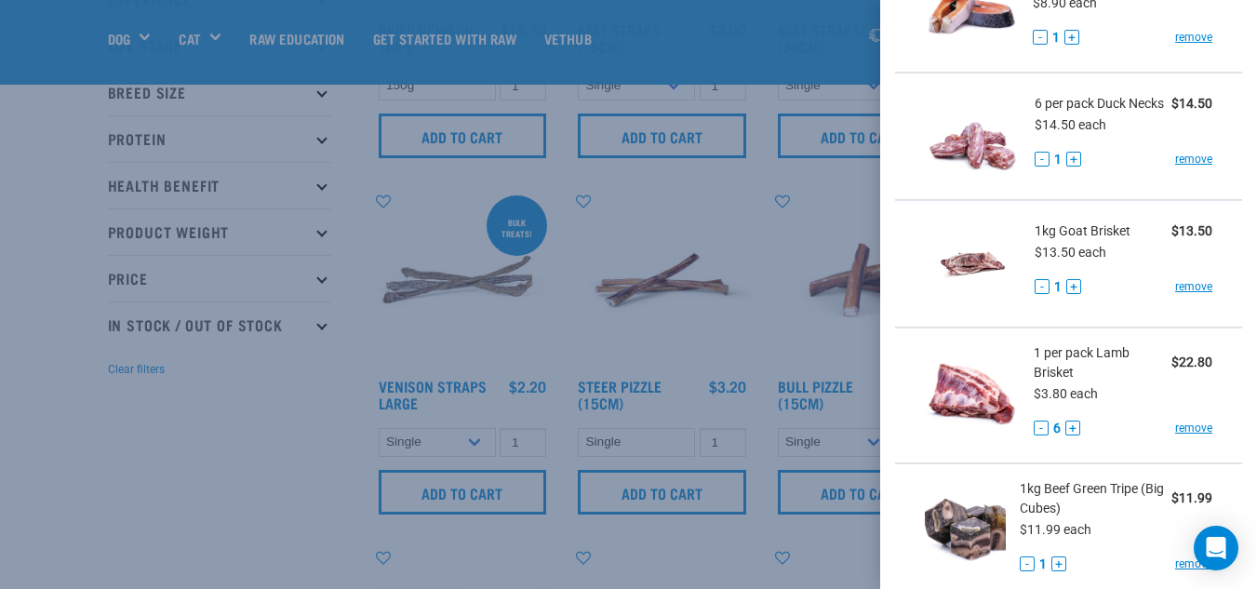
scroll to position [871, 0]
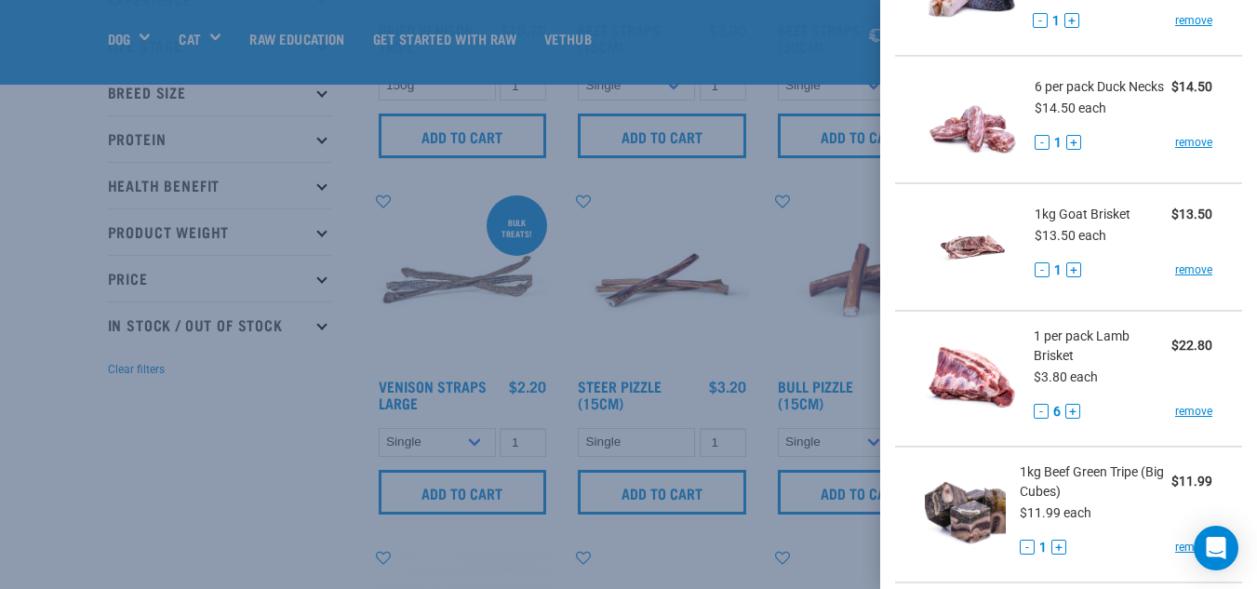
click at [322, 411] on div at bounding box center [628, 294] width 1257 height 589
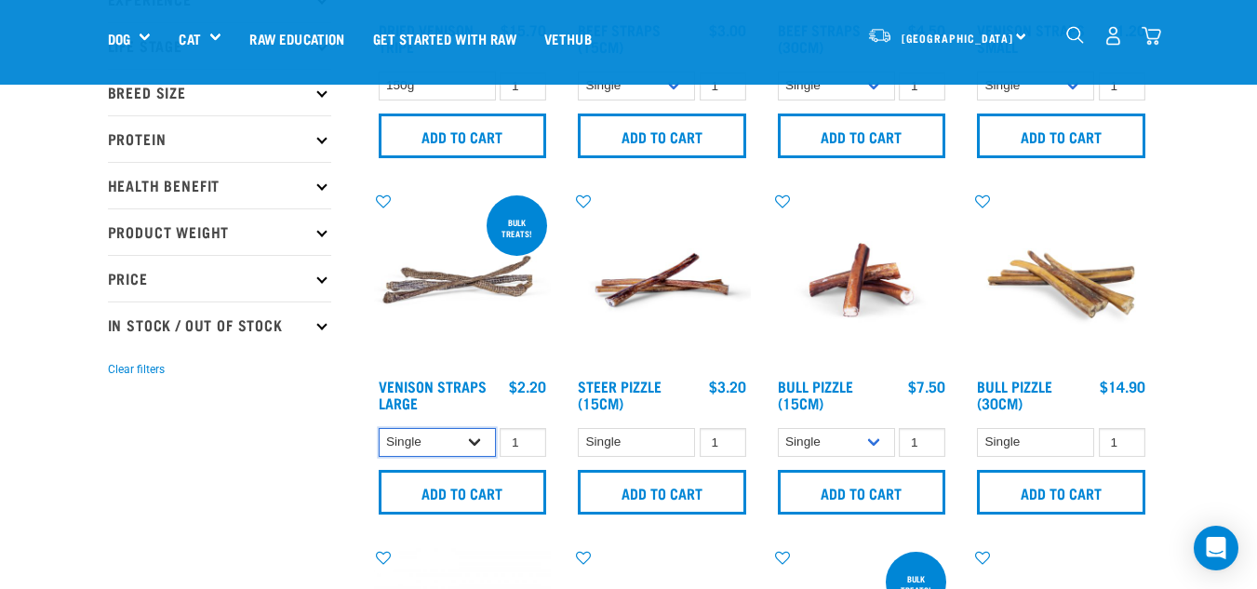
click at [442, 445] on select "Single Bulk (25 Large) Bulk (50 Large)" at bounding box center [437, 442] width 117 height 29
select select "251922"
click at [379, 428] on select "Single Bulk (25 Large) Bulk (50 Large)" at bounding box center [437, 442] width 117 height 29
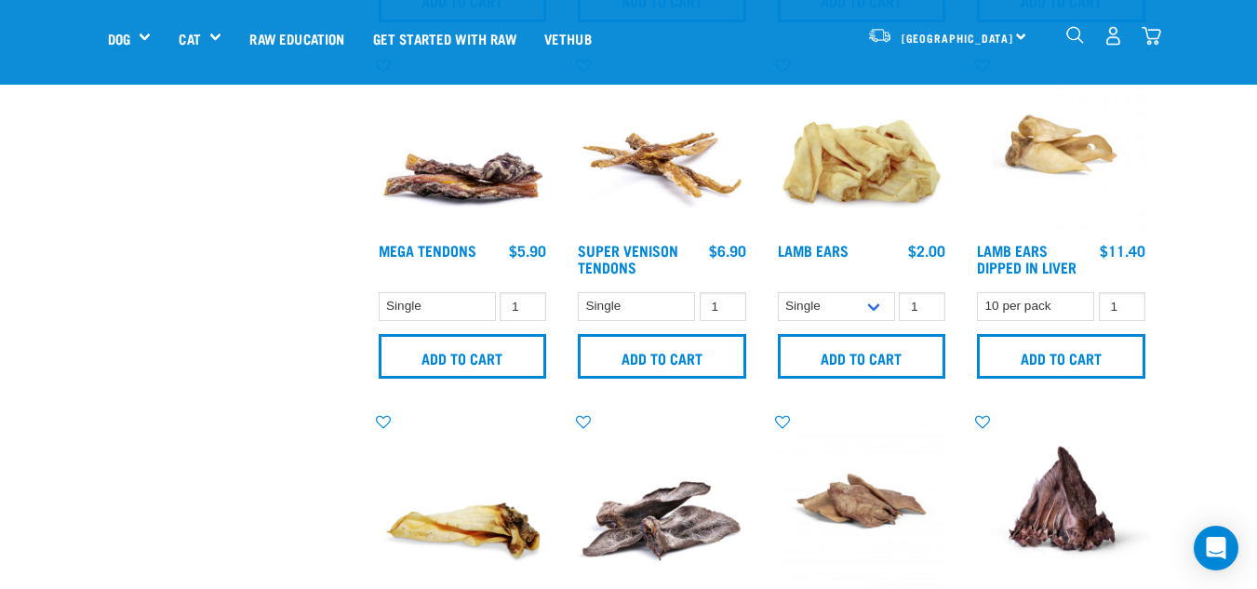
scroll to position [1132, 0]
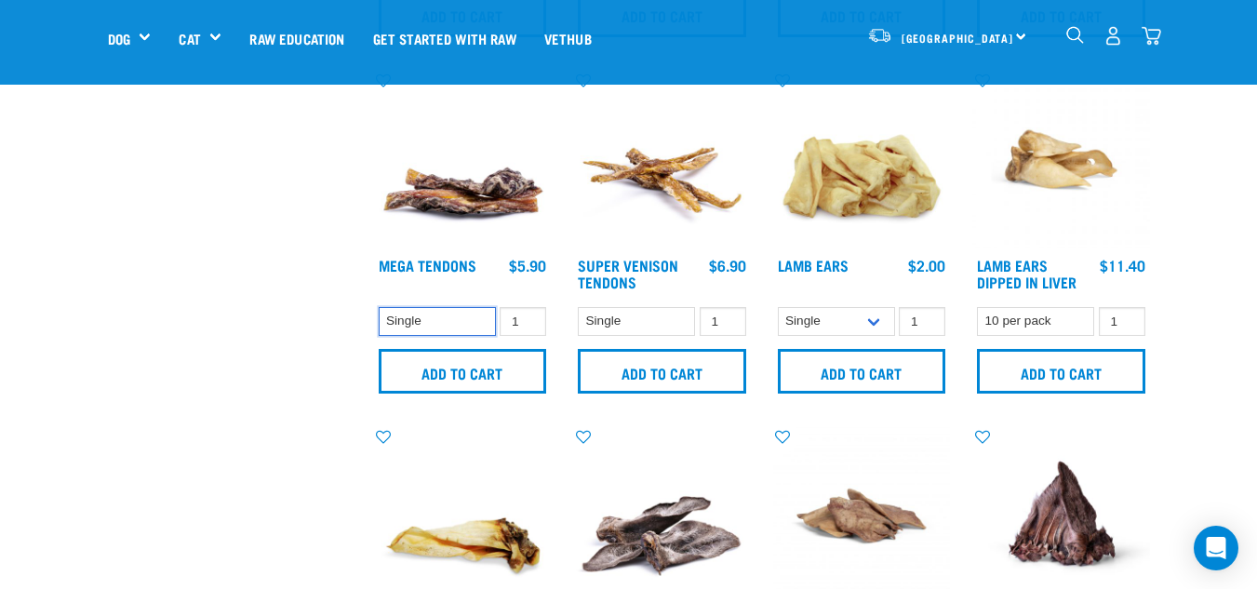
click at [486, 311] on select "Single" at bounding box center [437, 321] width 117 height 29
drag, startPoint x: 486, startPoint y: 311, endPoint x: 203, endPoint y: 378, distance: 290.6
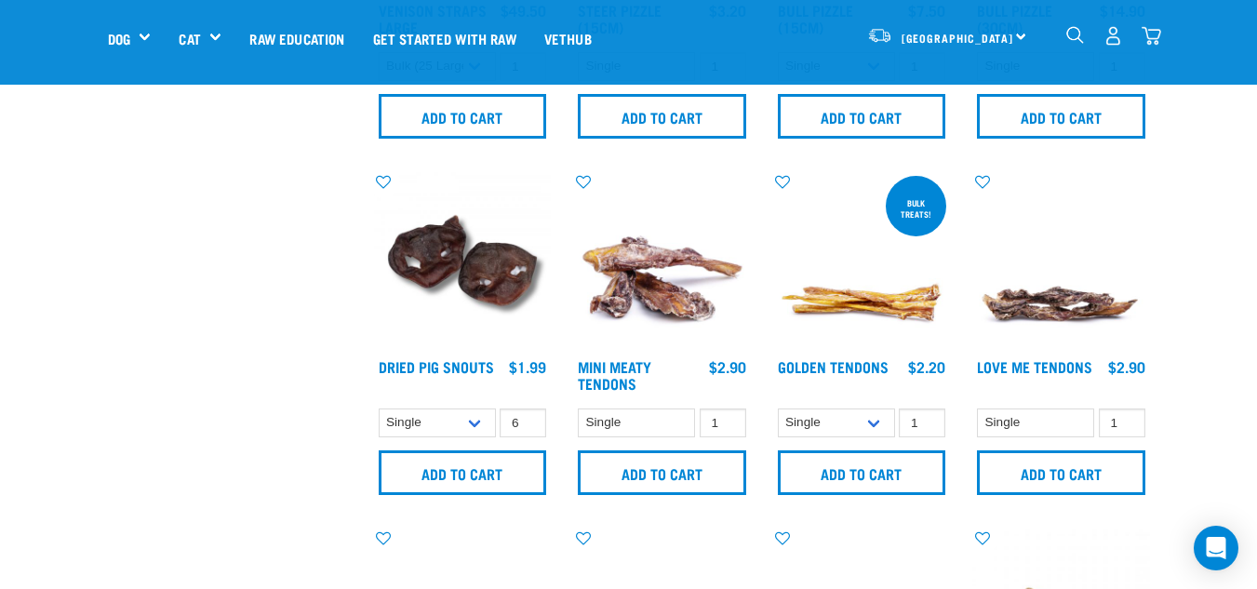
scroll to position [660, 0]
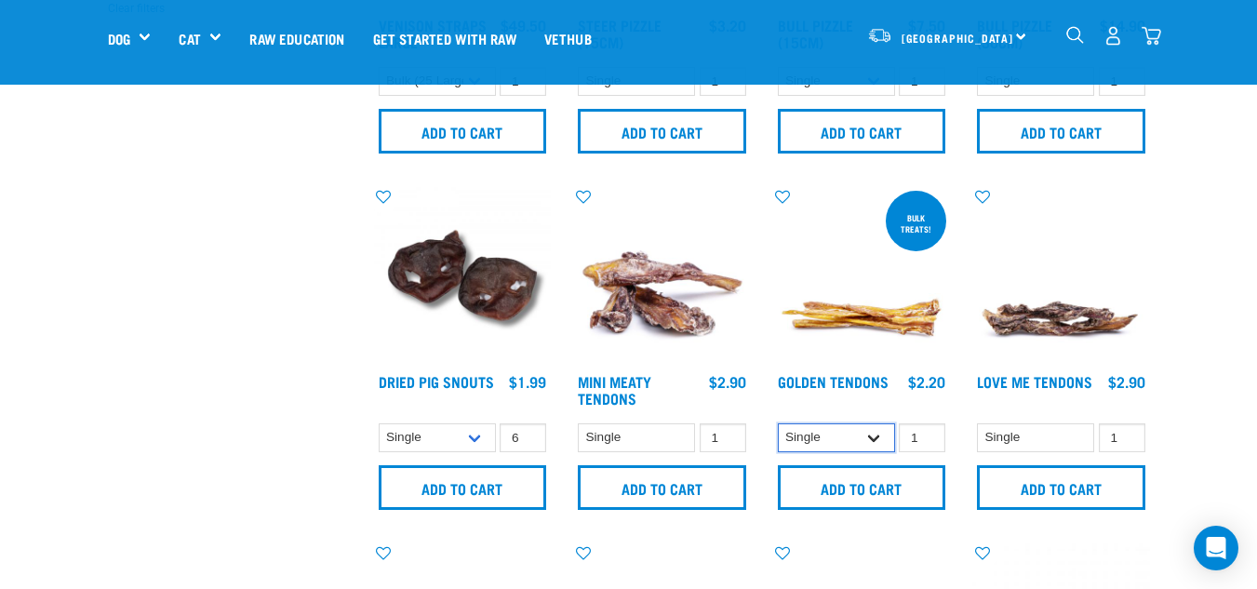
click at [856, 435] on select "Single 10 per pack 25 per pack" at bounding box center [836, 437] width 117 height 29
select select "682012"
click at [778, 423] on select "Single 10 per pack 25 per pack" at bounding box center [836, 437] width 117 height 29
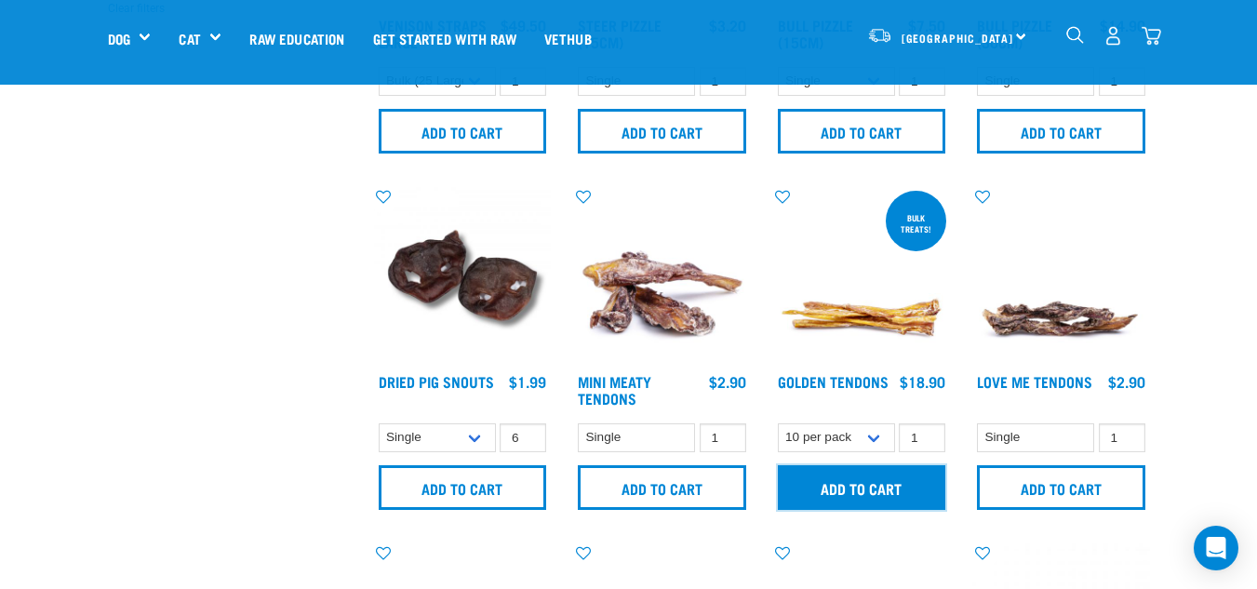
click at [877, 485] on input "Add to cart" at bounding box center [862, 487] width 168 height 45
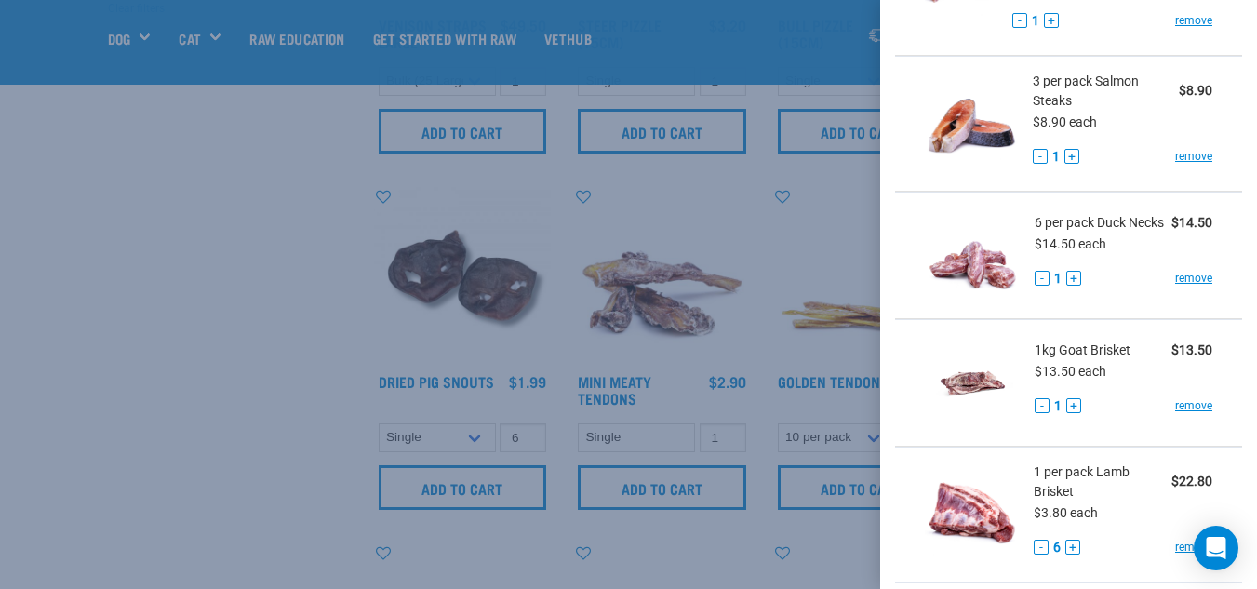
drag, startPoint x: 532, startPoint y: 216, endPoint x: 181, endPoint y: 91, distance: 372.2
click at [516, 214] on div at bounding box center [628, 294] width 1257 height 589
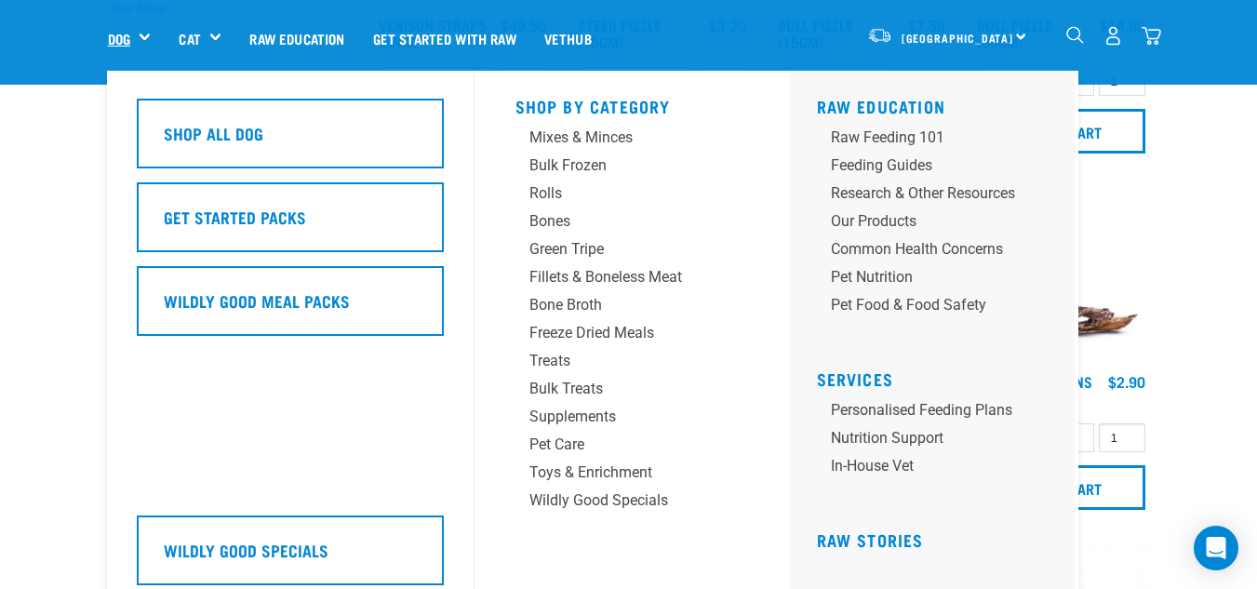
click at [113, 40] on link "Dog" at bounding box center [119, 38] width 22 height 21
click at [537, 220] on div "Bones" at bounding box center [616, 221] width 174 height 22
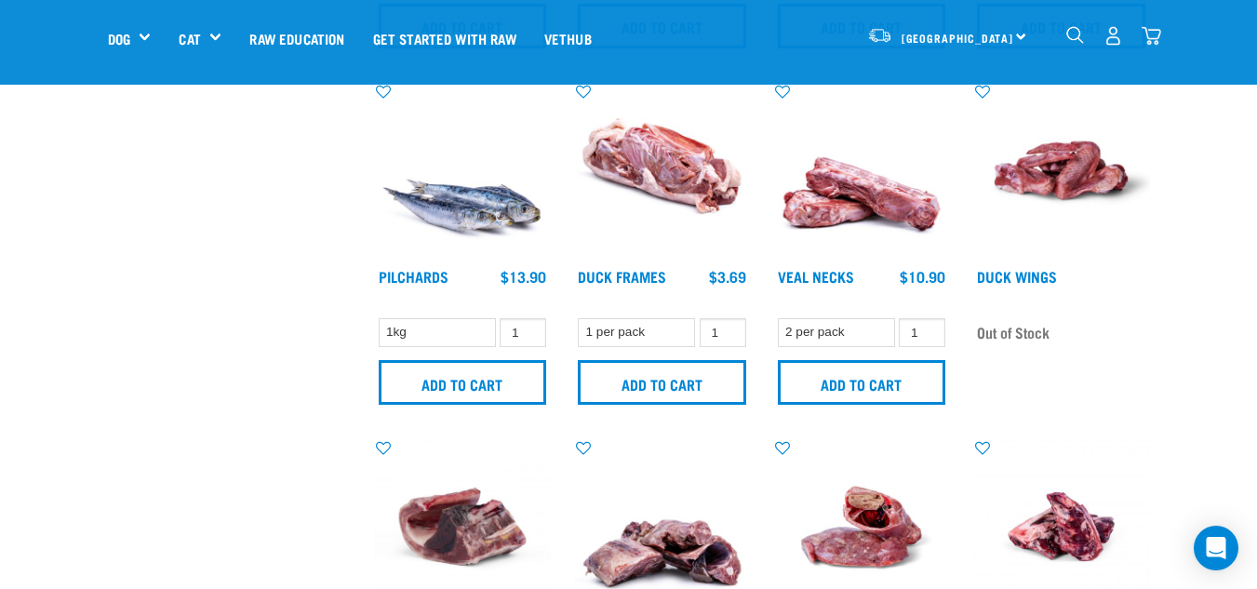
scroll to position [1146, 0]
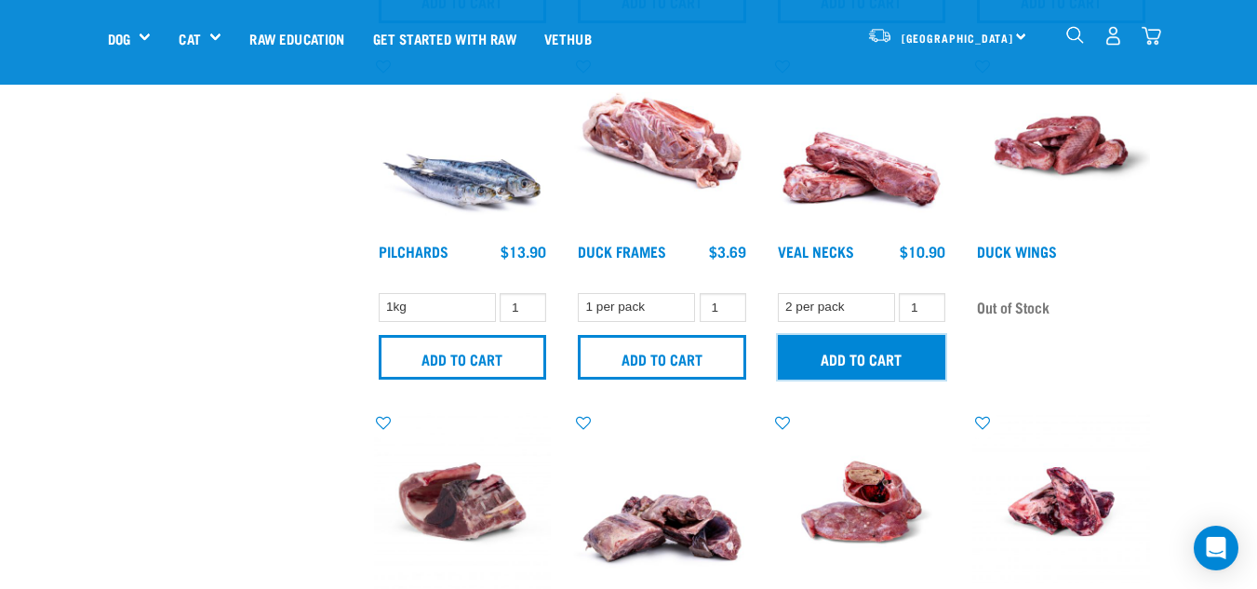
click at [875, 363] on input "Add to cart" at bounding box center [862, 357] width 168 height 45
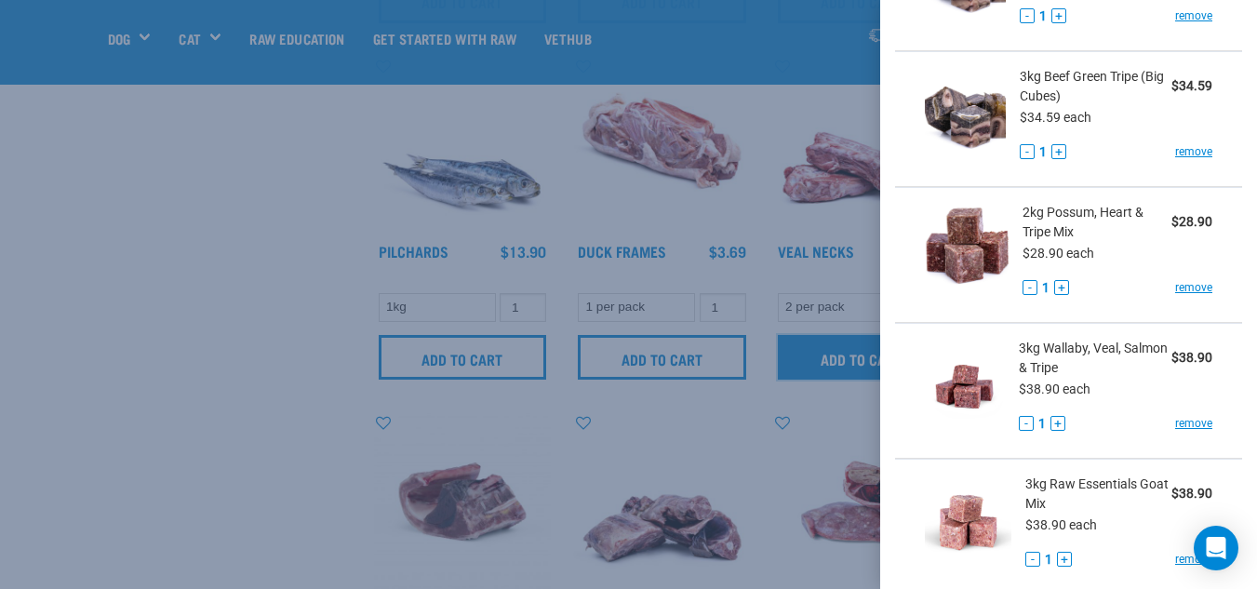
scroll to position [2076, 0]
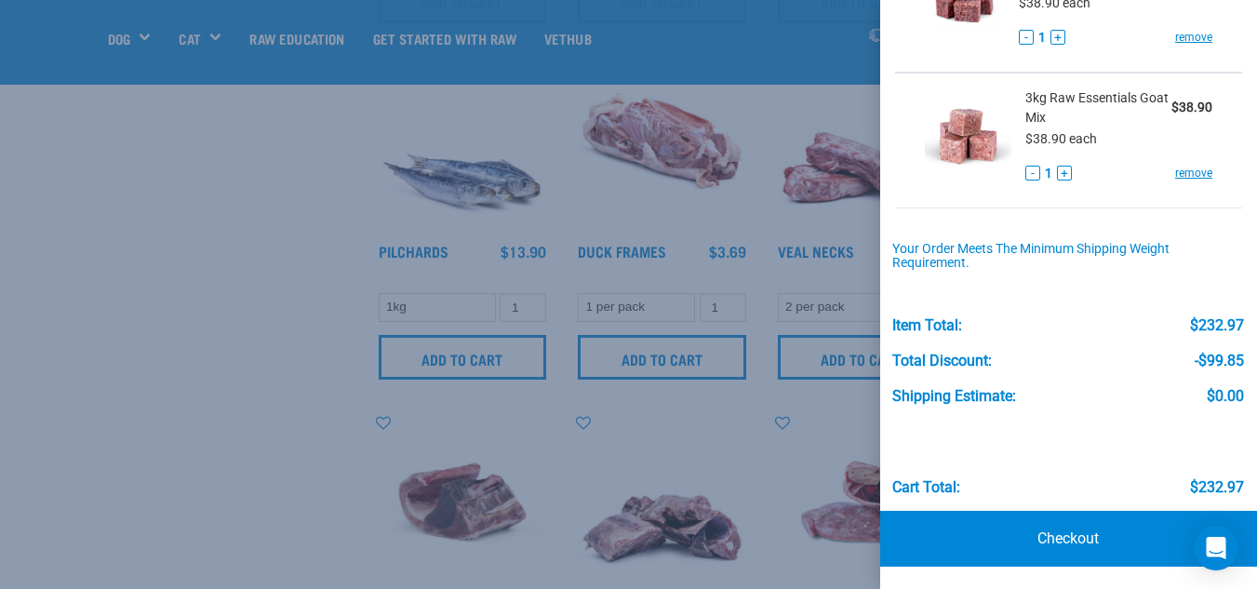
click at [247, 21] on div at bounding box center [628, 294] width 1257 height 589
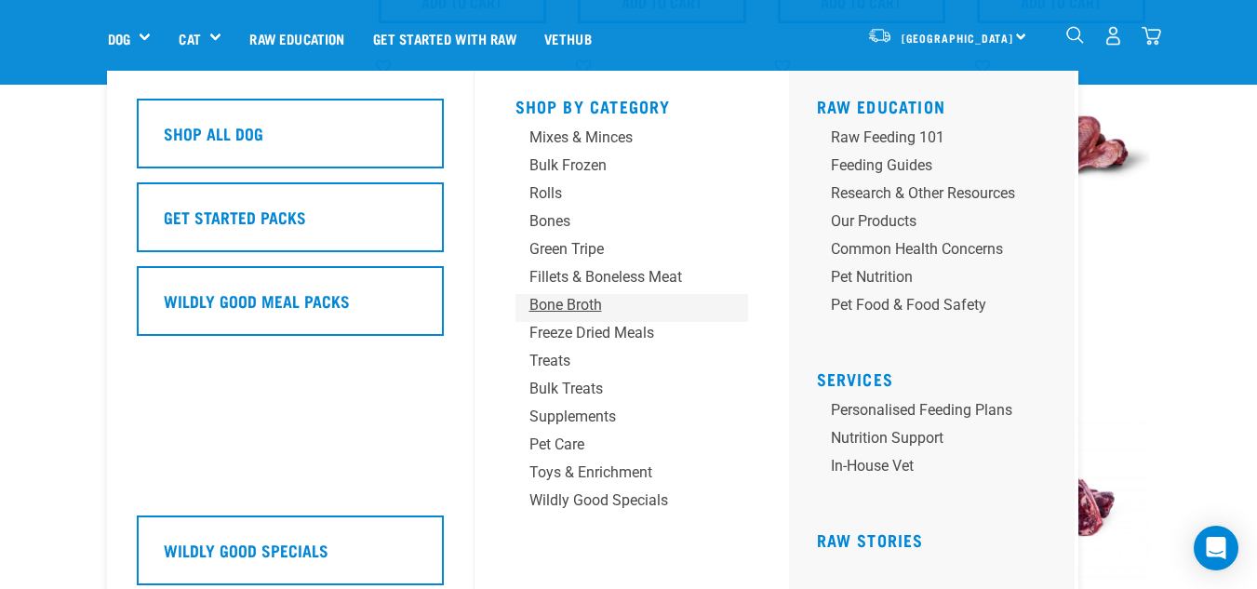
click at [563, 318] on link "Bone Broth" at bounding box center [631, 308] width 233 height 28
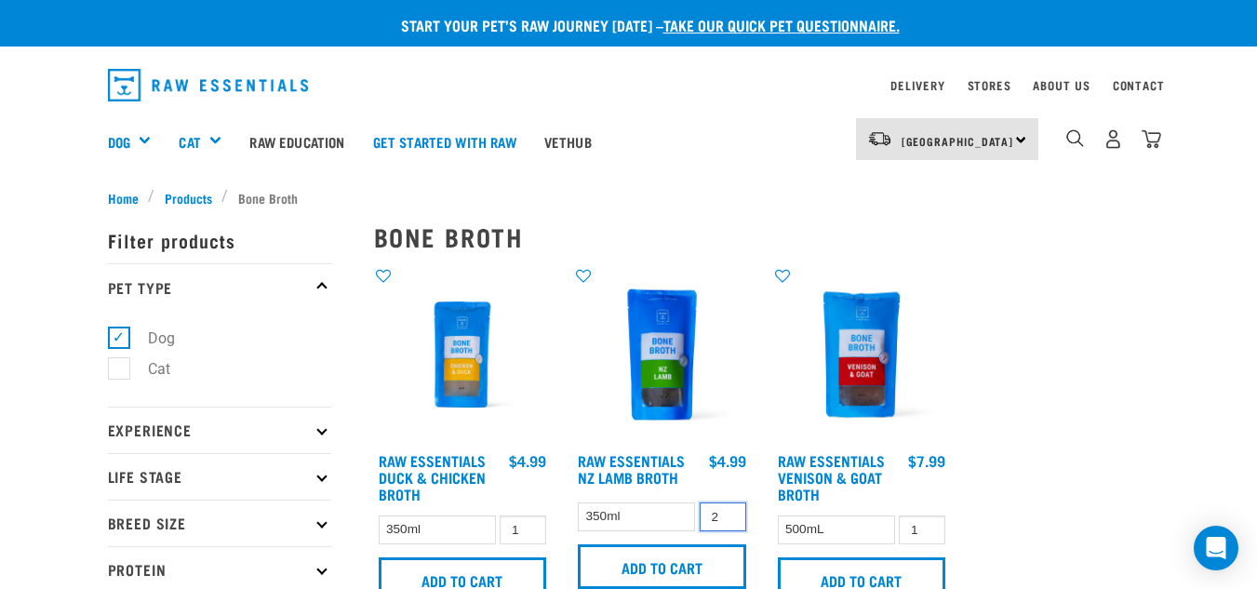
type input "2"
click at [724, 512] on input "2" at bounding box center [723, 516] width 47 height 29
click at [513, 520] on input "1" at bounding box center [523, 529] width 47 height 29
type input "2"
click at [525, 526] on input "2" at bounding box center [523, 529] width 47 height 29
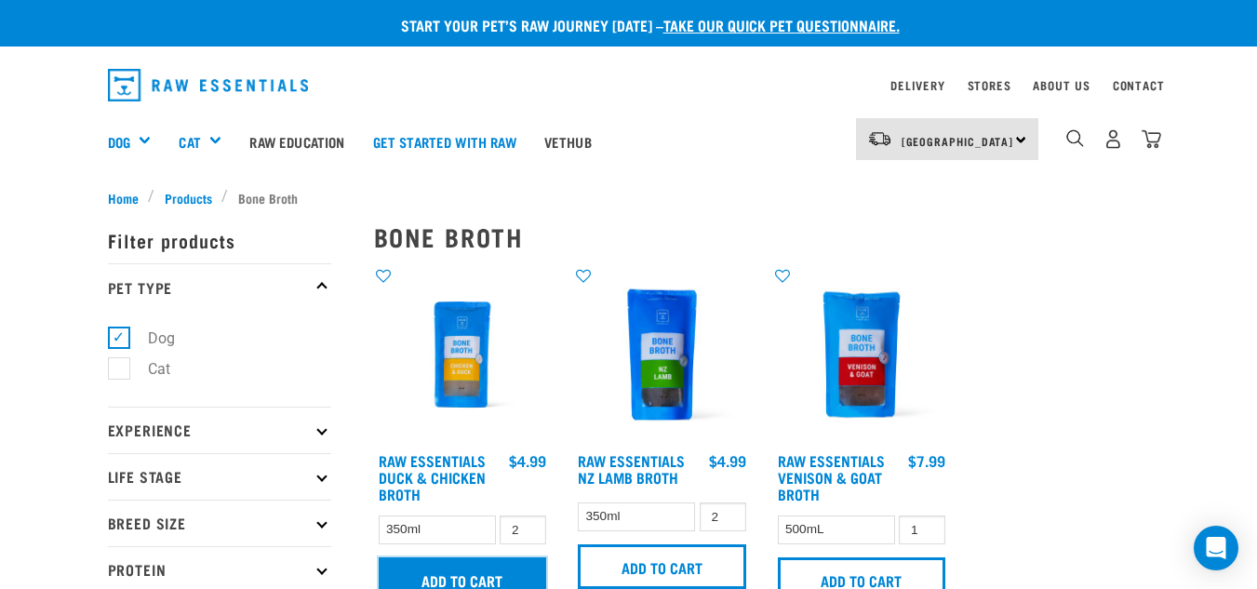
click at [521, 557] on input "Add to cart" at bounding box center [463, 579] width 168 height 45
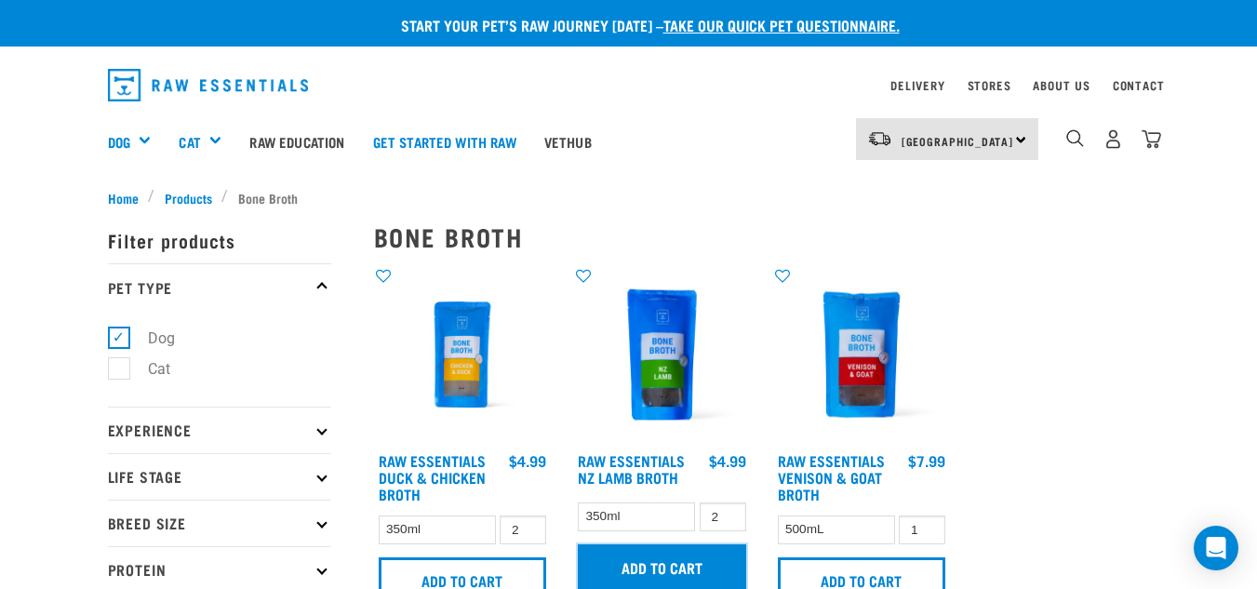
click at [690, 566] on input "Add to cart" at bounding box center [662, 566] width 168 height 45
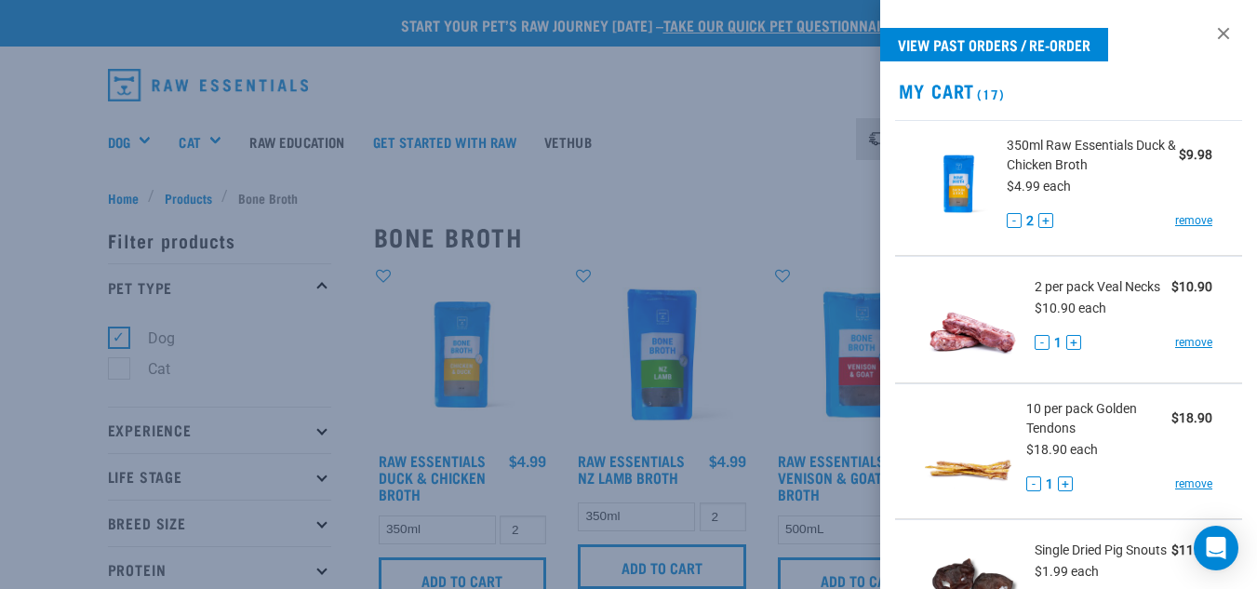
click at [745, 143] on div at bounding box center [628, 294] width 1257 height 589
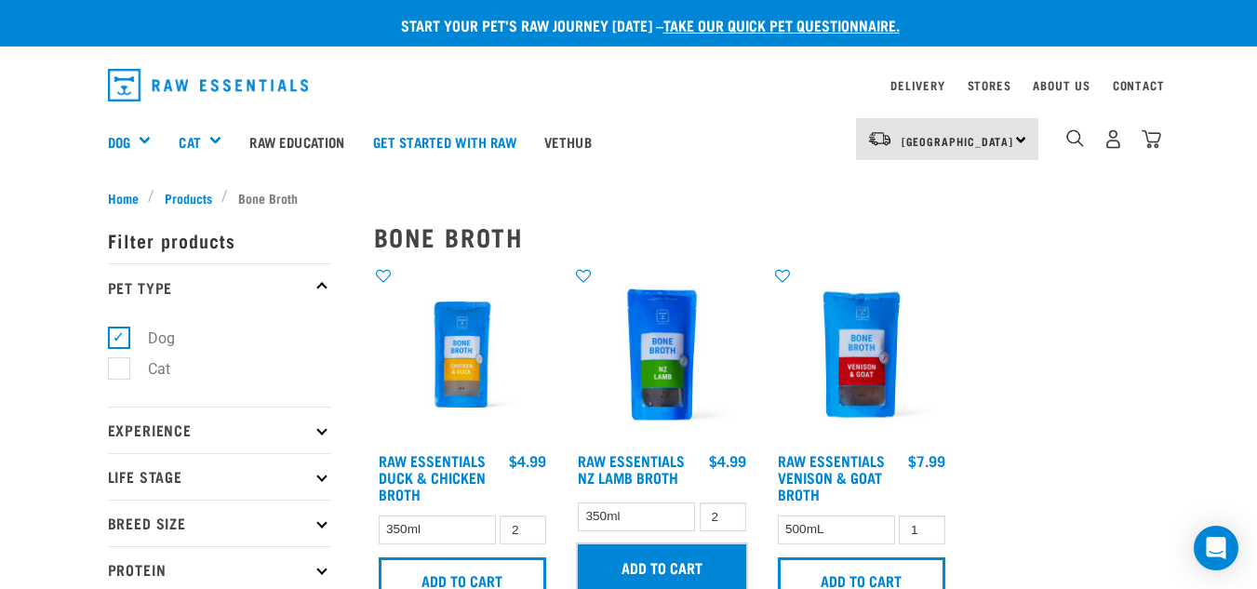
click at [650, 570] on input "Add to cart" at bounding box center [662, 566] width 168 height 45
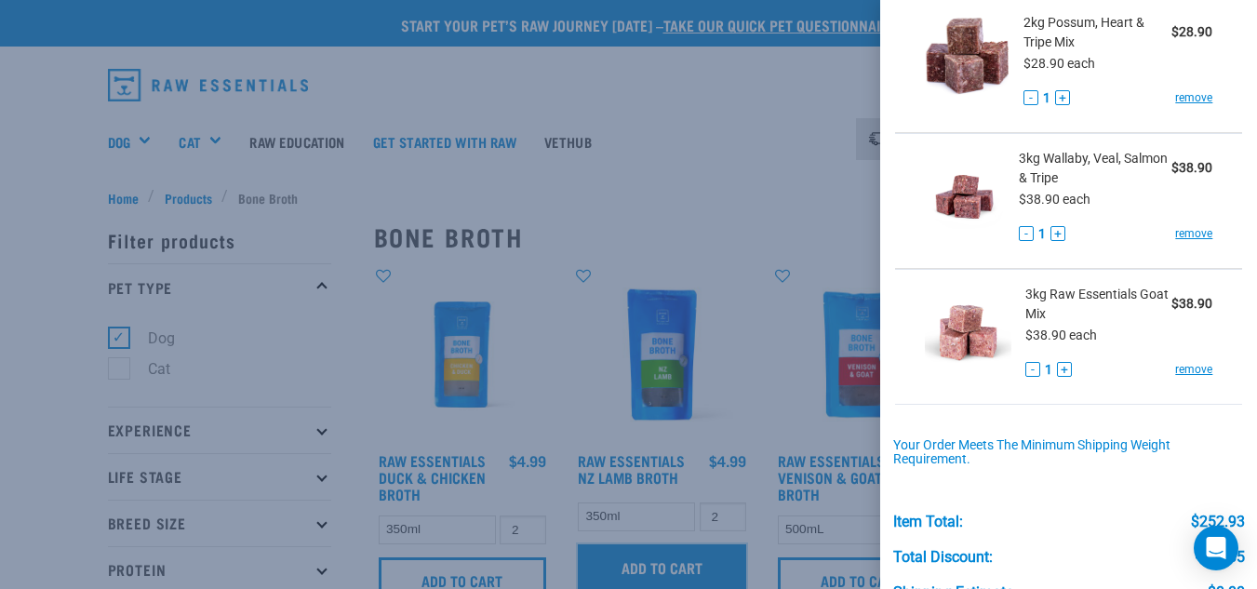
scroll to position [2348, 0]
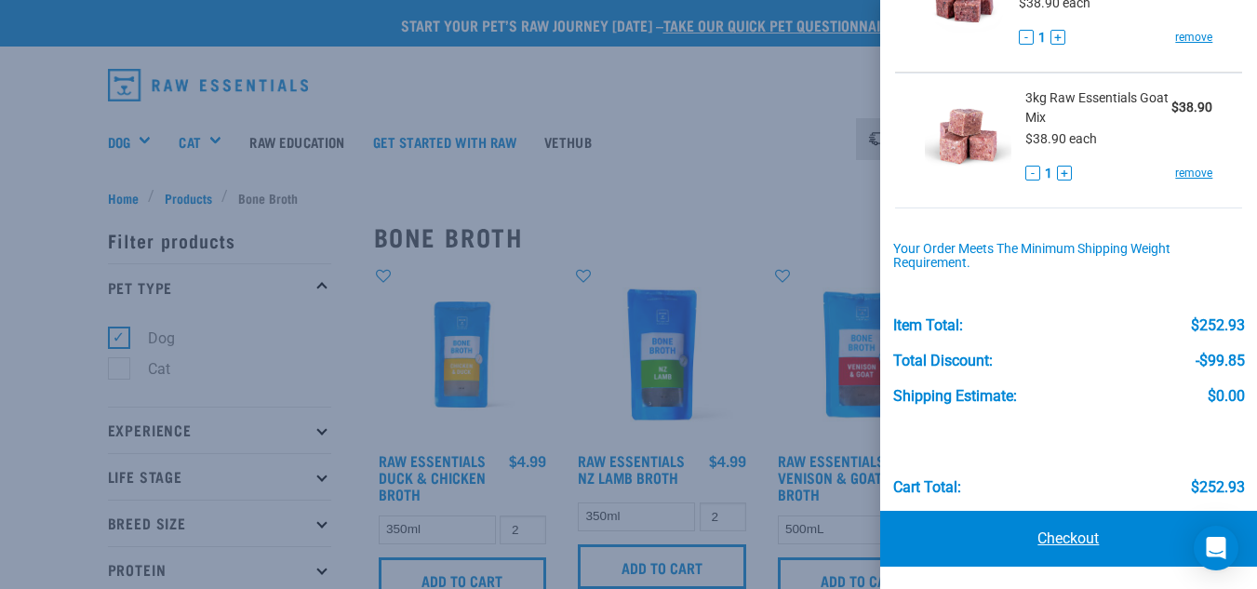
click at [1106, 533] on link "Checkout" at bounding box center [1068, 539] width 377 height 56
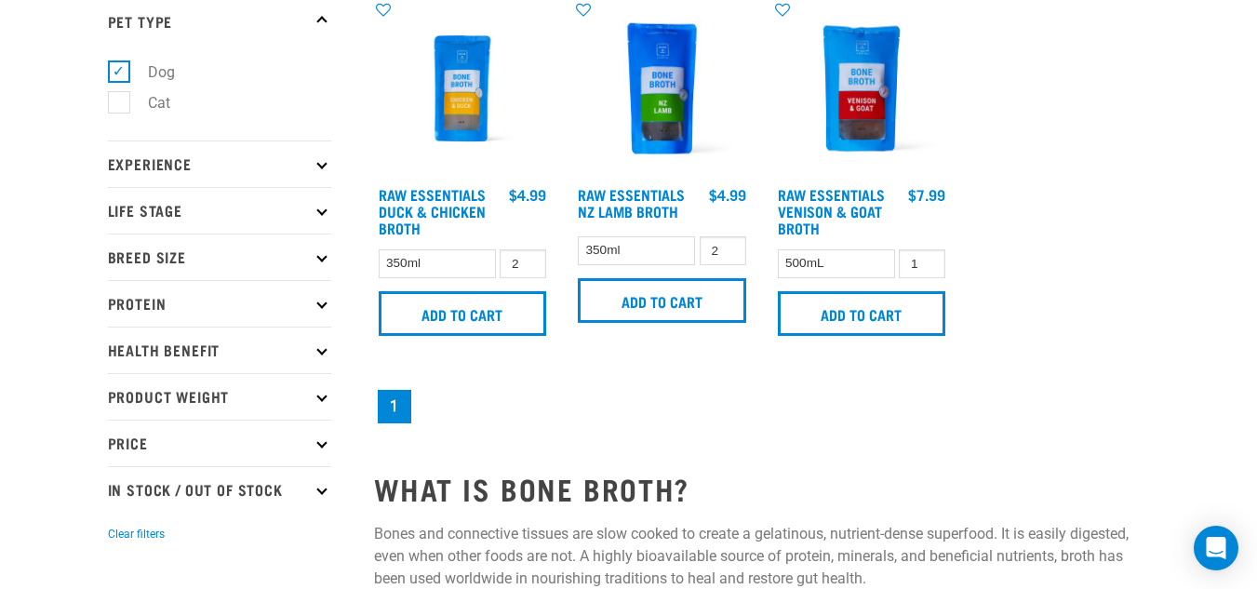
scroll to position [0, 0]
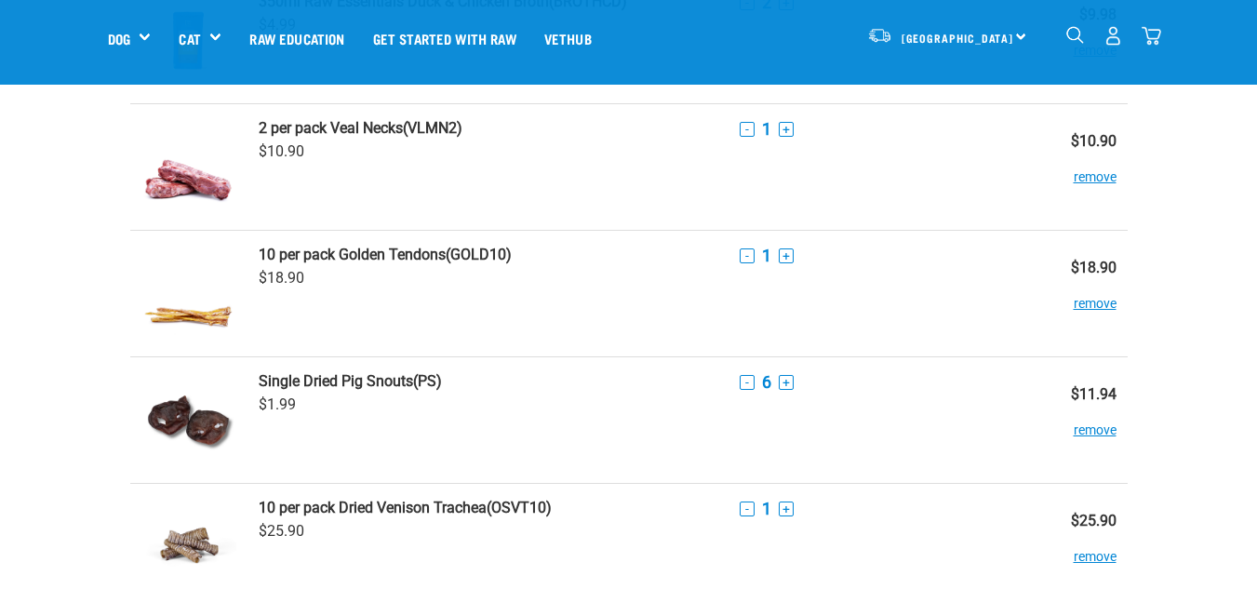
scroll to position [300, 0]
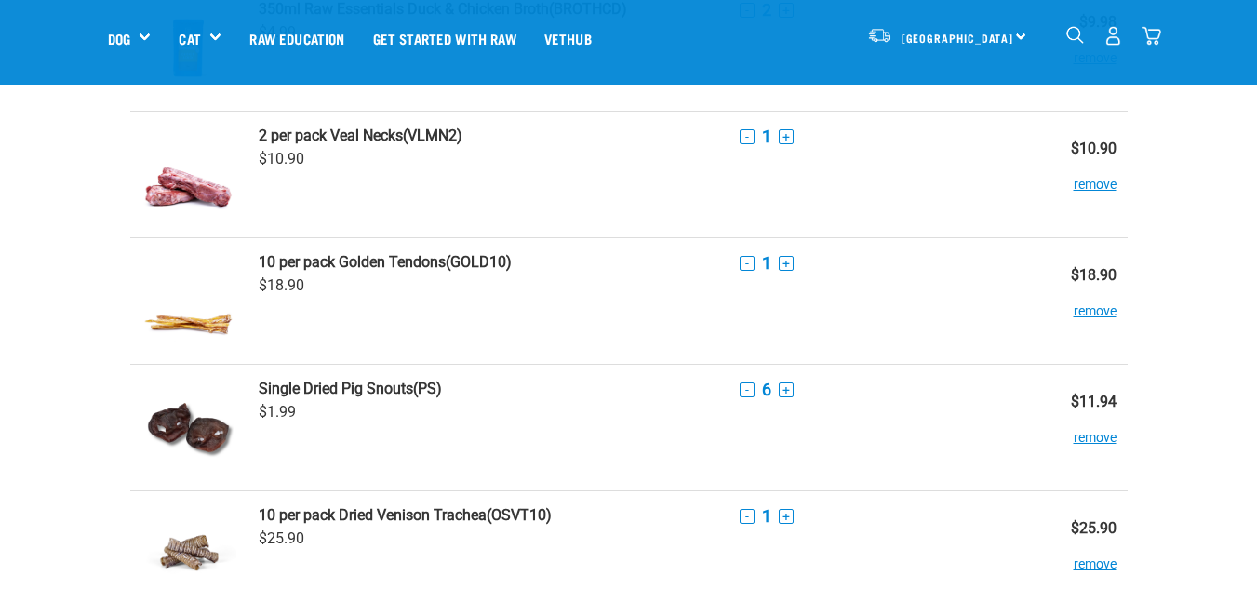
click at [1081, 190] on button "remove" at bounding box center [1095, 175] width 43 height 36
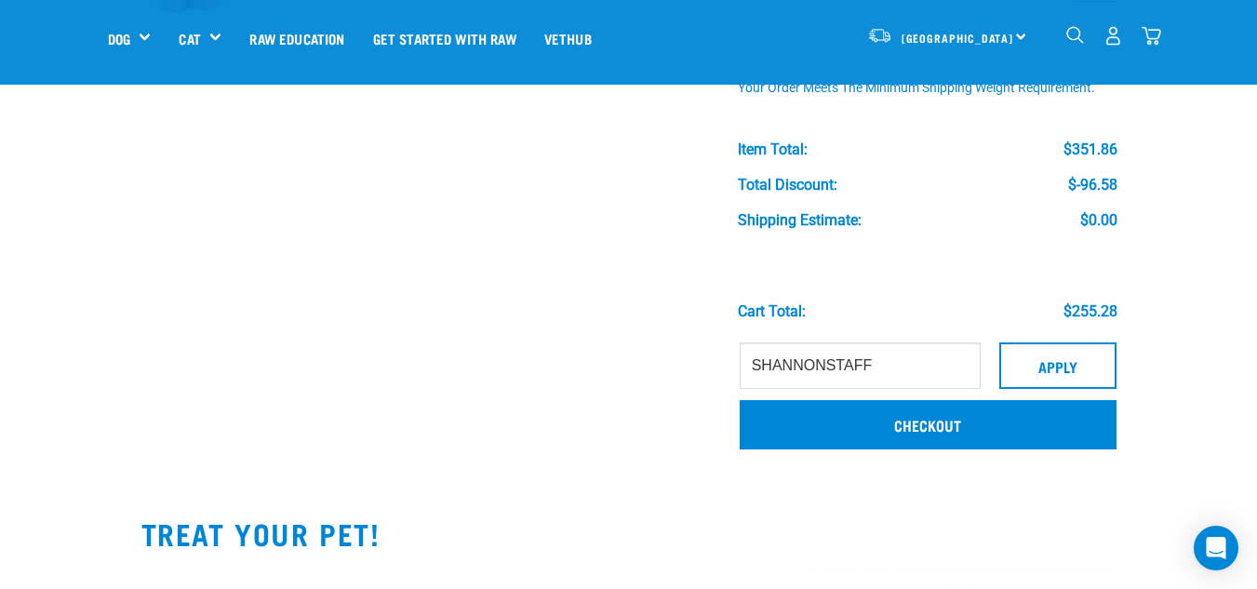
scroll to position [2268, 0]
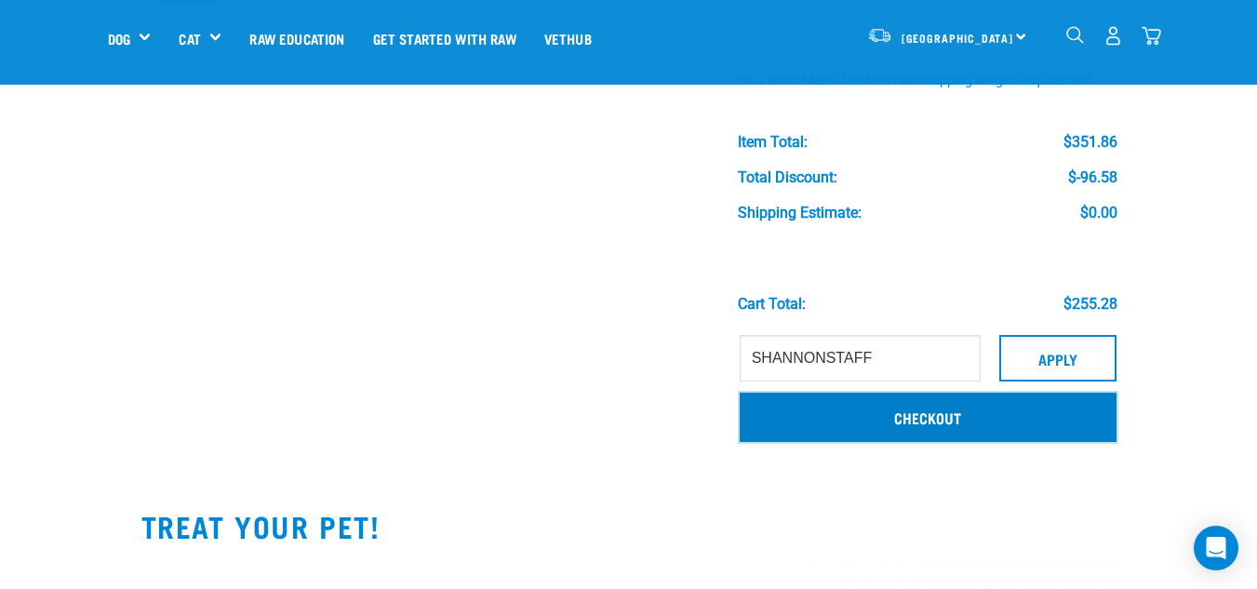
click at [994, 416] on link "Checkout" at bounding box center [928, 417] width 377 height 48
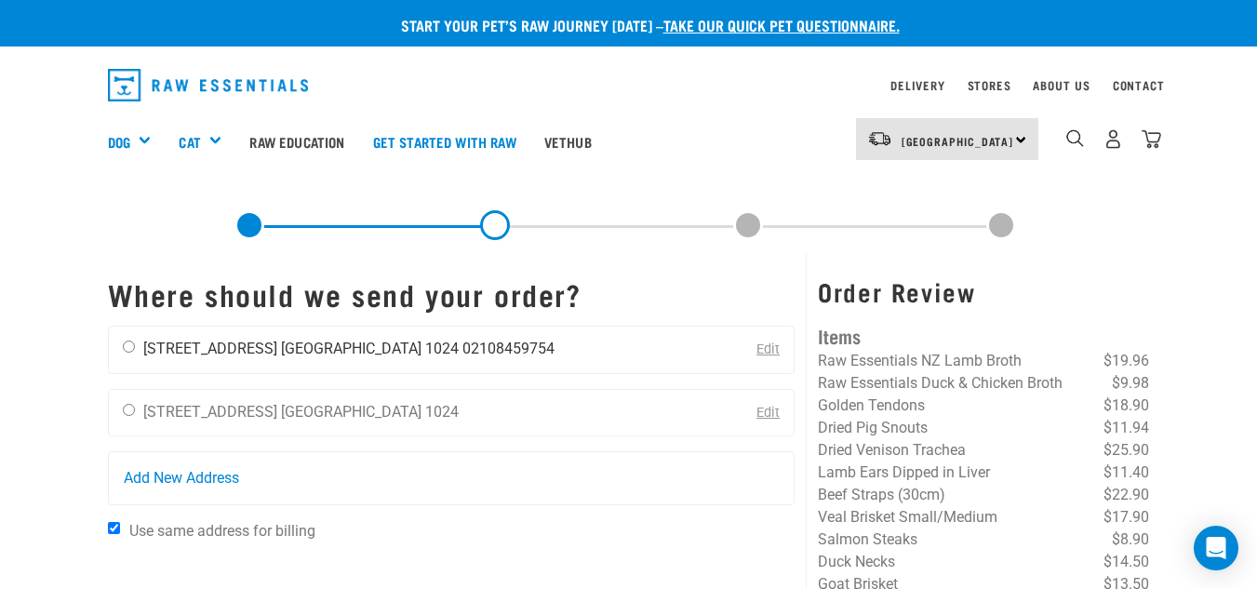
click at [462, 353] on li "02108459754" at bounding box center [508, 349] width 92 height 18
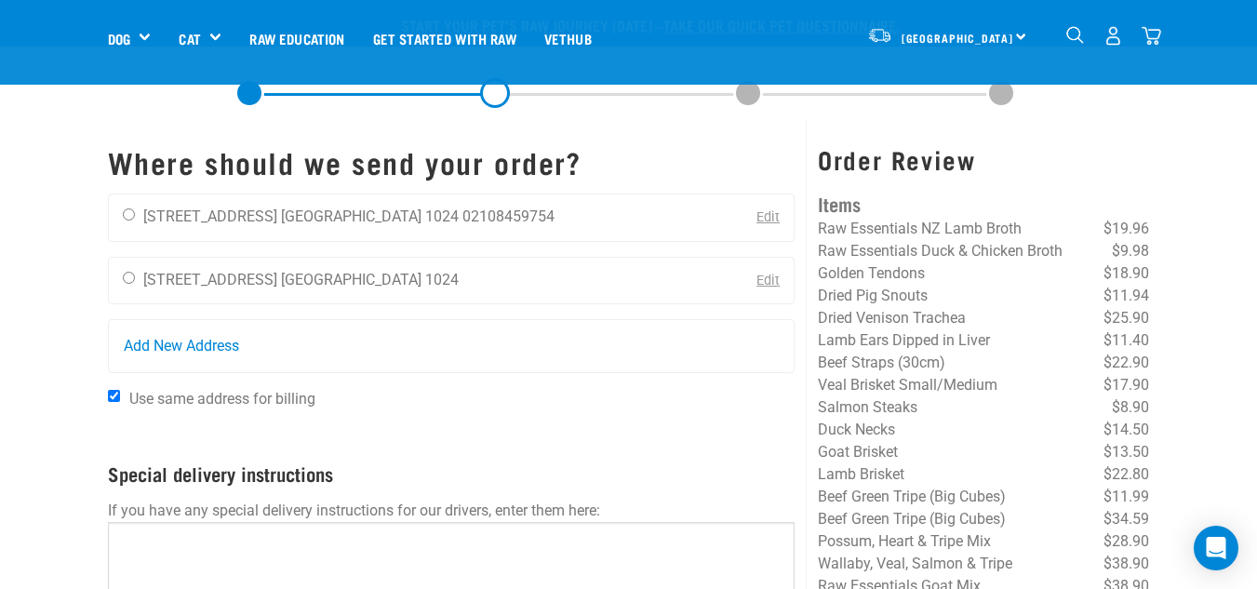
scroll to position [104, 0]
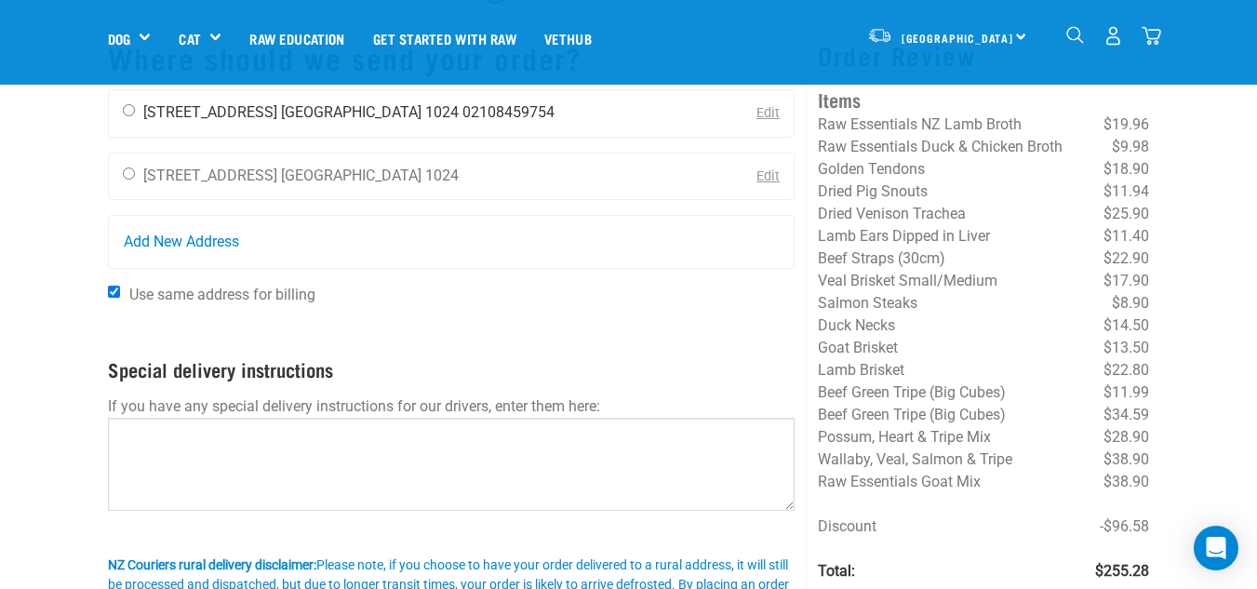
click at [143, 114] on li "[STREET_ADDRESS]" at bounding box center [210, 112] width 134 height 18
click at [123, 113] on input "radio" at bounding box center [129, 110] width 12 height 12
radio input "true"
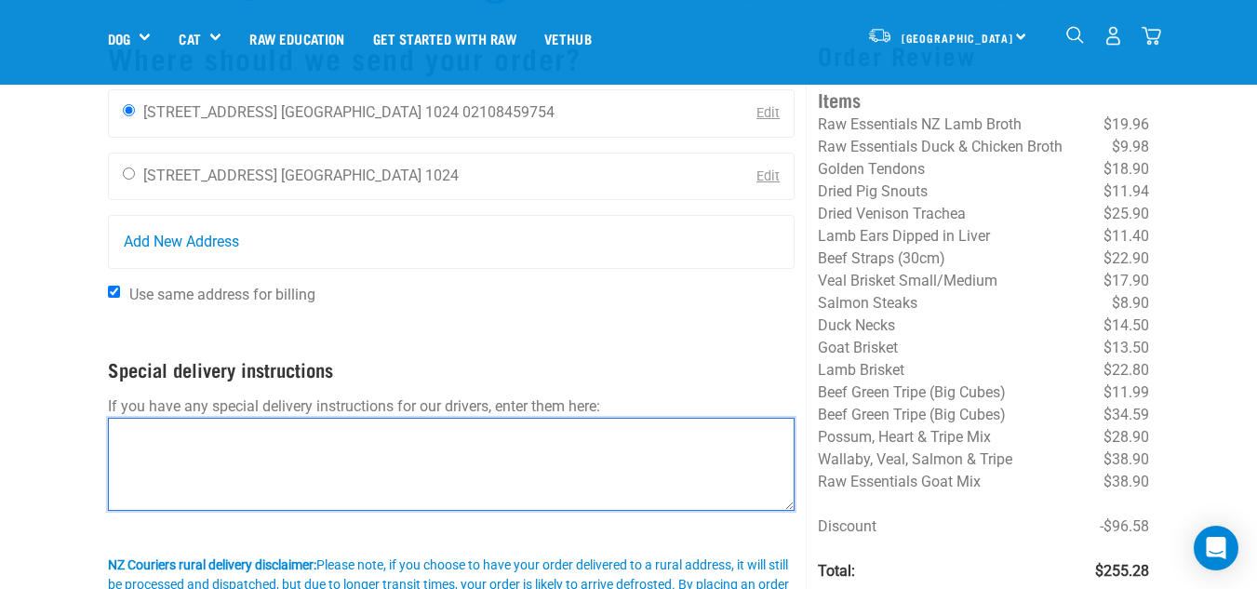
click at [205, 459] on textarea at bounding box center [451, 464] width 687 height 93
type textarea "D"
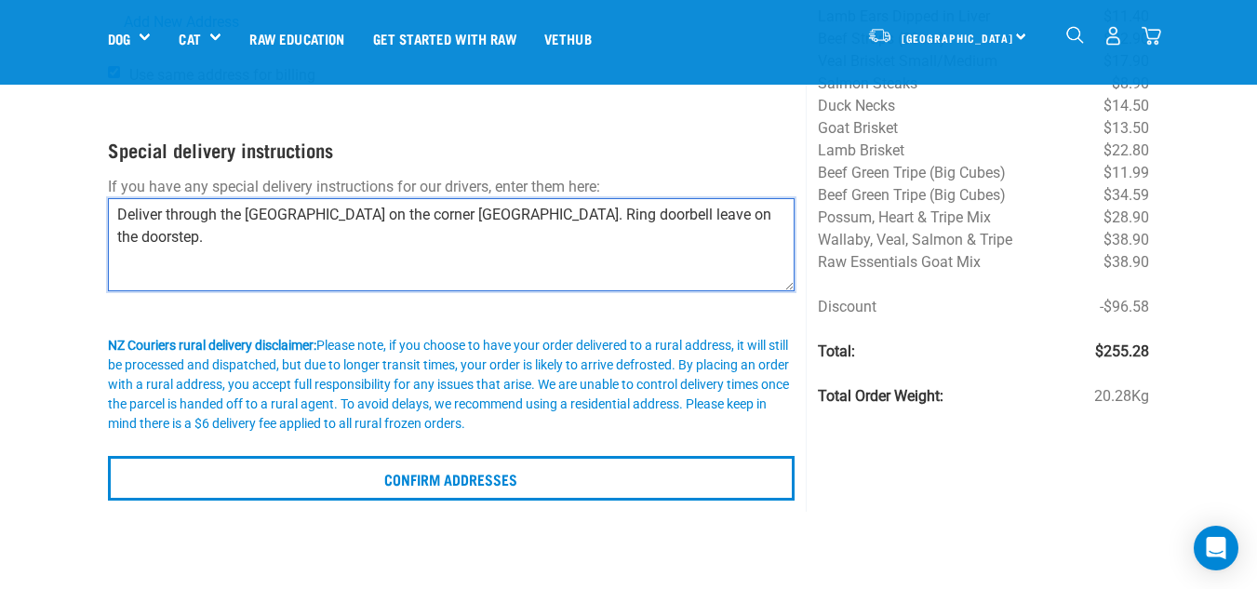
scroll to position [383, 0]
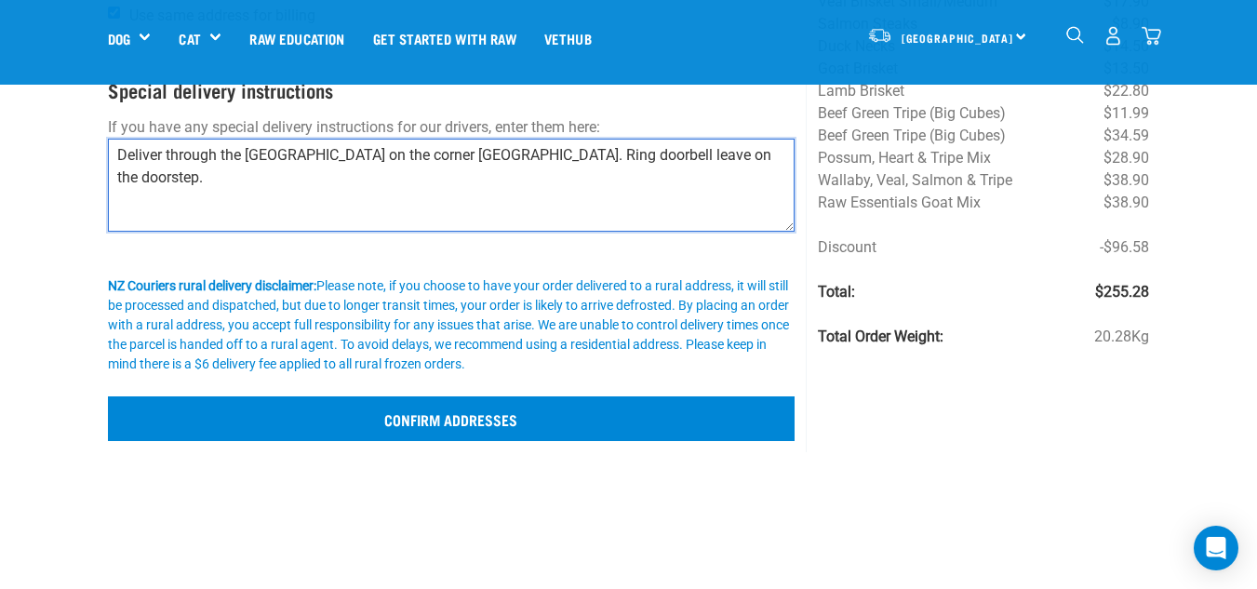
type textarea "Deliver through the white gate on the corner Mt Eden Rd & Pencarrow Ave. Ring d…"
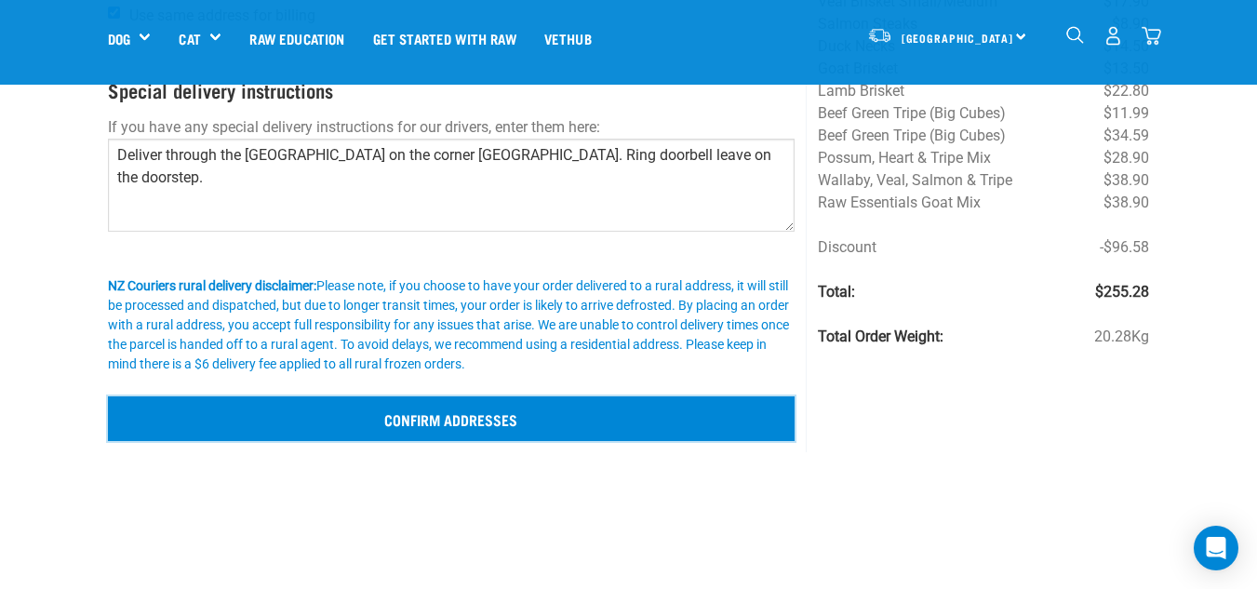
click at [423, 426] on input "Confirm addresses" at bounding box center [451, 418] width 687 height 45
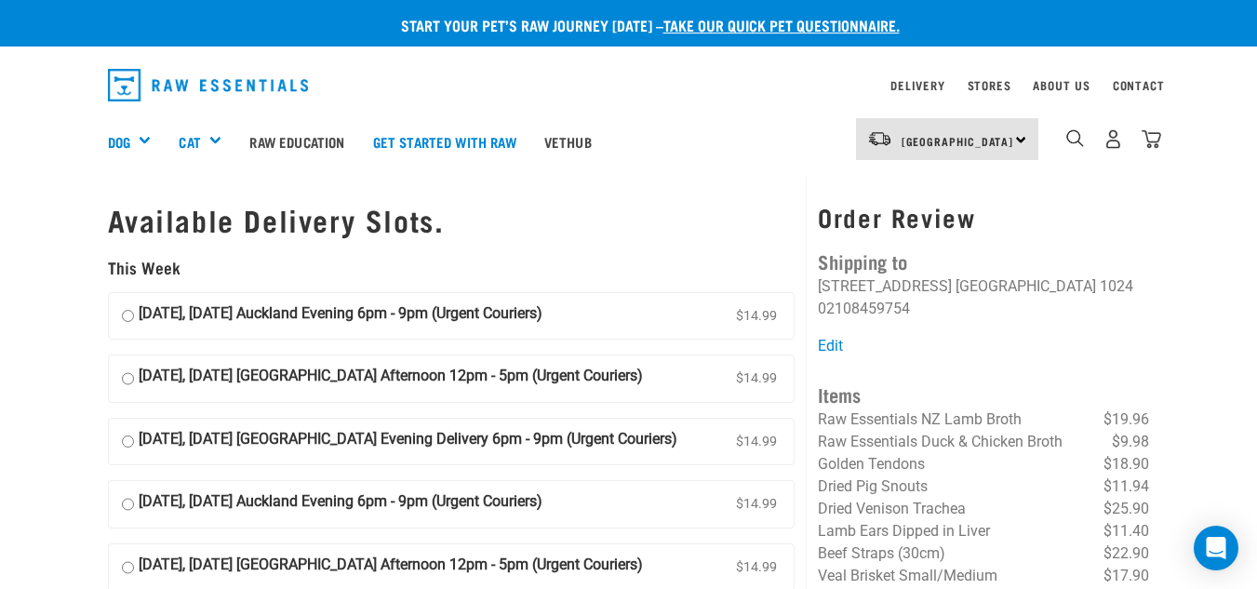
click at [456, 303] on strong "[DATE], [DATE] Auckland Evening 6pm - 9pm (Urgent Couriers)" at bounding box center [341, 316] width 404 height 28
click at [134, 303] on input "[DATE], [DATE] Auckland Evening 6pm - 9pm (Urgent Couriers) $14.99" at bounding box center [128, 316] width 12 height 28
radio input "true"
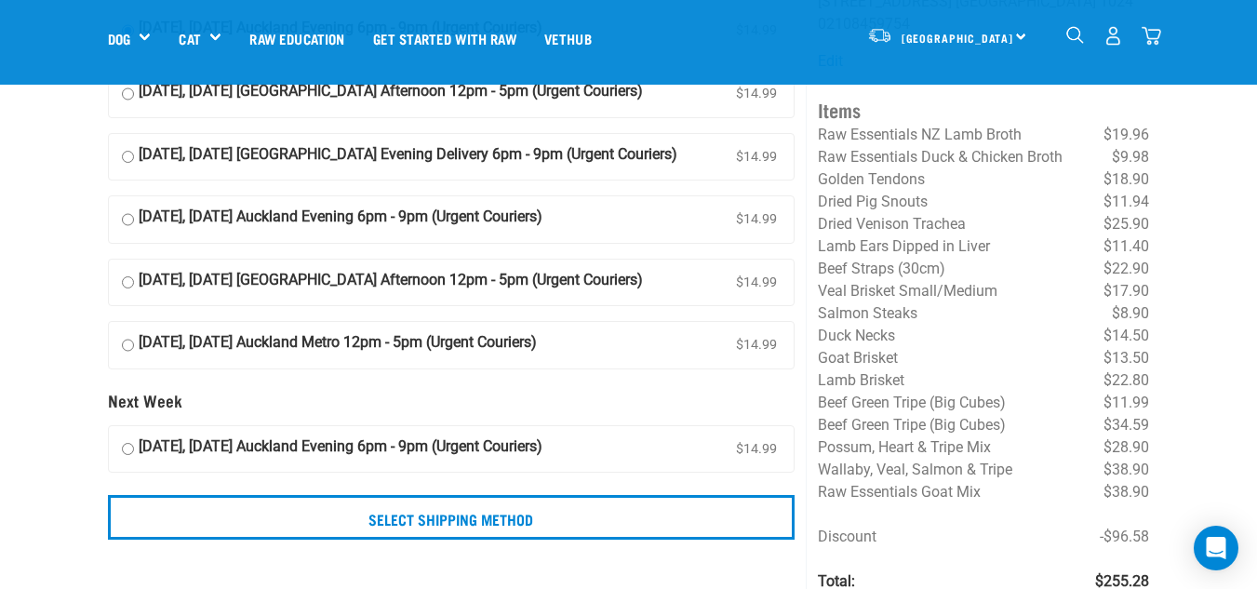
scroll to position [191, 0]
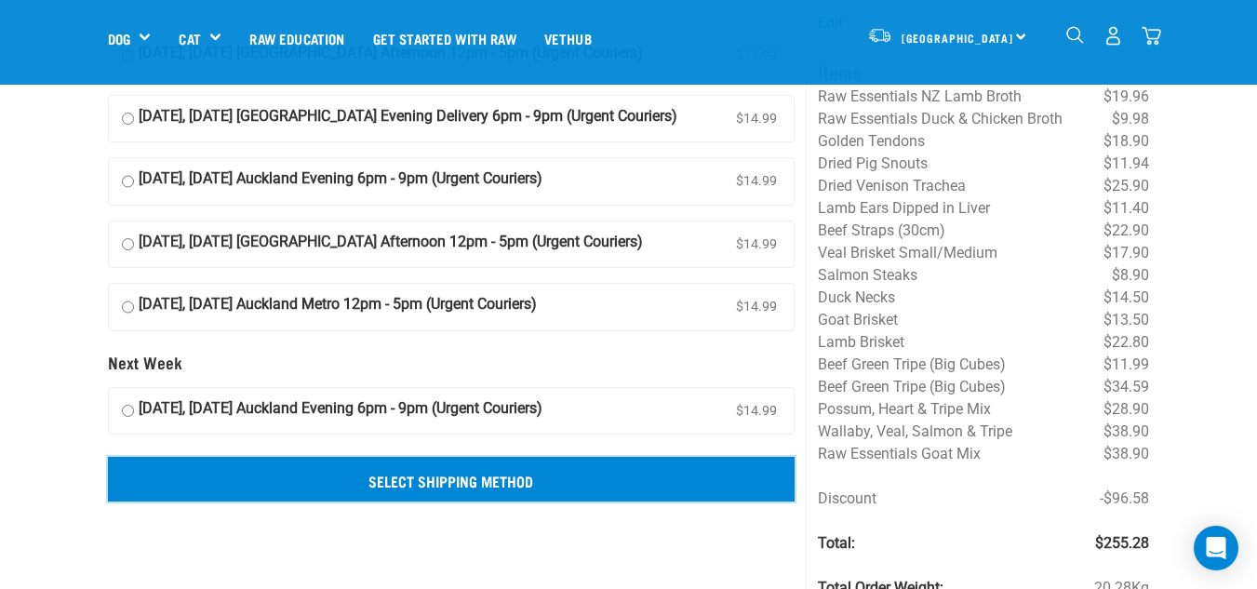
click at [536, 468] on input "Select Shipping Method" at bounding box center [451, 479] width 687 height 45
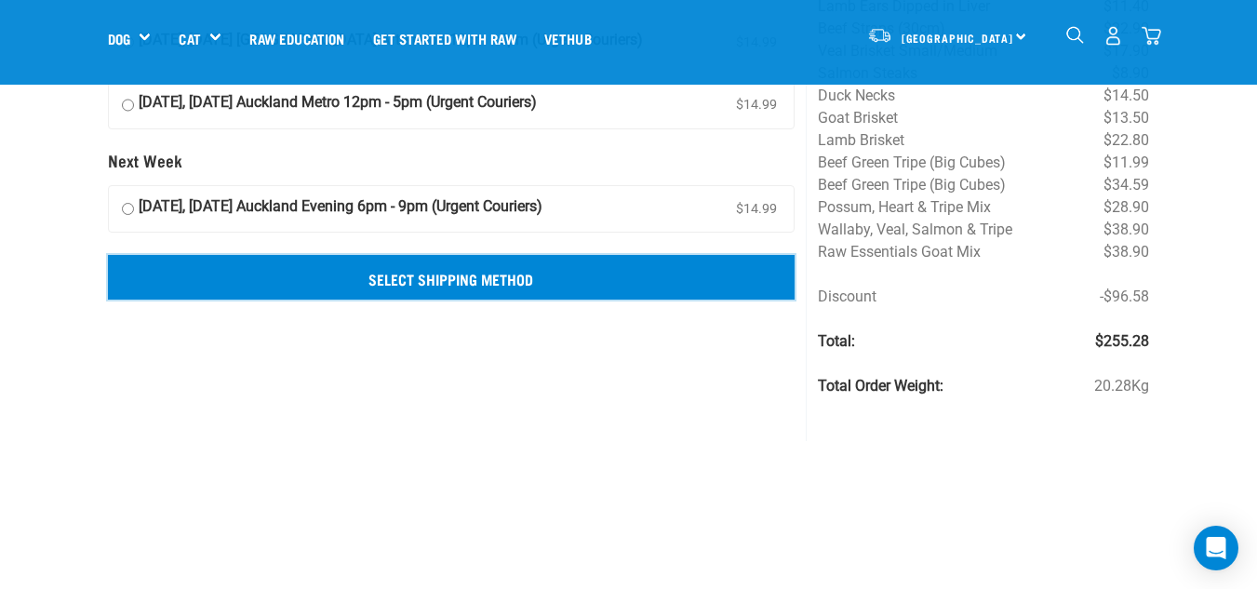
scroll to position [0, 0]
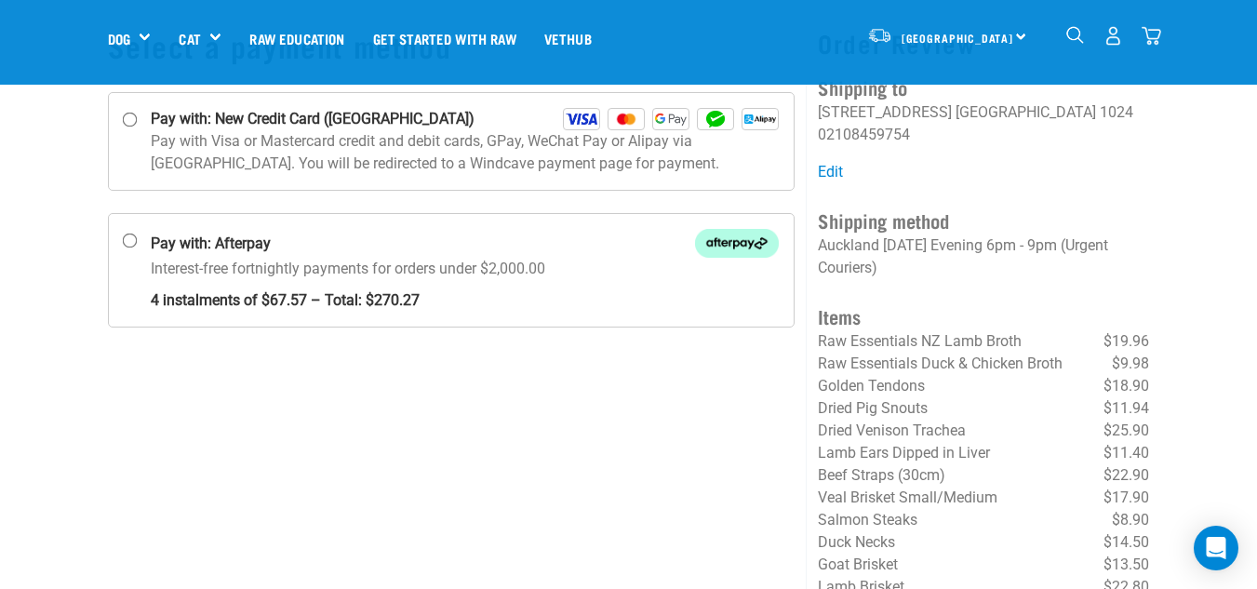
scroll to position [130, 0]
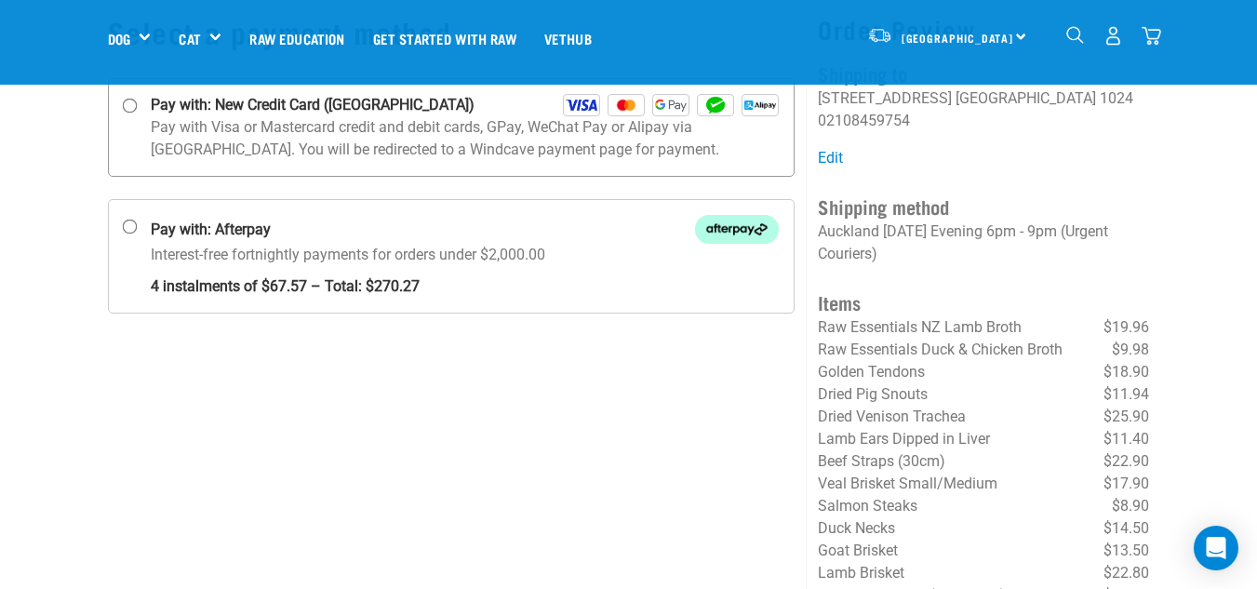
click at [281, 148] on p "Pay with Visa or Mastercard credit and debit cards, GPay, WeChat Pay or Alipay …" at bounding box center [465, 138] width 629 height 45
click at [137, 113] on input "Pay with: New Credit Card ([GEOGRAPHIC_DATA])" at bounding box center [129, 106] width 15 height 15
radio input "true"
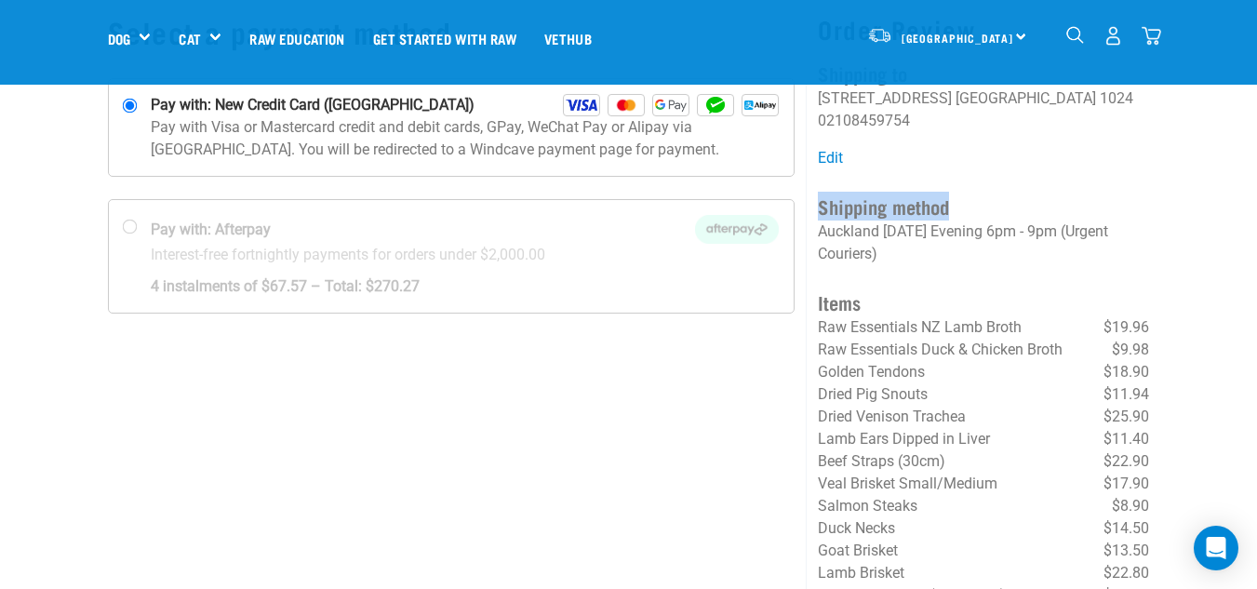
drag, startPoint x: 1226, startPoint y: 162, endPoint x: 1243, endPoint y: 219, distance: 59.2
click at [1243, 219] on div "Start your pet’s raw journey [DATE] – take our quick pet questionnaire. Deliver…" at bounding box center [628, 377] width 1257 height 1015
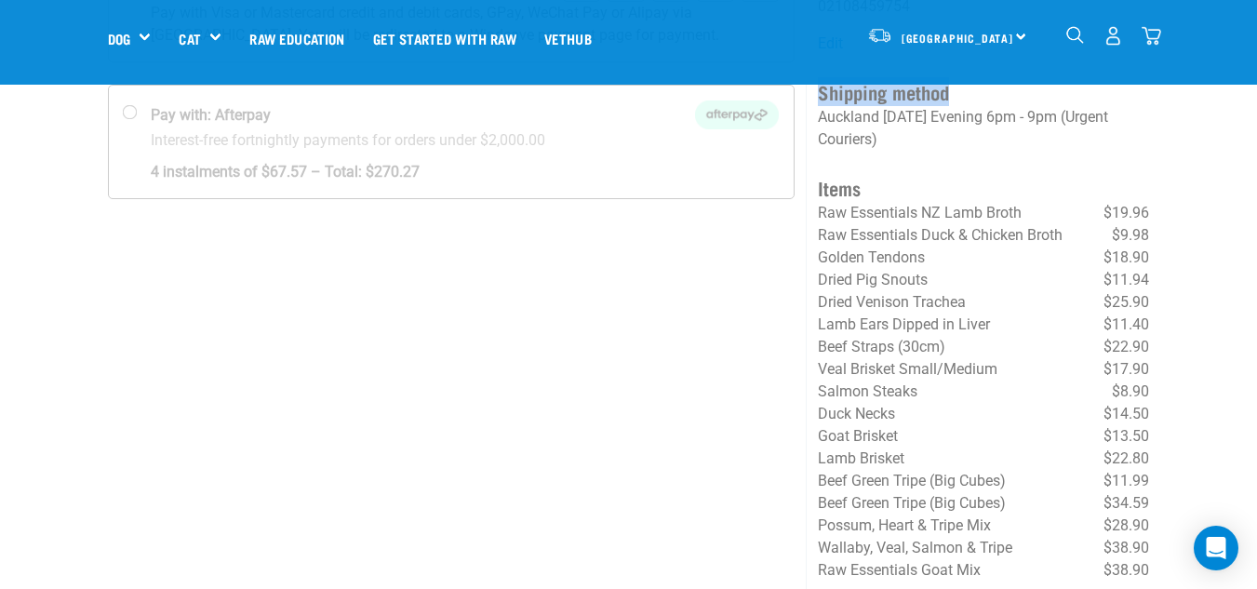
scroll to position [0, 0]
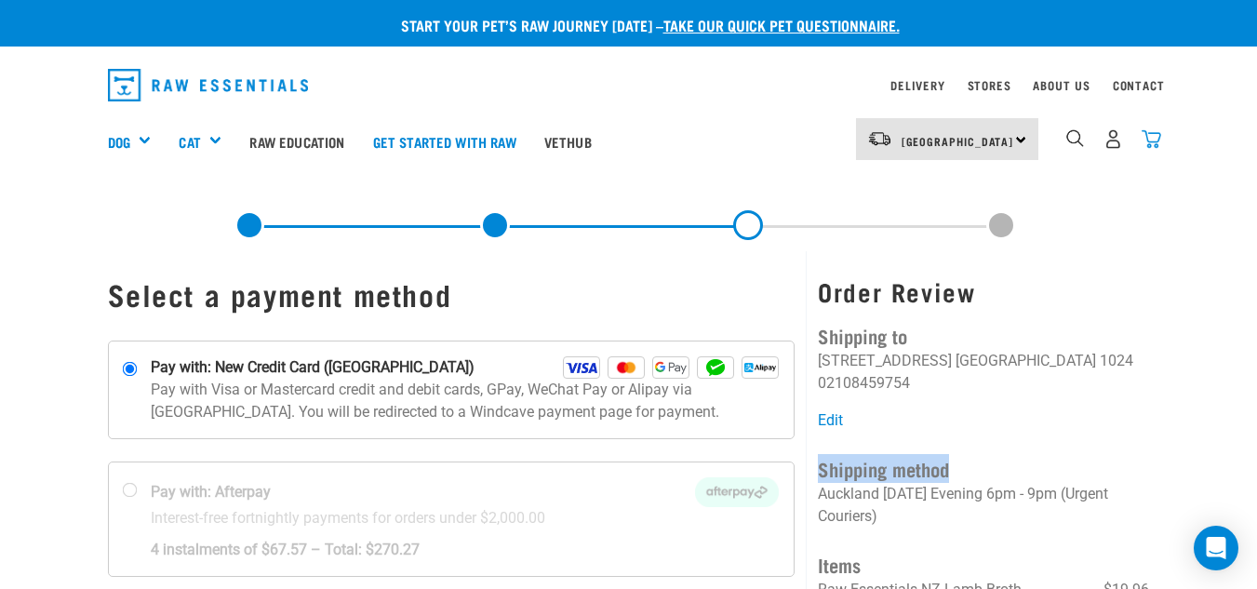
click at [1156, 139] on img "dropdown navigation" at bounding box center [1151, 139] width 20 height 20
click at [1149, 143] on img "dropdown navigation" at bounding box center [1151, 139] width 20 height 20
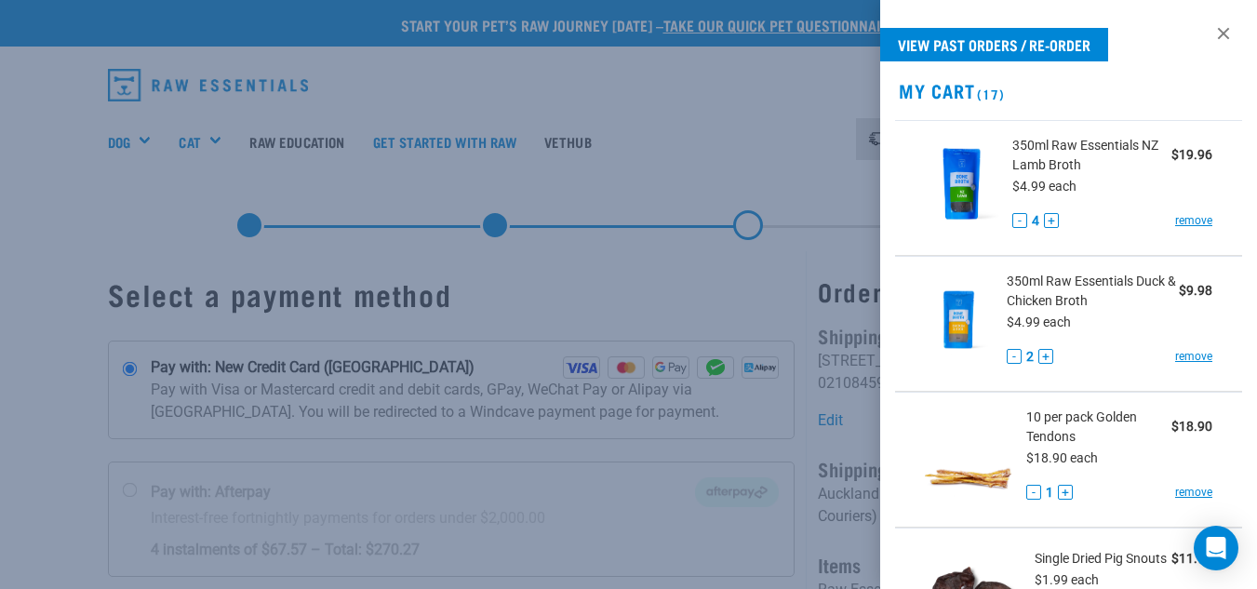
click at [724, 332] on div at bounding box center [628, 294] width 1257 height 589
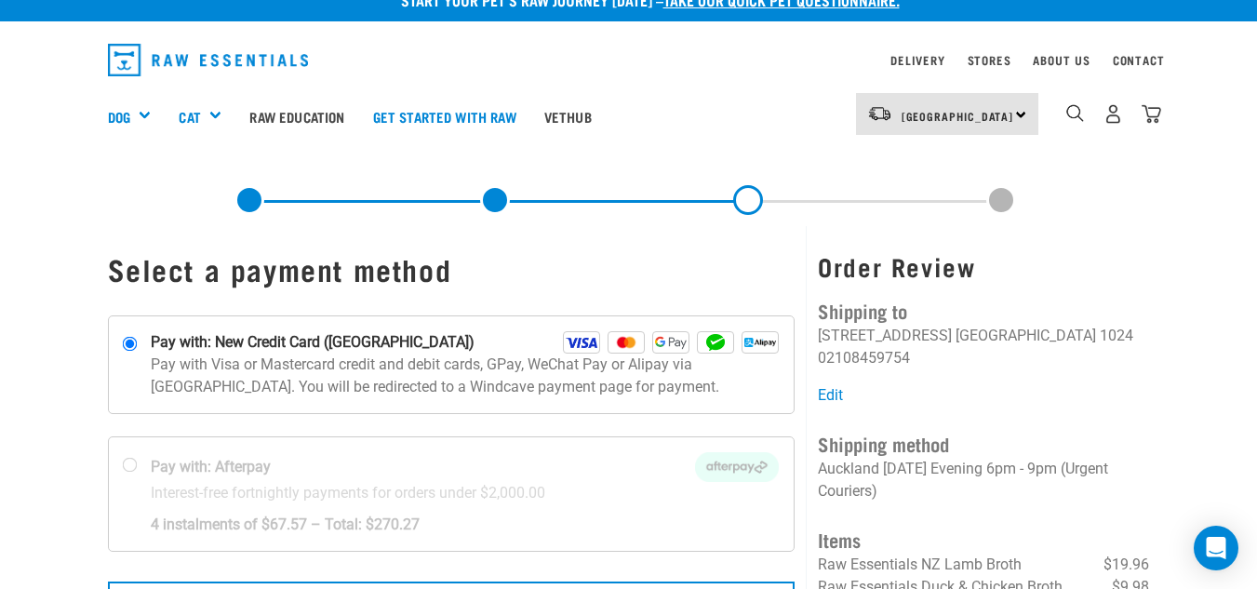
scroll to position [21, 0]
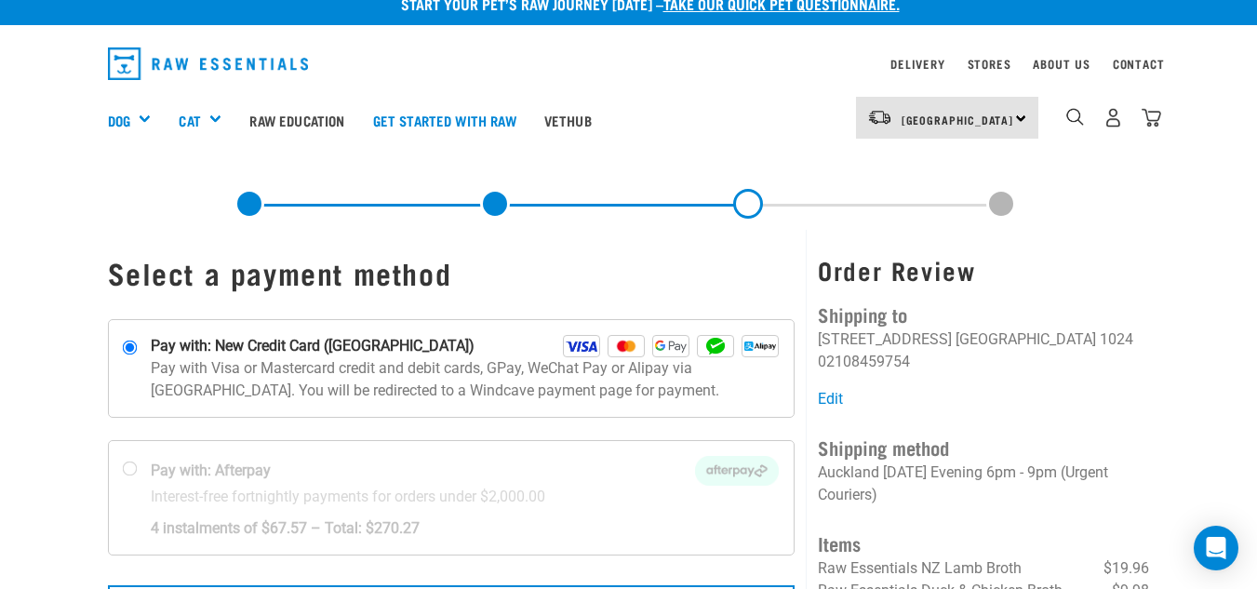
click at [1144, 137] on div "31" at bounding box center [1113, 118] width 96 height 42
click at [1149, 124] on img "dropdown navigation" at bounding box center [1151, 118] width 20 height 20
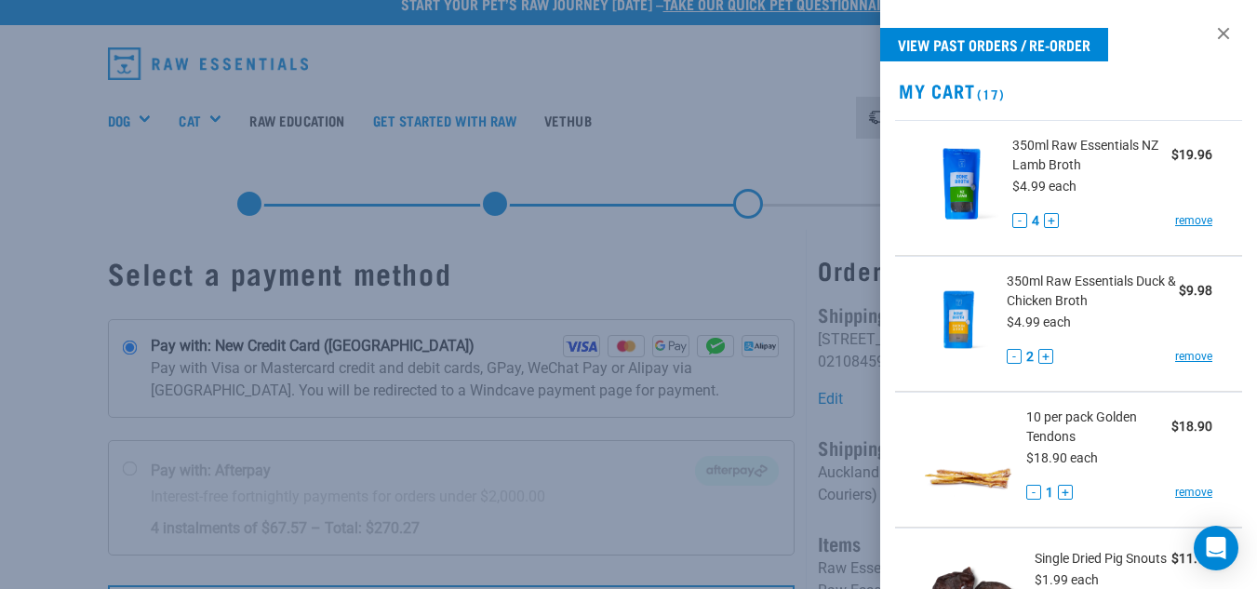
click at [1007, 220] on div "350ml Raw Essentials NZ Lamb Broth $19.96 $4.99 each - 4 + remove" at bounding box center [1105, 188] width 214 height 104
click at [1016, 221] on button "-" at bounding box center [1019, 220] width 15 height 15
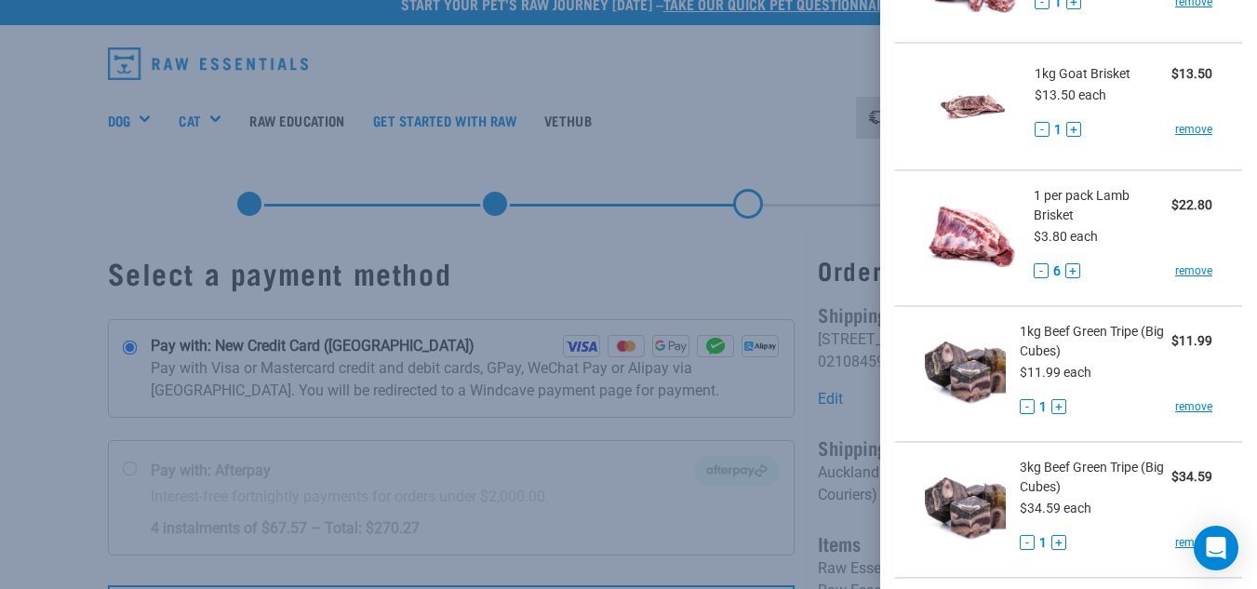
scroll to position [2212, 0]
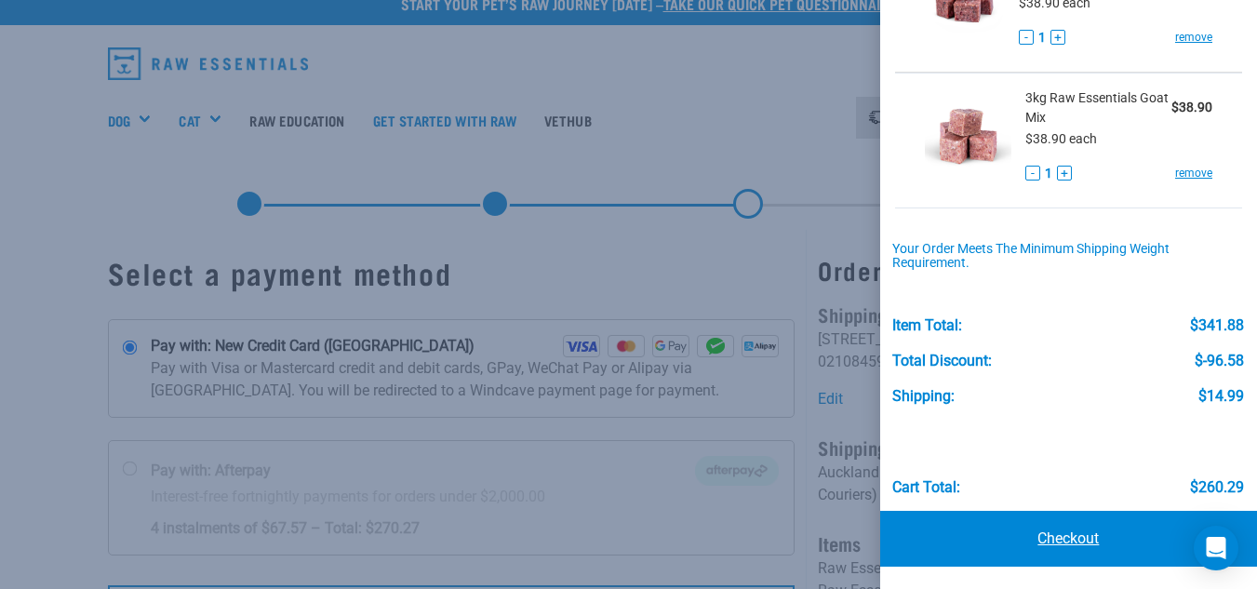
click at [981, 542] on link "Checkout" at bounding box center [1068, 539] width 377 height 56
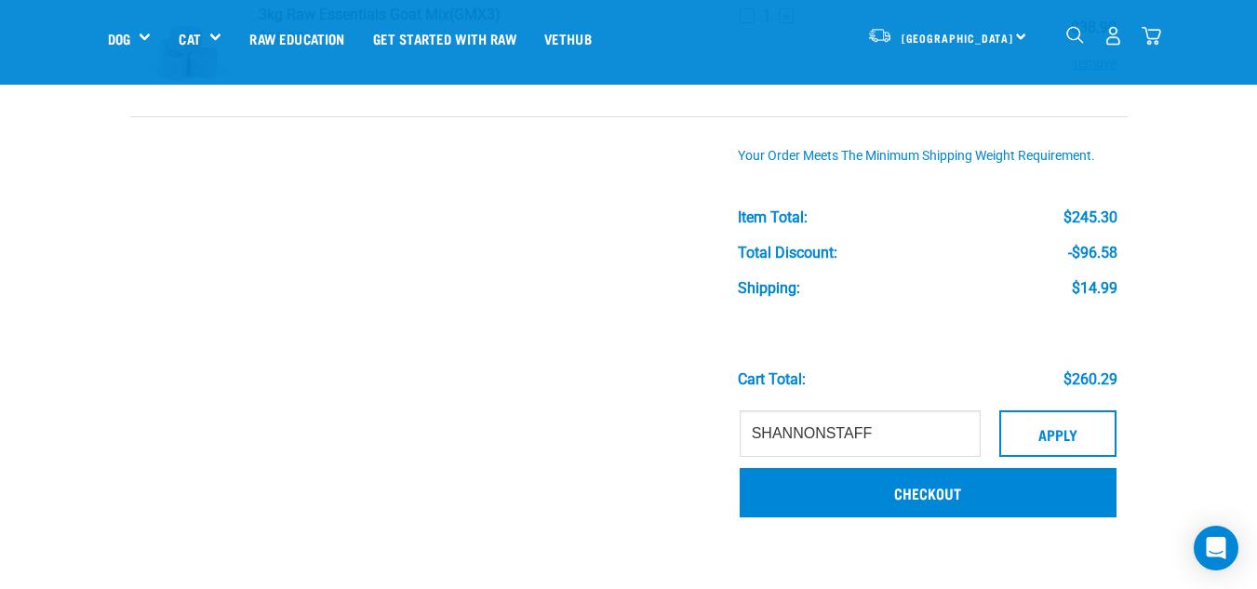
scroll to position [2222, 0]
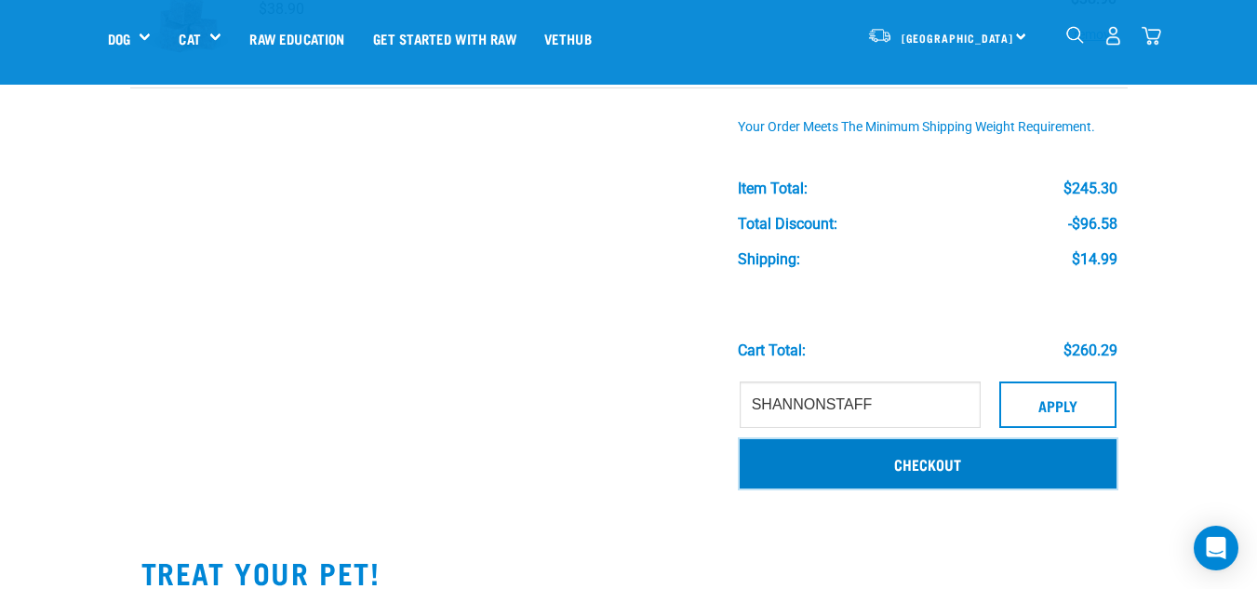
click at [904, 473] on link "Checkout" at bounding box center [928, 463] width 377 height 48
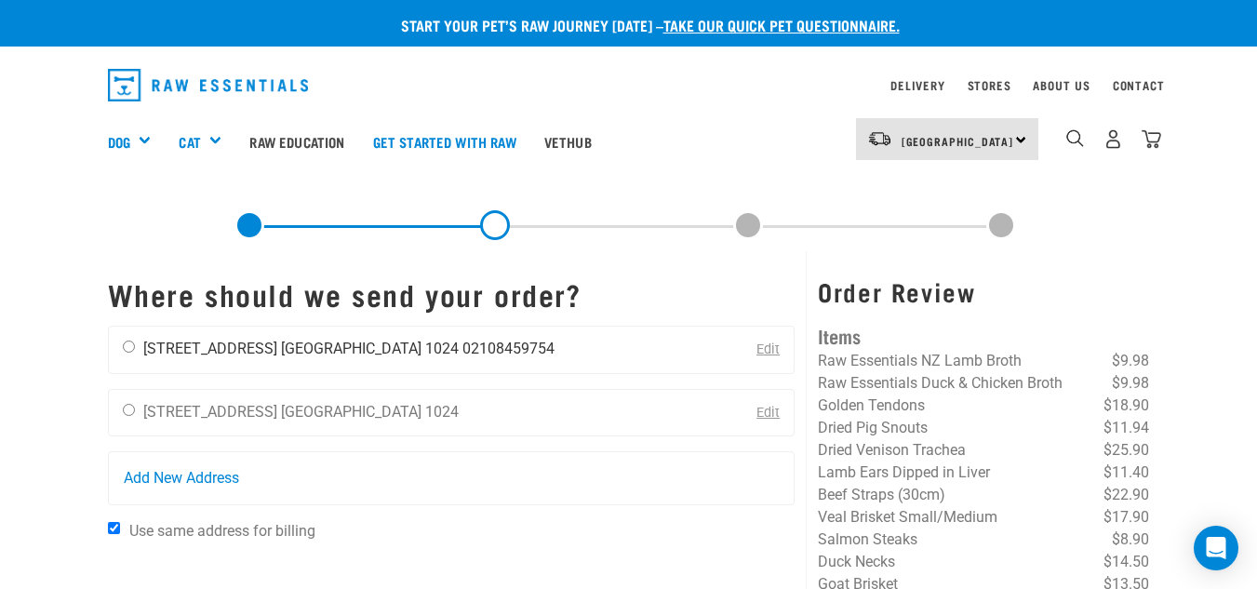
click at [315, 356] on li "[GEOGRAPHIC_DATA] 1024" at bounding box center [370, 349] width 178 height 18
click at [127, 351] on input "radio" at bounding box center [129, 346] width 12 height 12
radio input "true"
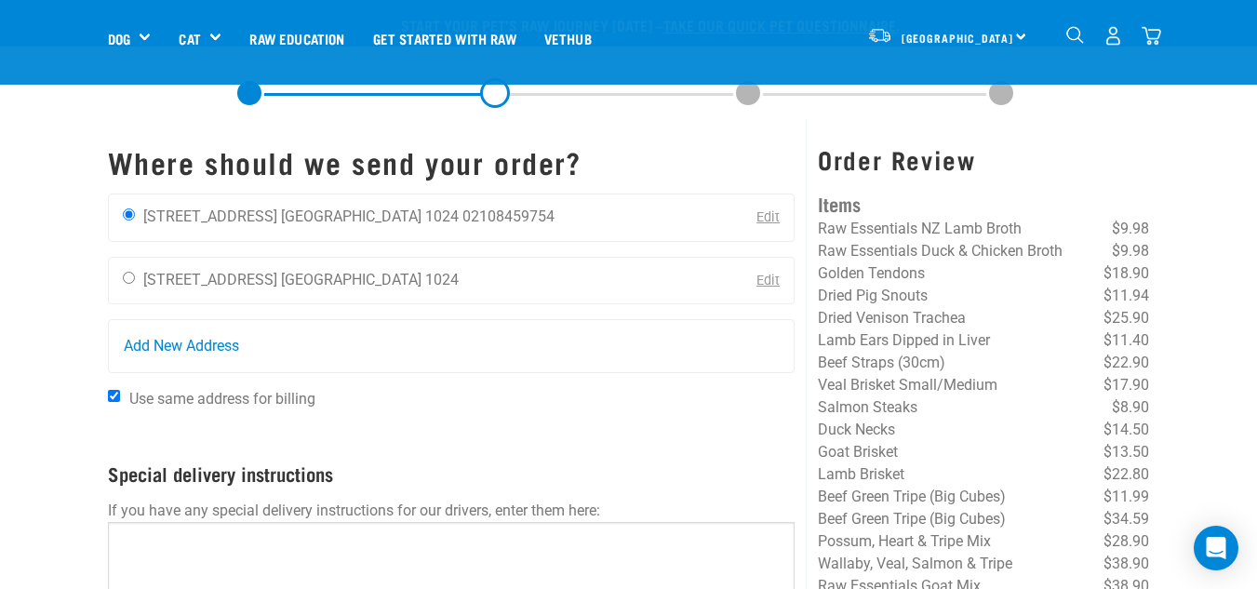
scroll to position [112, 0]
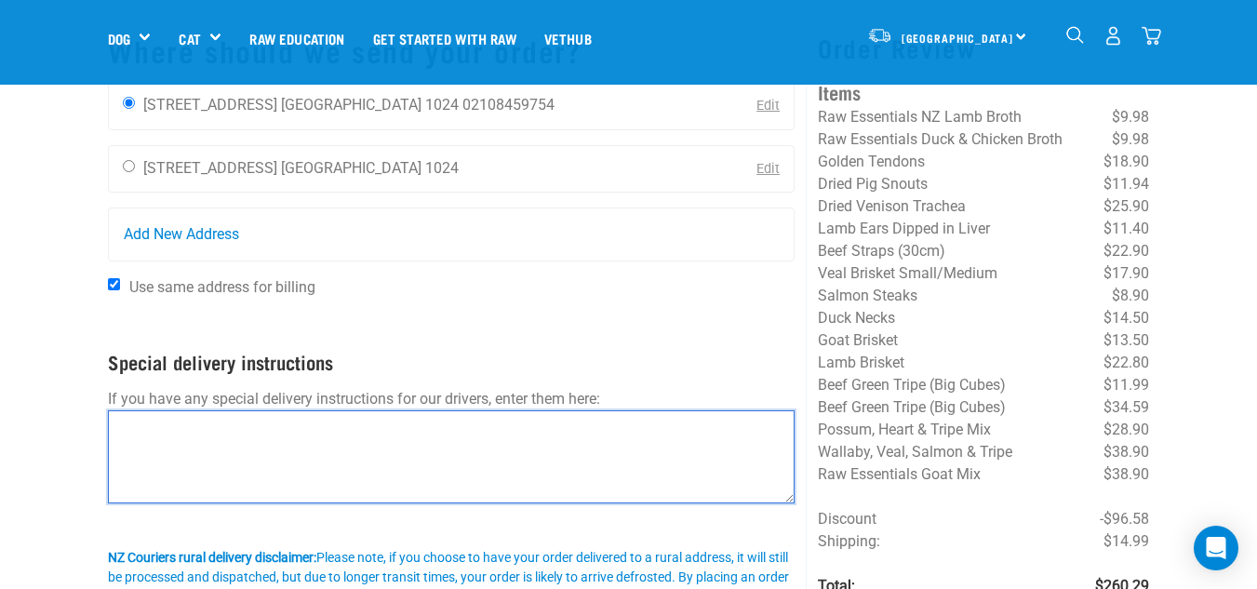
click at [287, 474] on textarea at bounding box center [451, 456] width 687 height 93
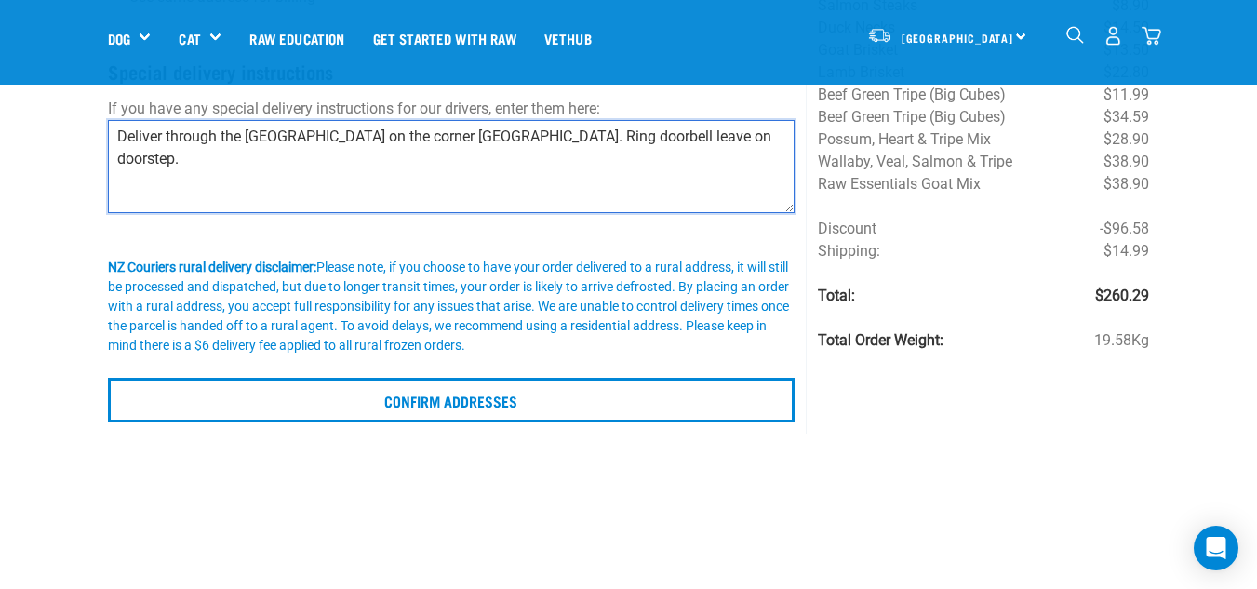
scroll to position [509, 0]
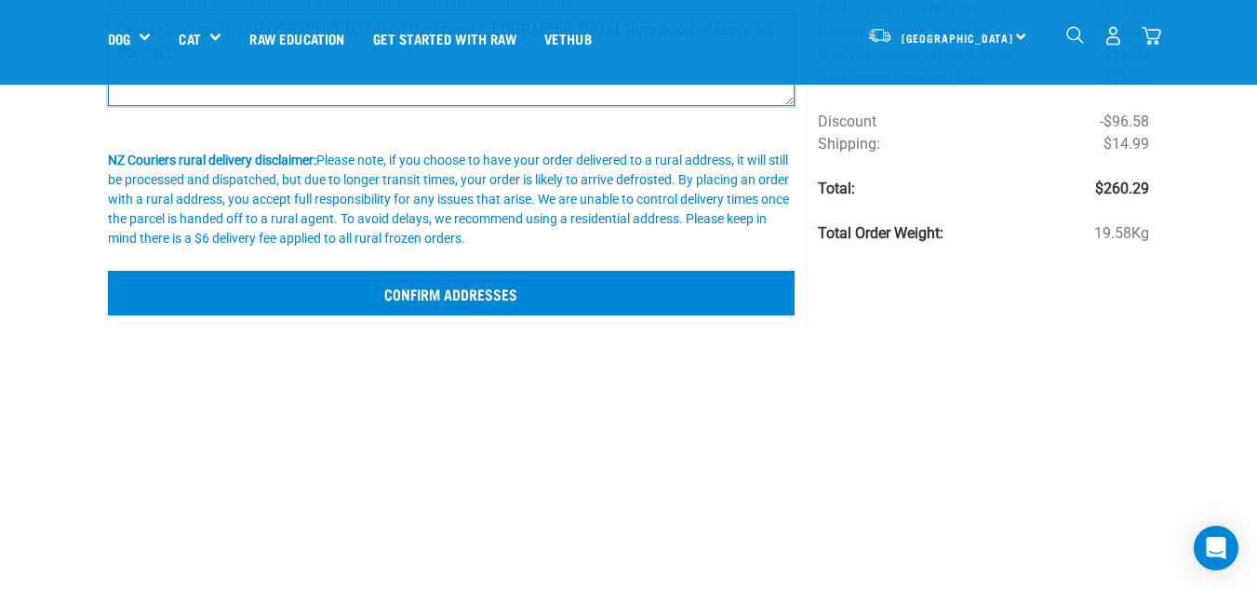
type textarea "Deliver through the white gate on the corner Mt Eden Rd & Pencarrow Ave. Ring d…"
click at [491, 293] on input "Confirm addresses" at bounding box center [451, 293] width 687 height 45
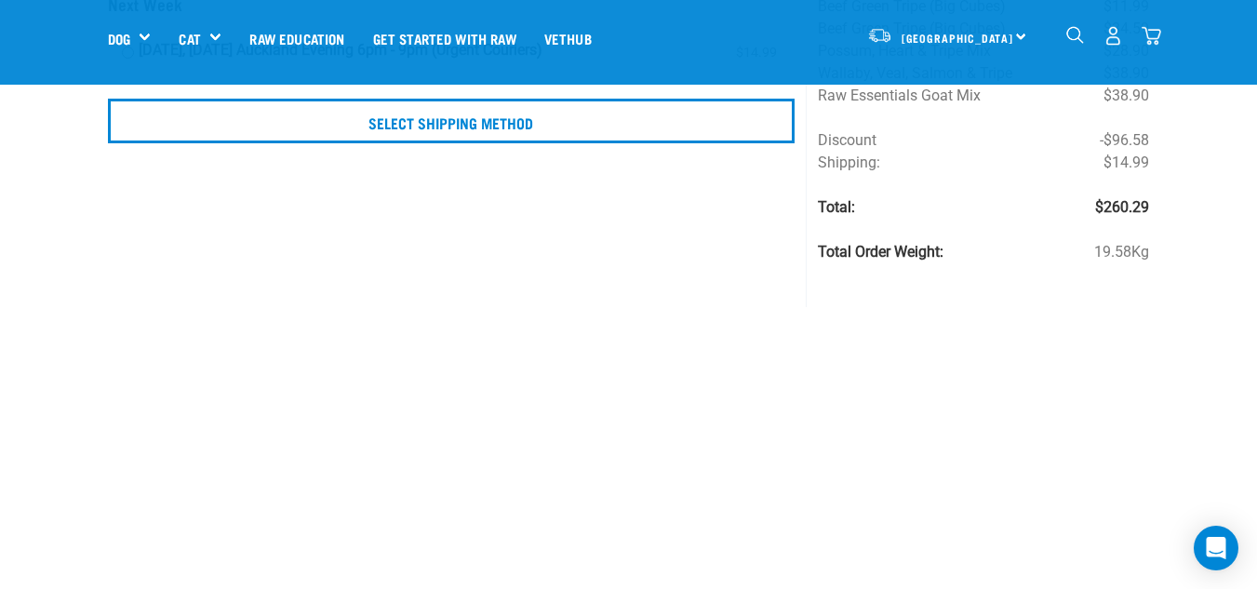
scroll to position [380, 0]
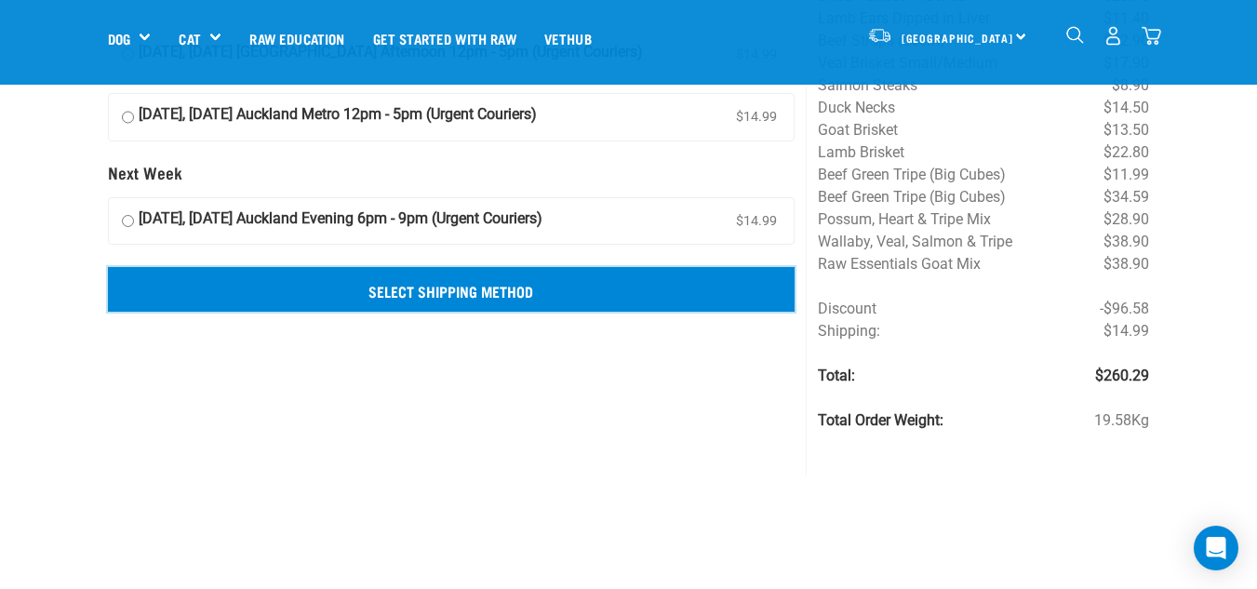
click at [514, 298] on input "Select Shipping Method" at bounding box center [451, 289] width 687 height 45
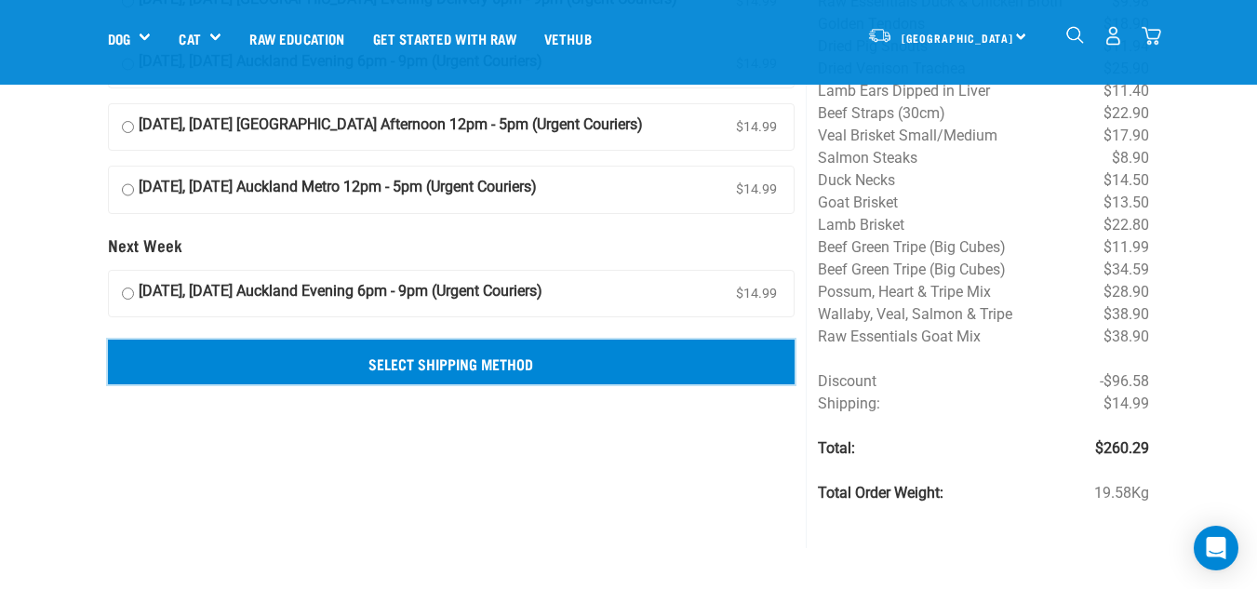
scroll to position [300, 0]
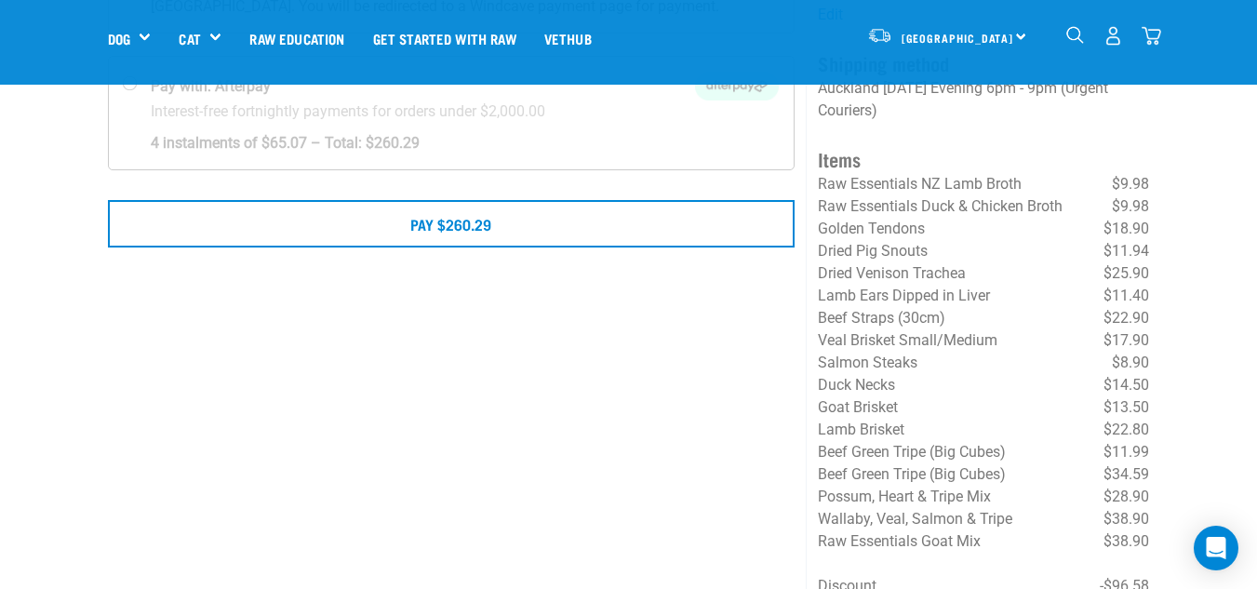
scroll to position [270, 0]
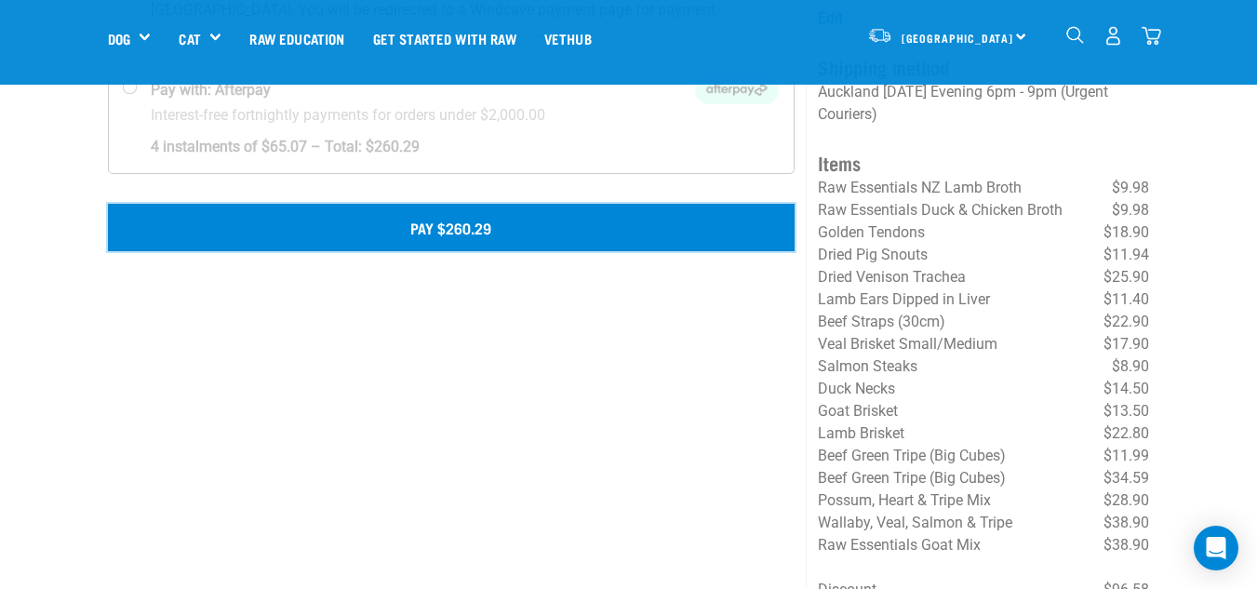
click at [470, 234] on button "Pay $260.29" at bounding box center [451, 227] width 687 height 47
